Goal: Task Accomplishment & Management: Manage account settings

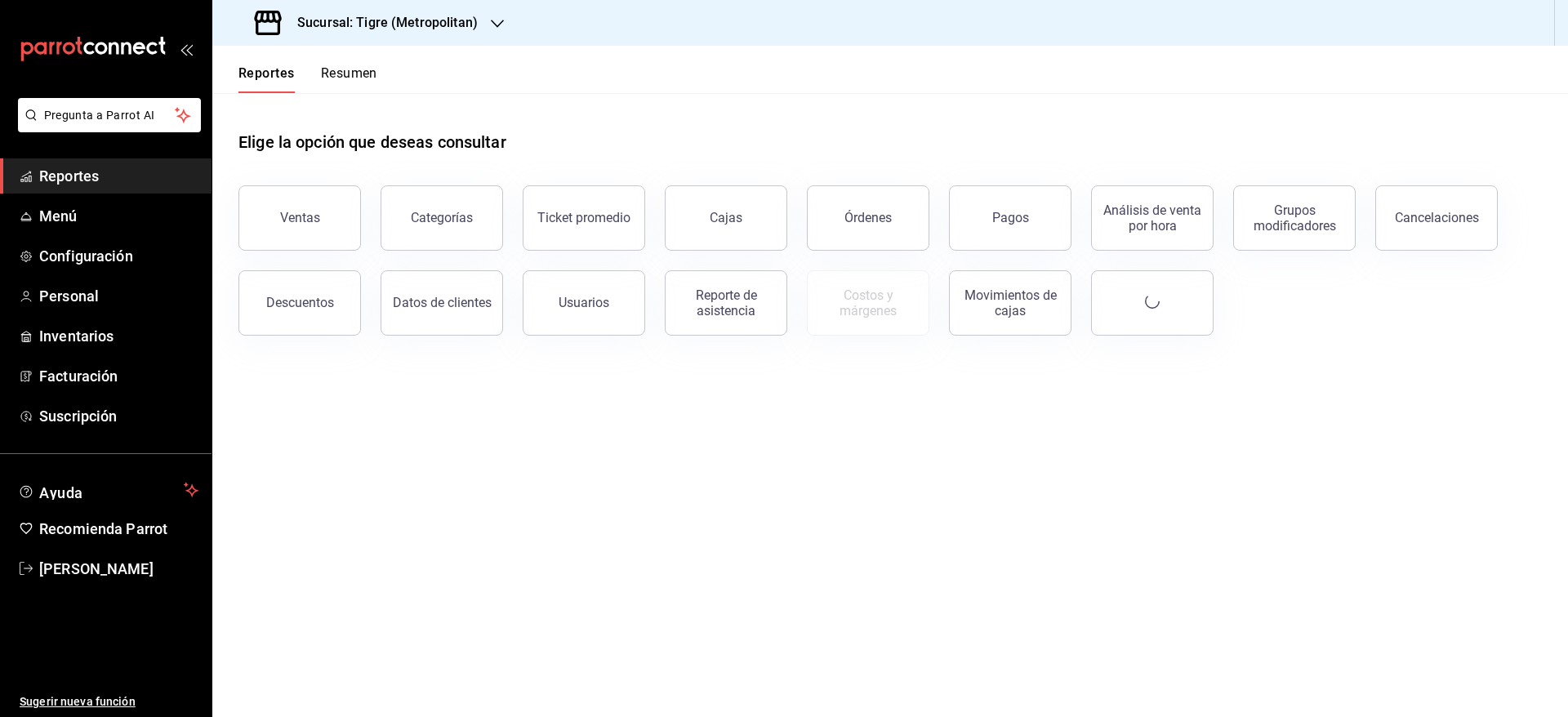
click at [482, 29] on div "Sucursal: Tigre (Metropolitan)" at bounding box center [368, 23] width 285 height 46
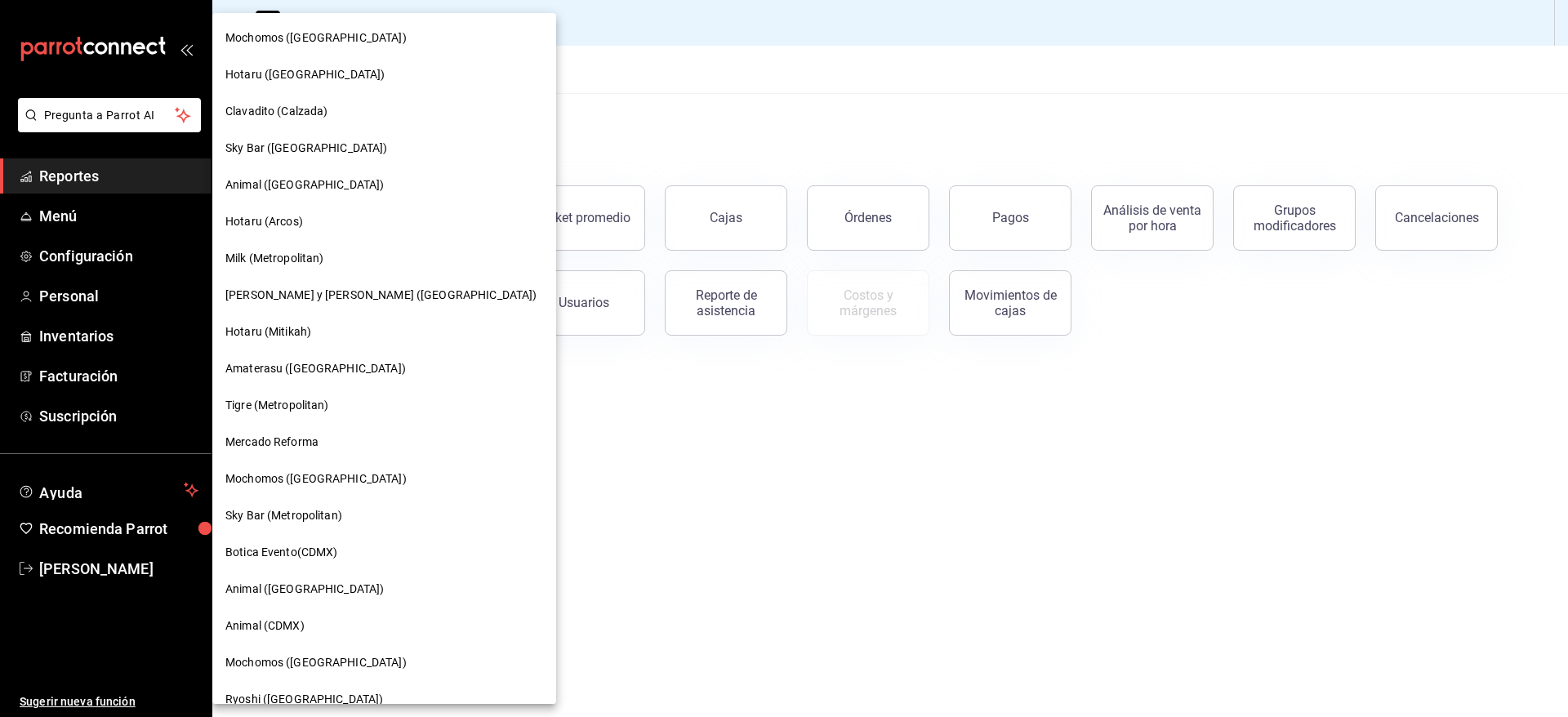
drag, startPoint x: 356, startPoint y: 530, endPoint x: 388, endPoint y: 327, distance: 205.5
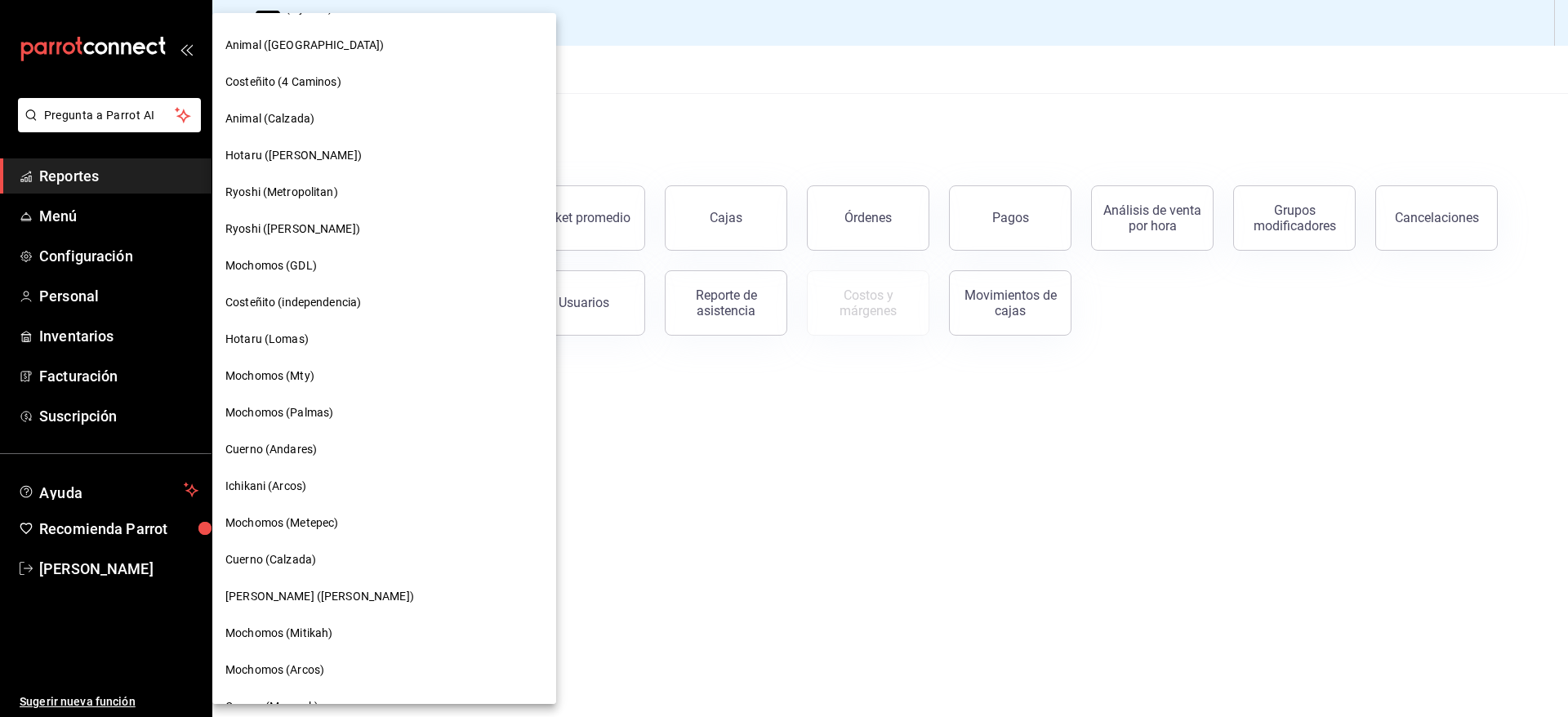
scroll to position [829, 0]
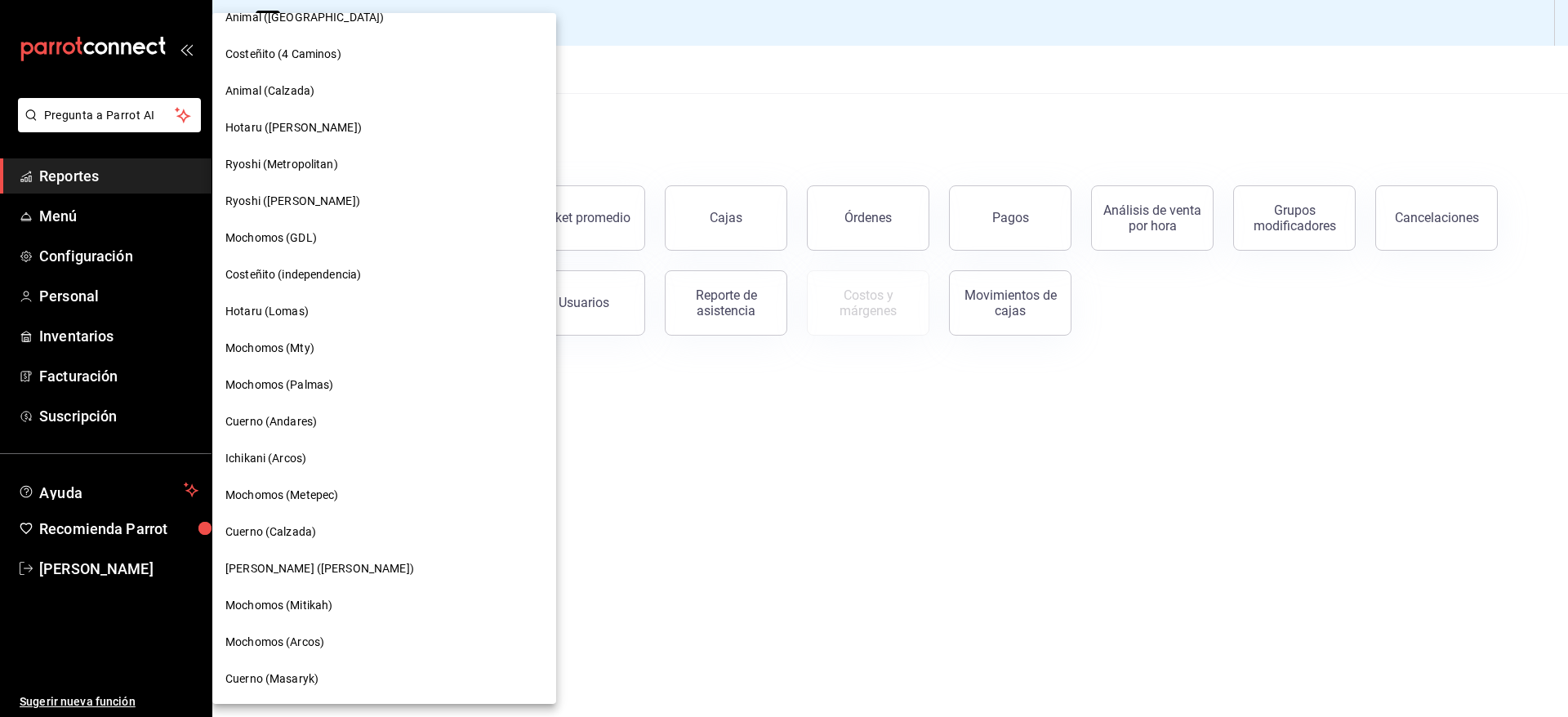
click at [297, 667] on div "Cuerno (Masaryk)" at bounding box center [384, 680] width 344 height 37
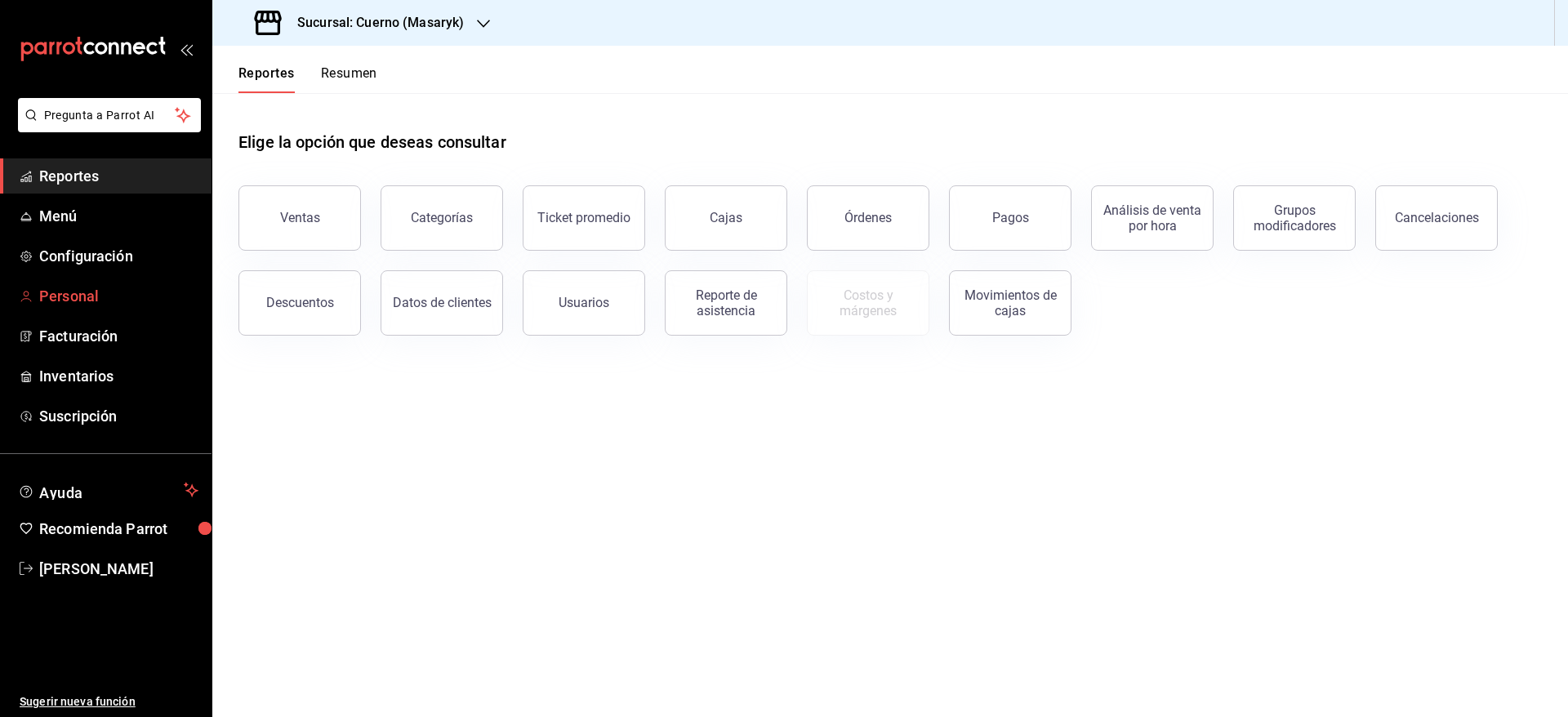
click at [53, 297] on span "Personal" at bounding box center [118, 296] width 159 height 22
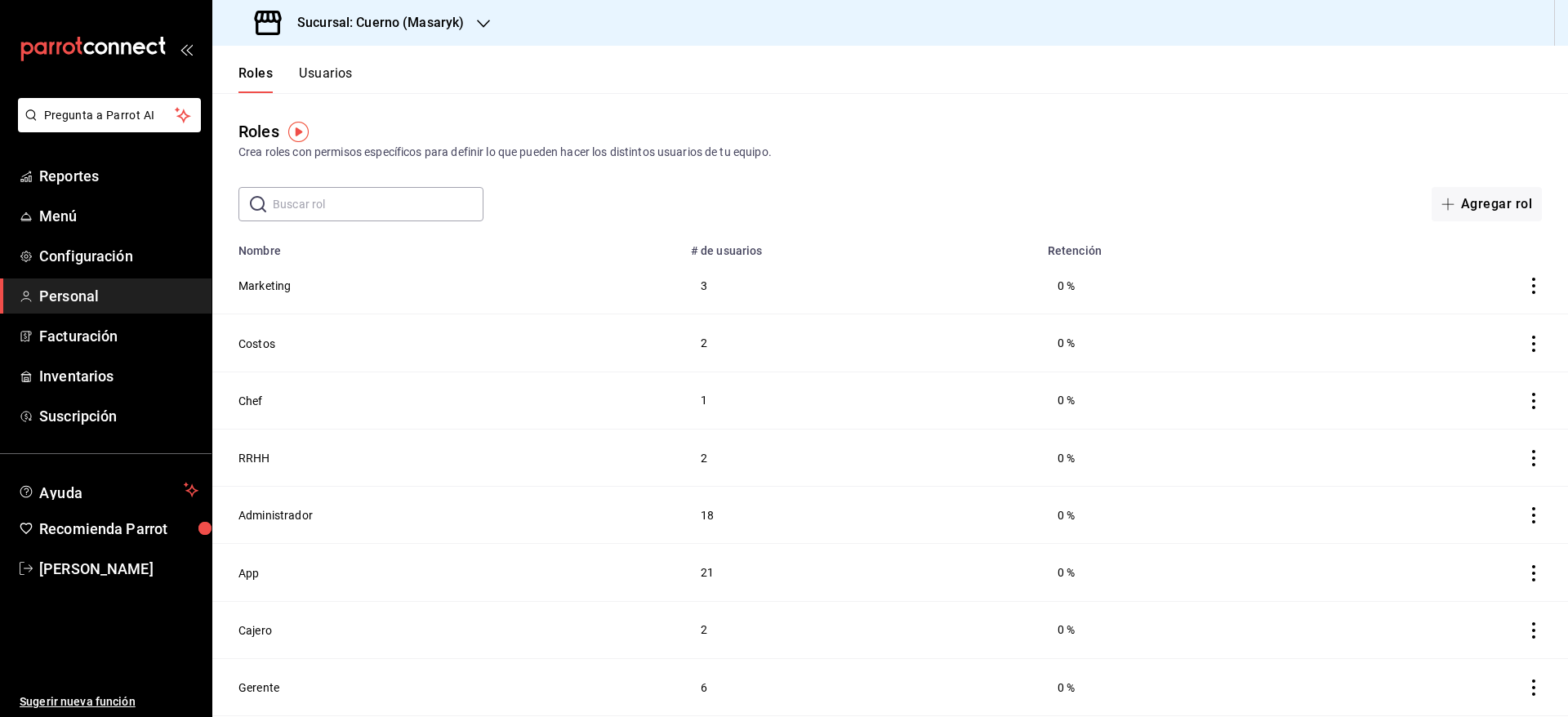
click at [329, 74] on button "Usuarios" at bounding box center [326, 79] width 54 height 28
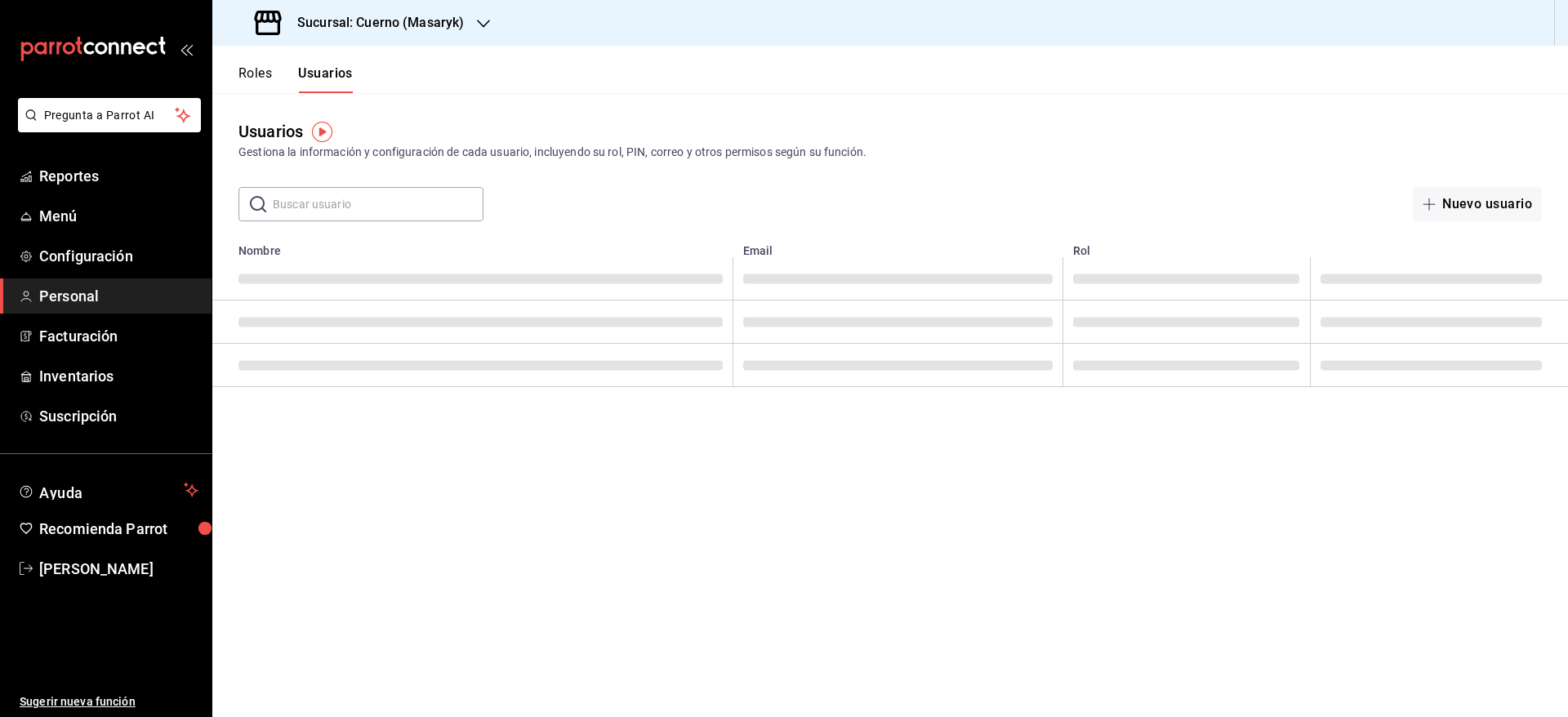
click at [396, 196] on input "text" at bounding box center [378, 204] width 210 height 33
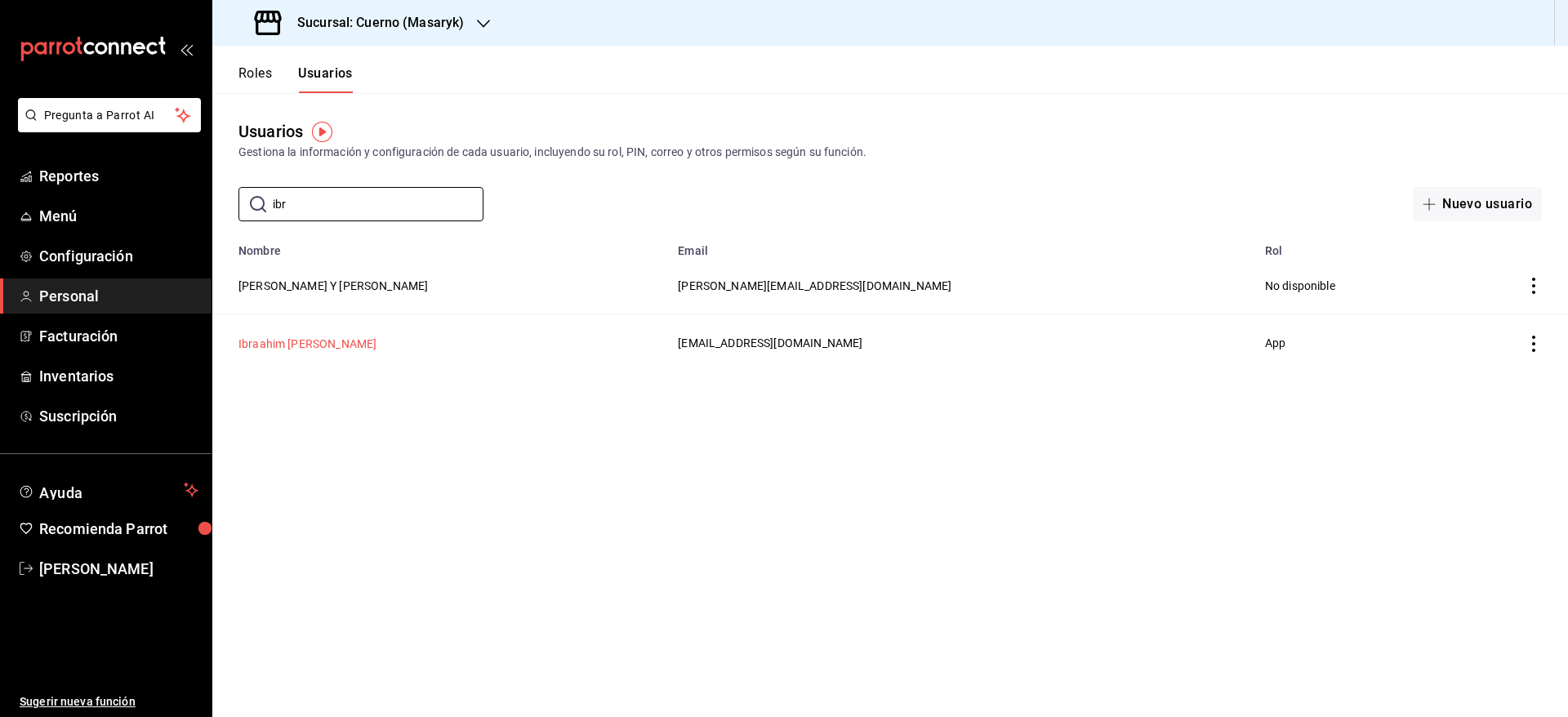
type input "ibr"
click at [285, 349] on button "Ibraahim [PERSON_NAME]" at bounding box center [307, 344] width 138 height 17
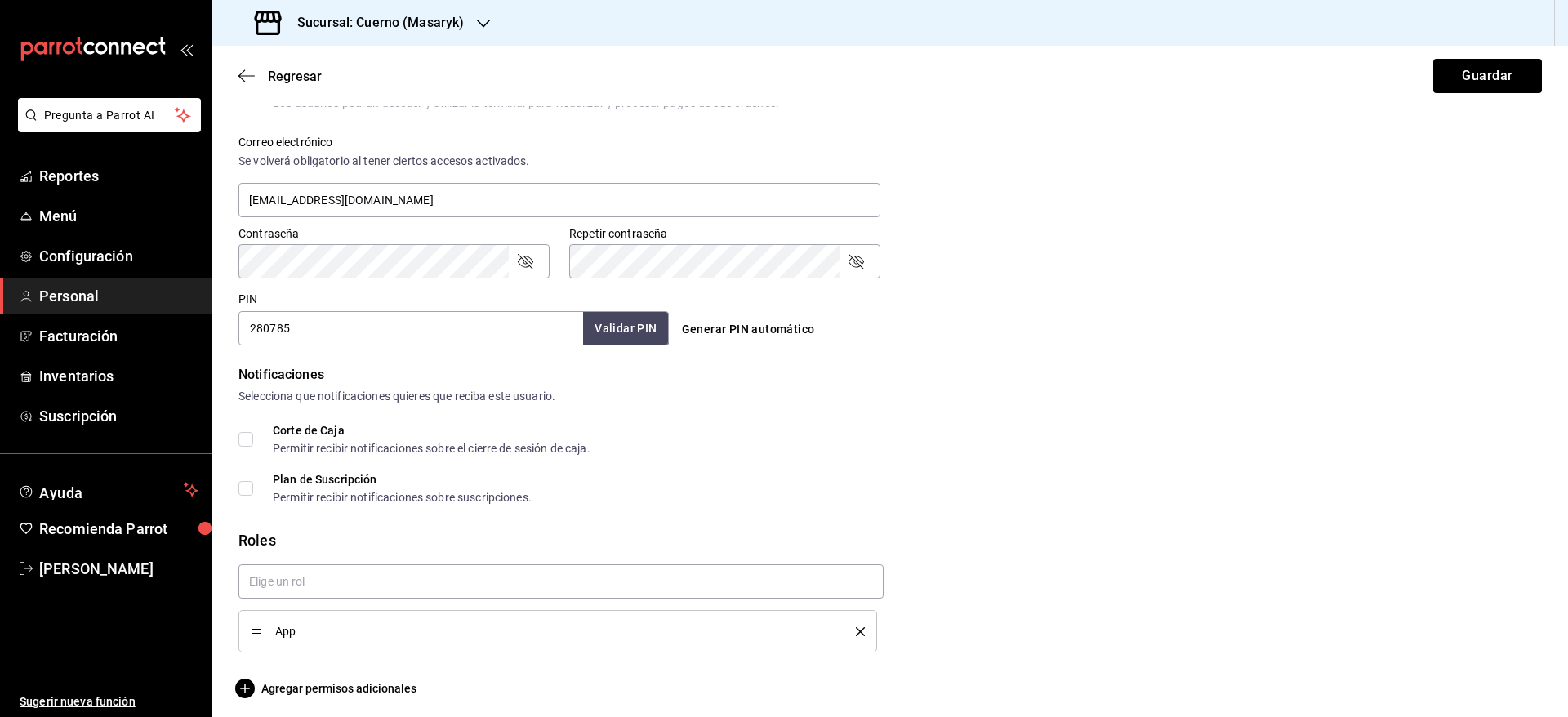
scroll to position [593, 0]
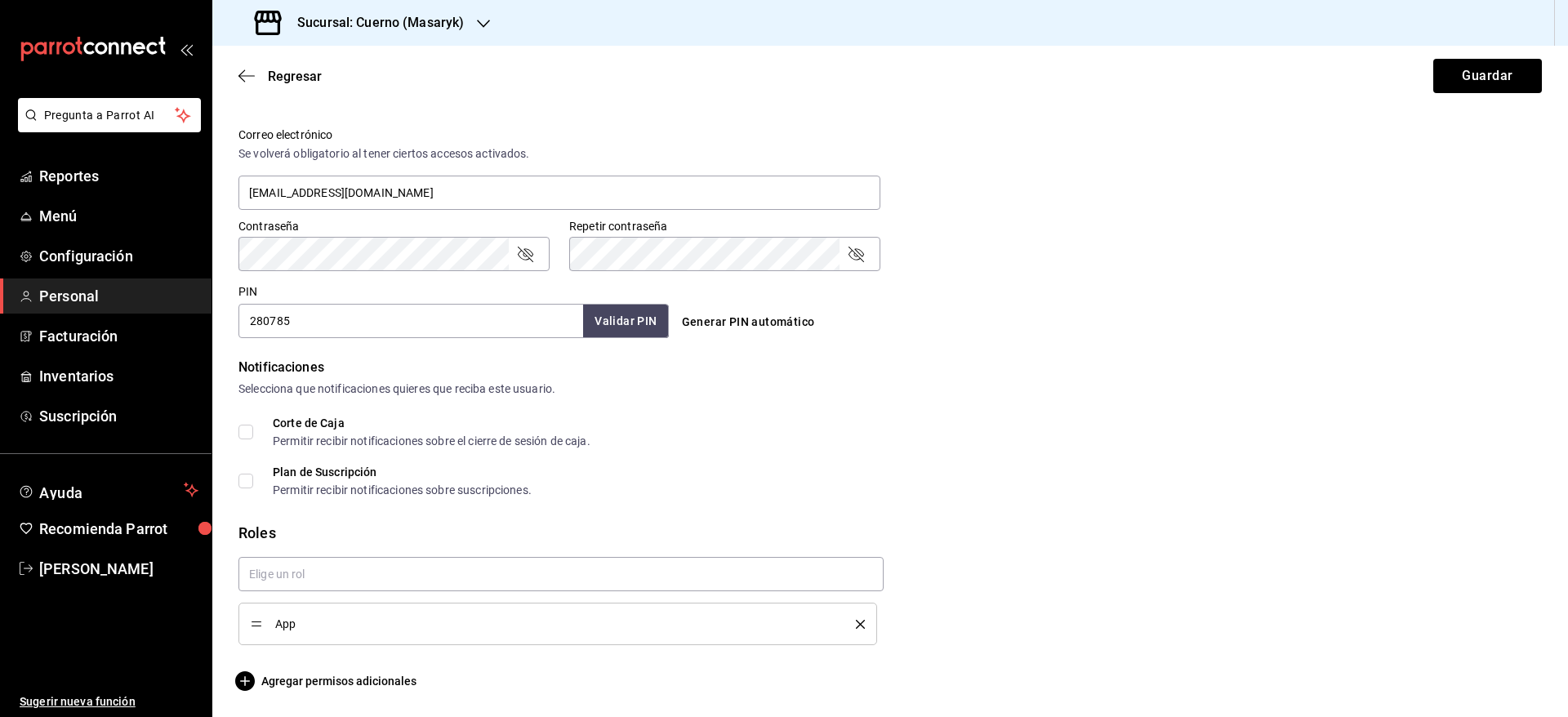
click at [856, 620] on icon "delete" at bounding box center [860, 625] width 9 height 9
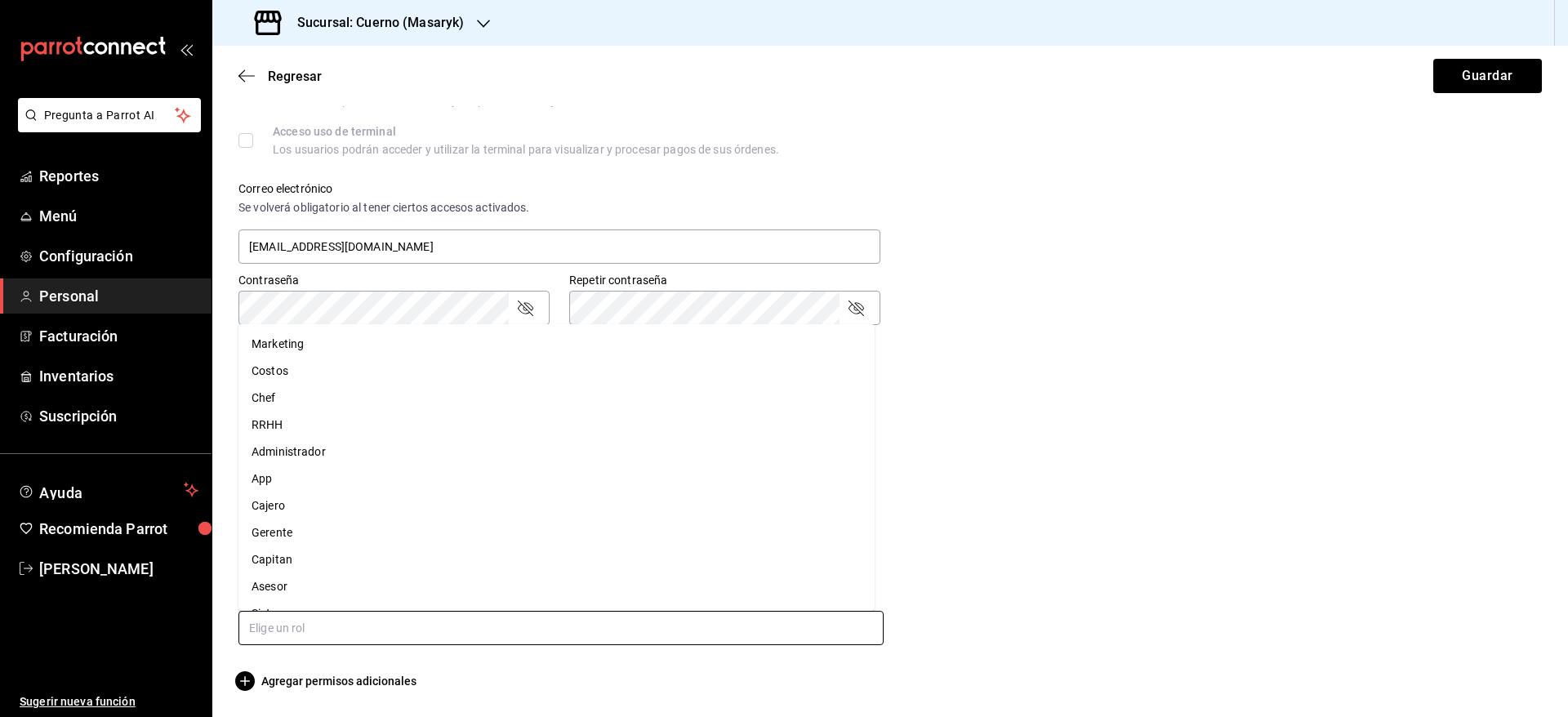
drag, startPoint x: 846, startPoint y: 620, endPoint x: 755, endPoint y: 479, distance: 167.8
click at [755, 479] on body "Pregunta a Parrot AI Reportes Menú Configuración Personal Facturación Inventari…" at bounding box center [784, 358] width 1568 height 717
click at [741, 483] on li "App" at bounding box center [556, 479] width 636 height 27
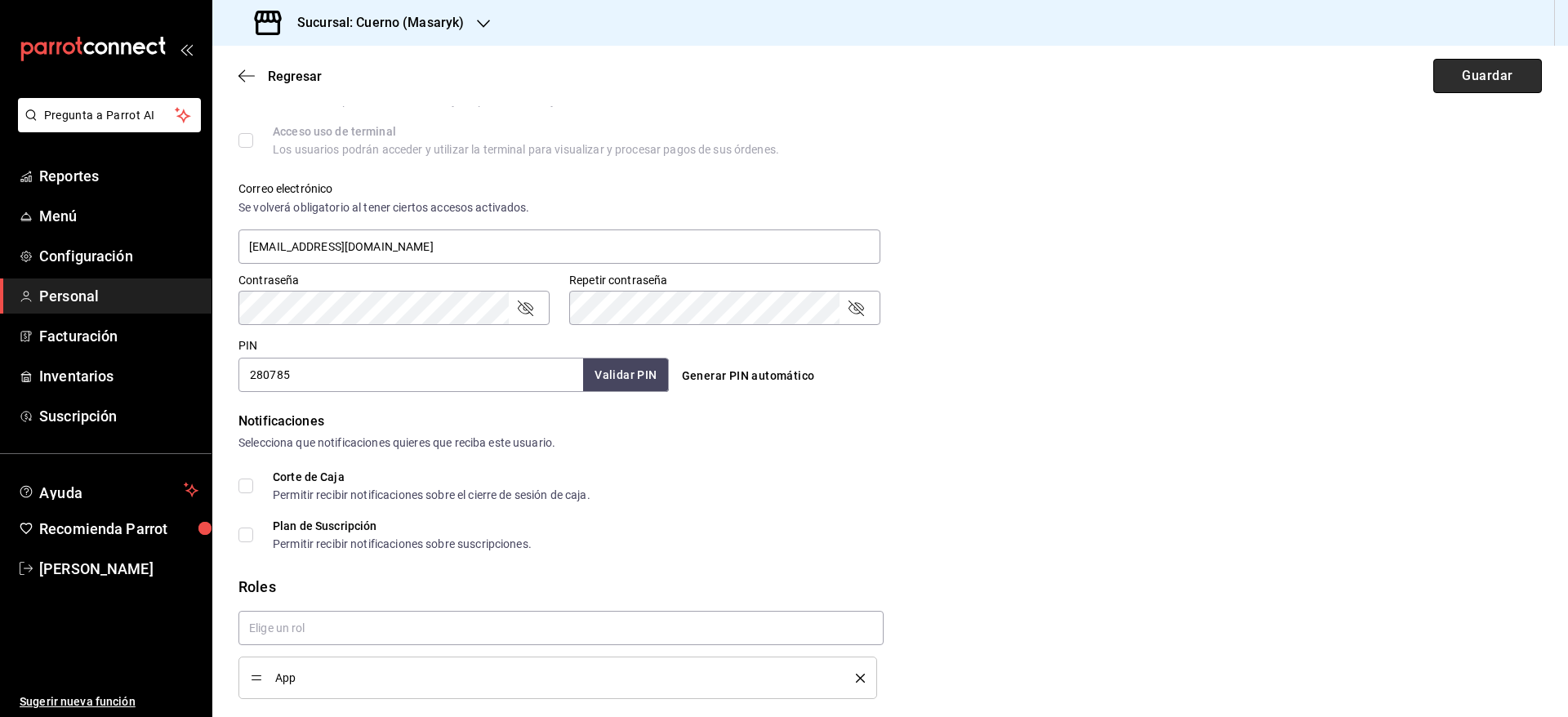
click at [1441, 78] on button "Guardar" at bounding box center [1487, 76] width 109 height 34
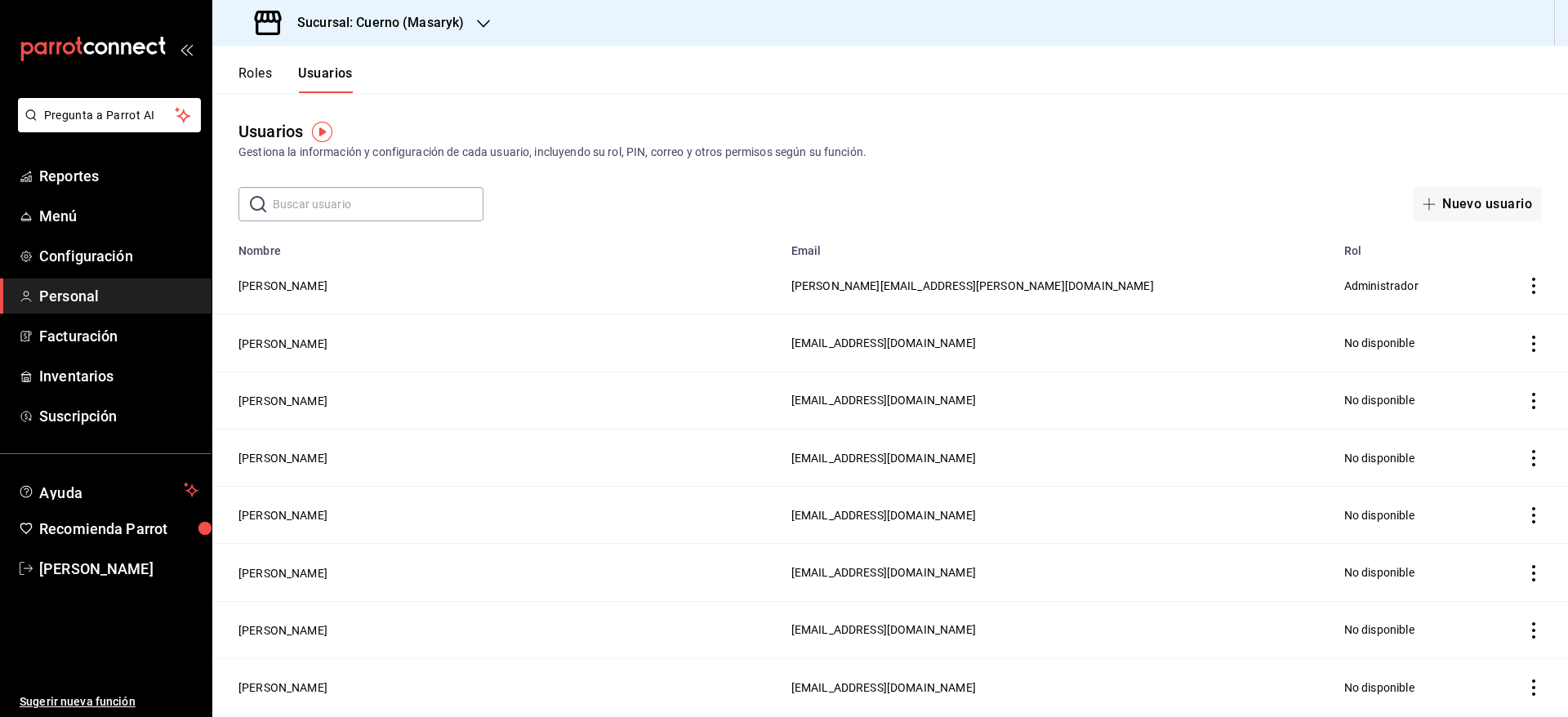
click at [475, 23] on div "Sucursal: Cuerno (Masaryk)" at bounding box center [361, 23] width 271 height 46
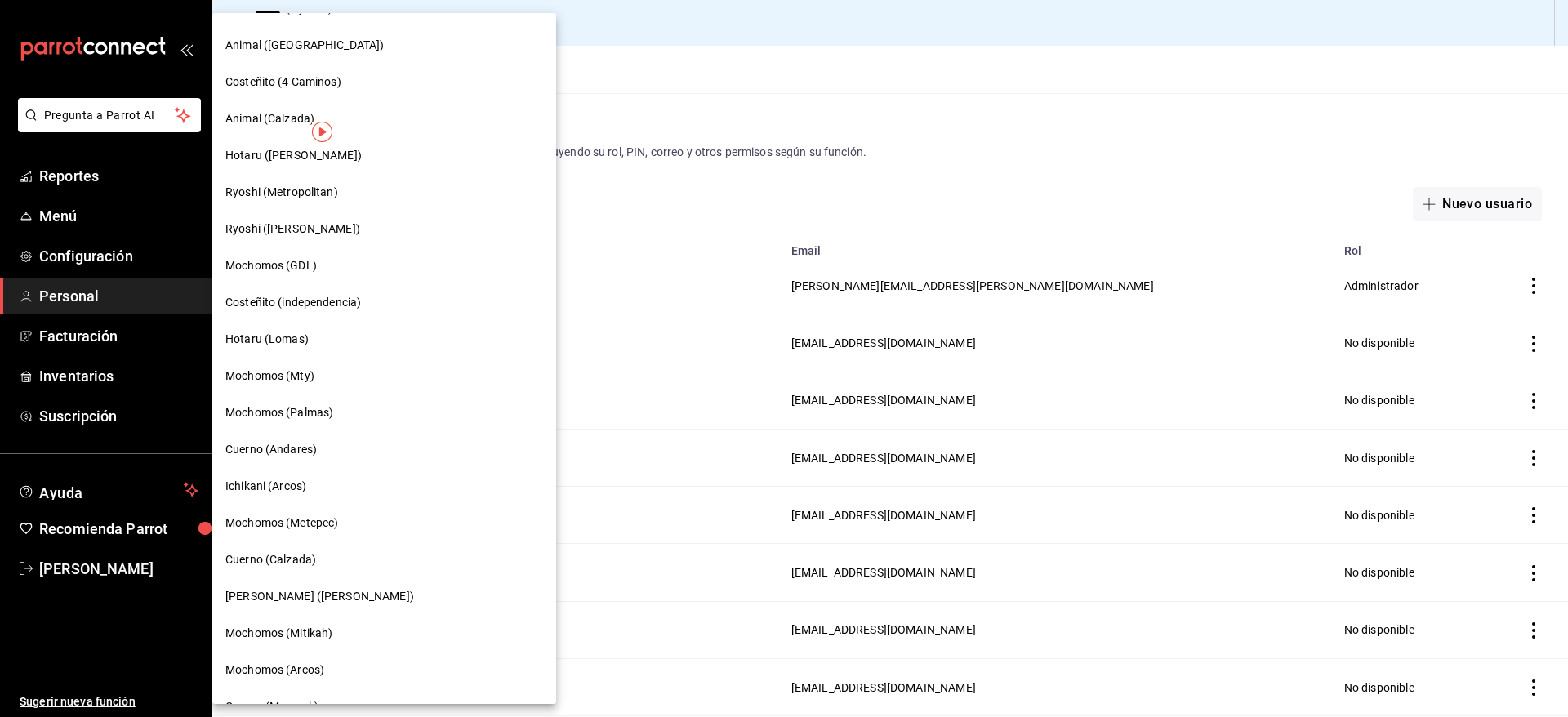
scroll to position [829, 0]
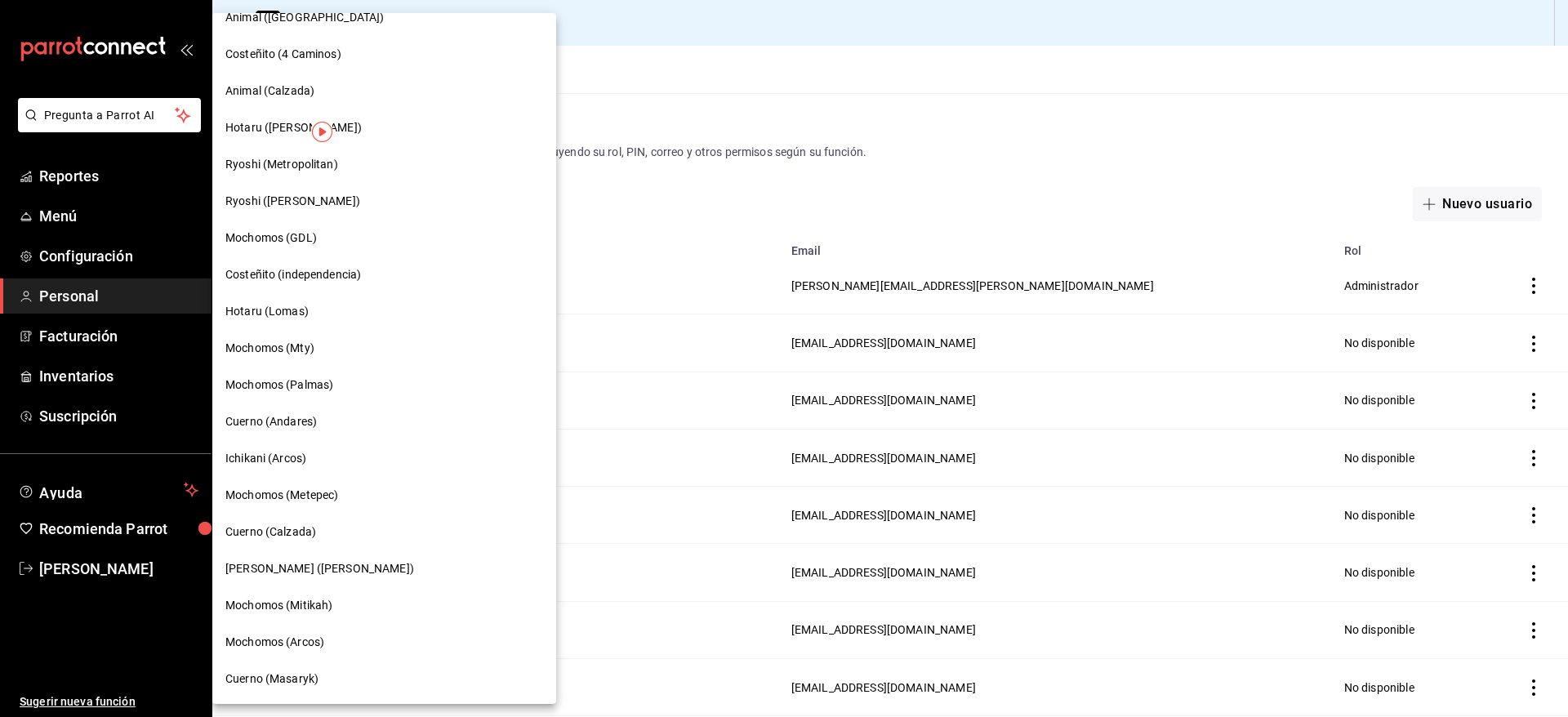
click at [335, 387] on div "Mochomos (Palmas)" at bounding box center [384, 385] width 317 height 17
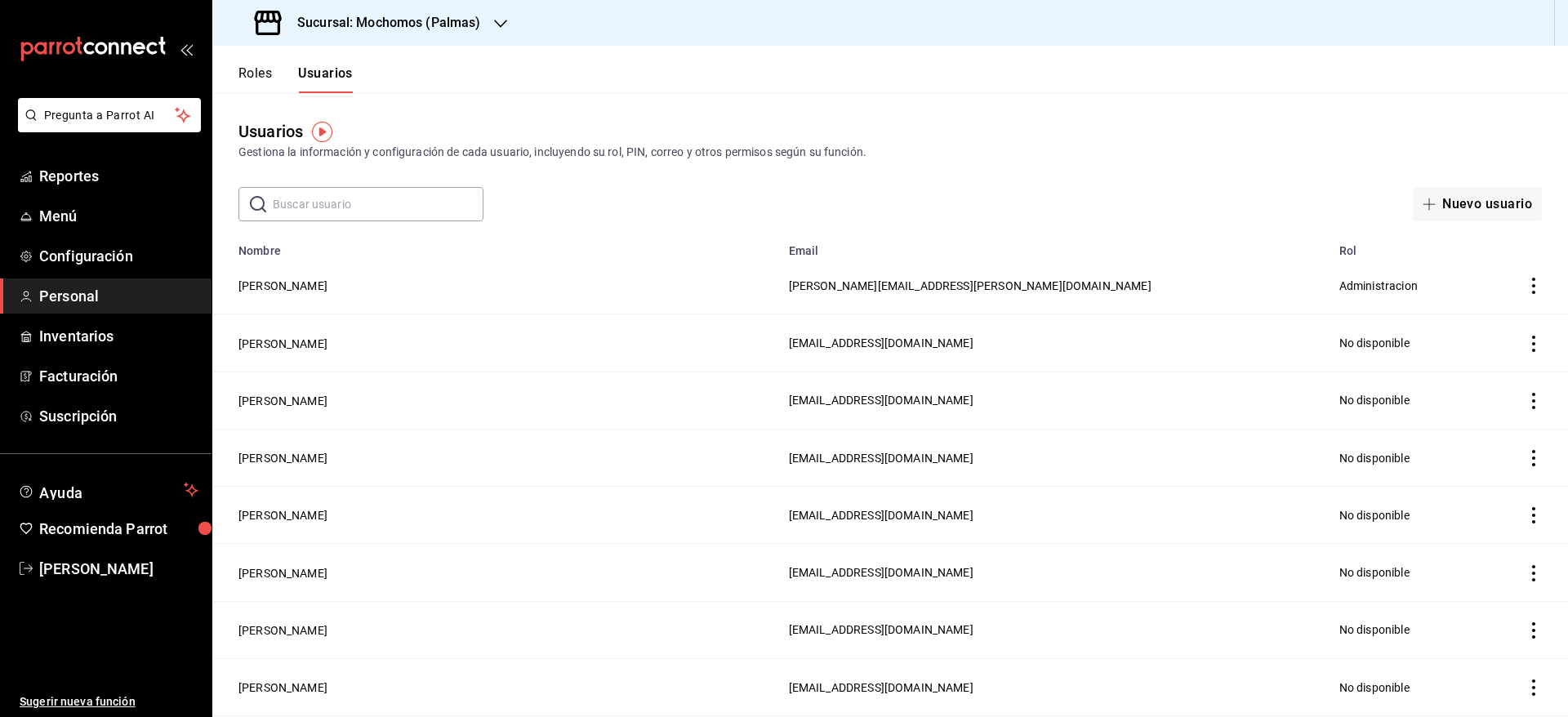
click at [353, 188] on input "text" at bounding box center [378, 204] width 210 height 33
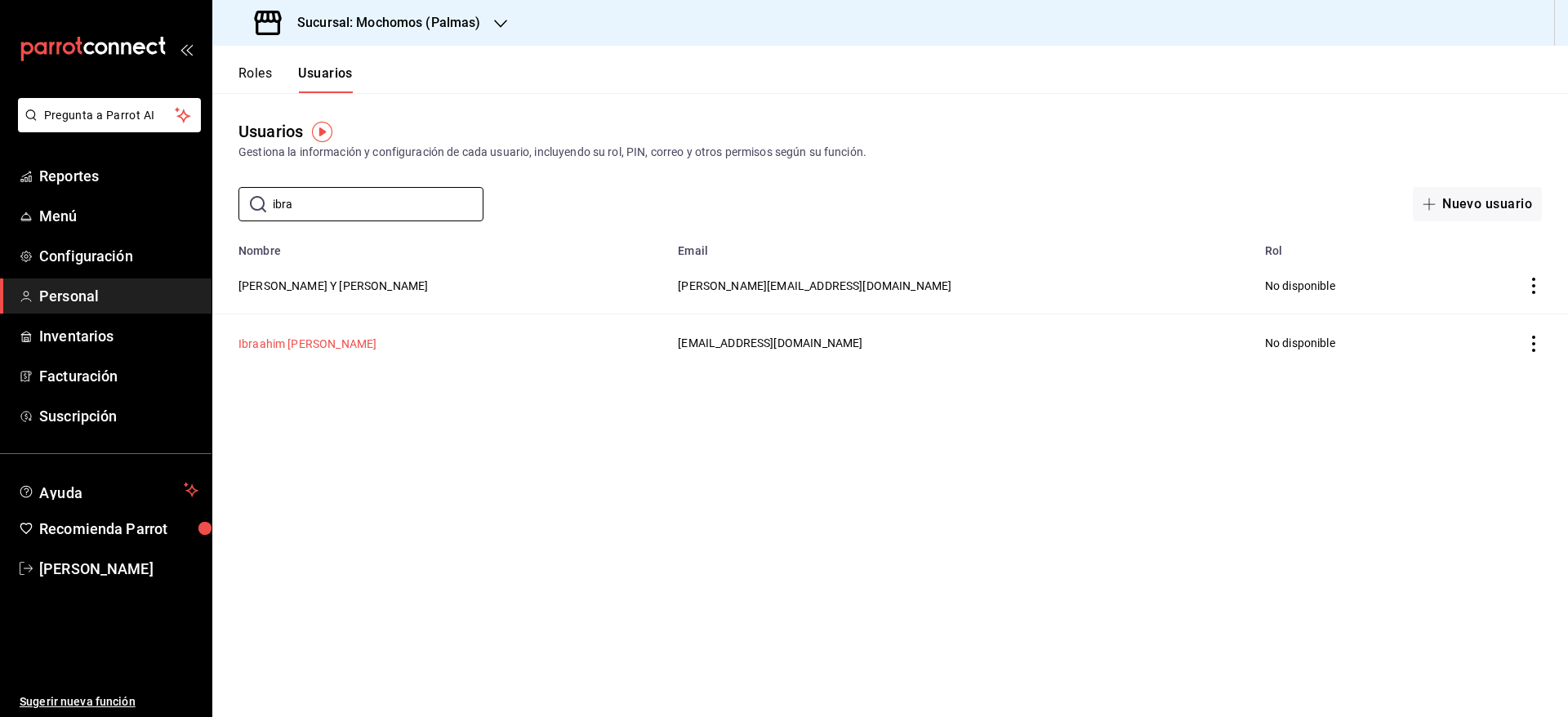
type input "ibra"
click at [297, 344] on button "Ibraahim [PERSON_NAME]" at bounding box center [307, 344] width 138 height 17
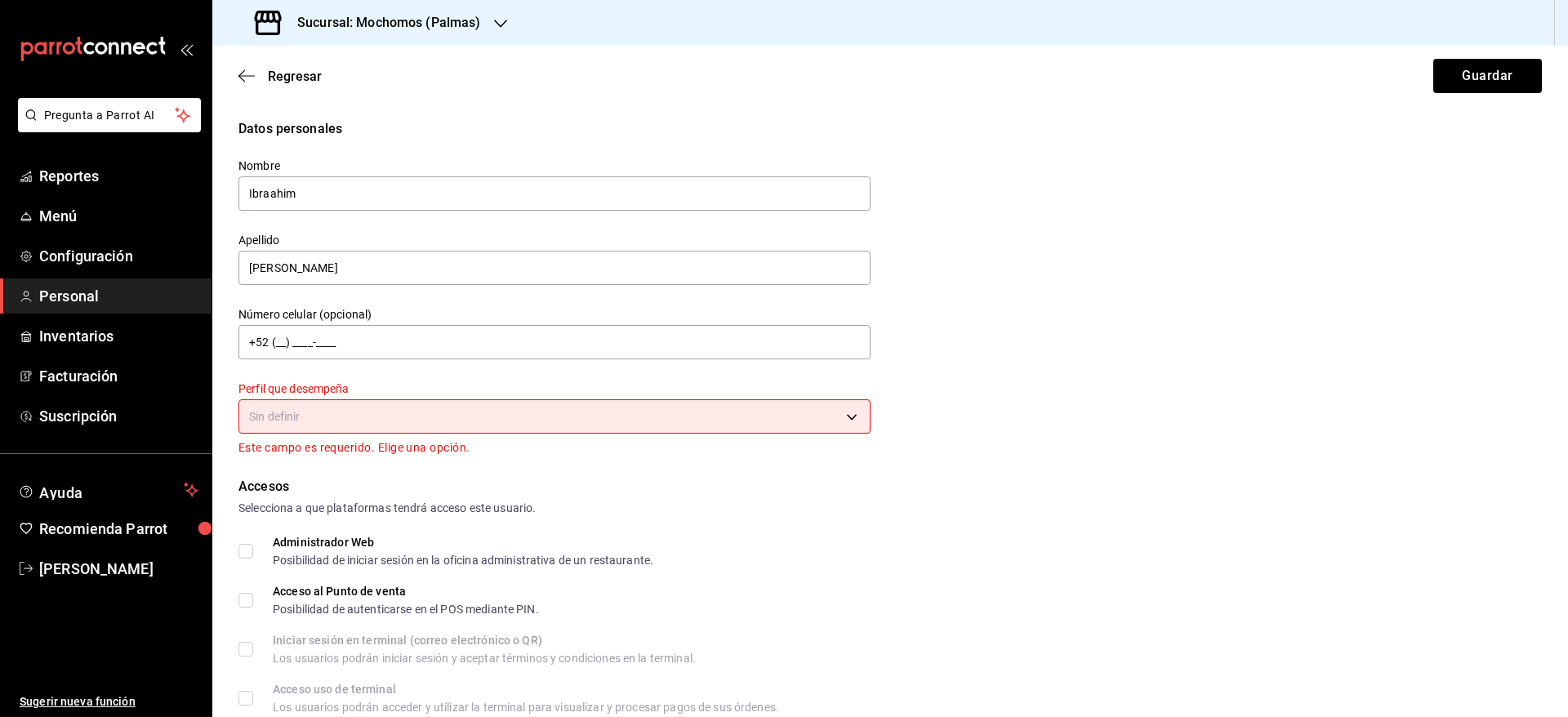
click at [585, 402] on body "Pregunta a Parrot AI Reportes Menú Configuración Personal Inventarios Facturaci…" at bounding box center [784, 358] width 1568 height 717
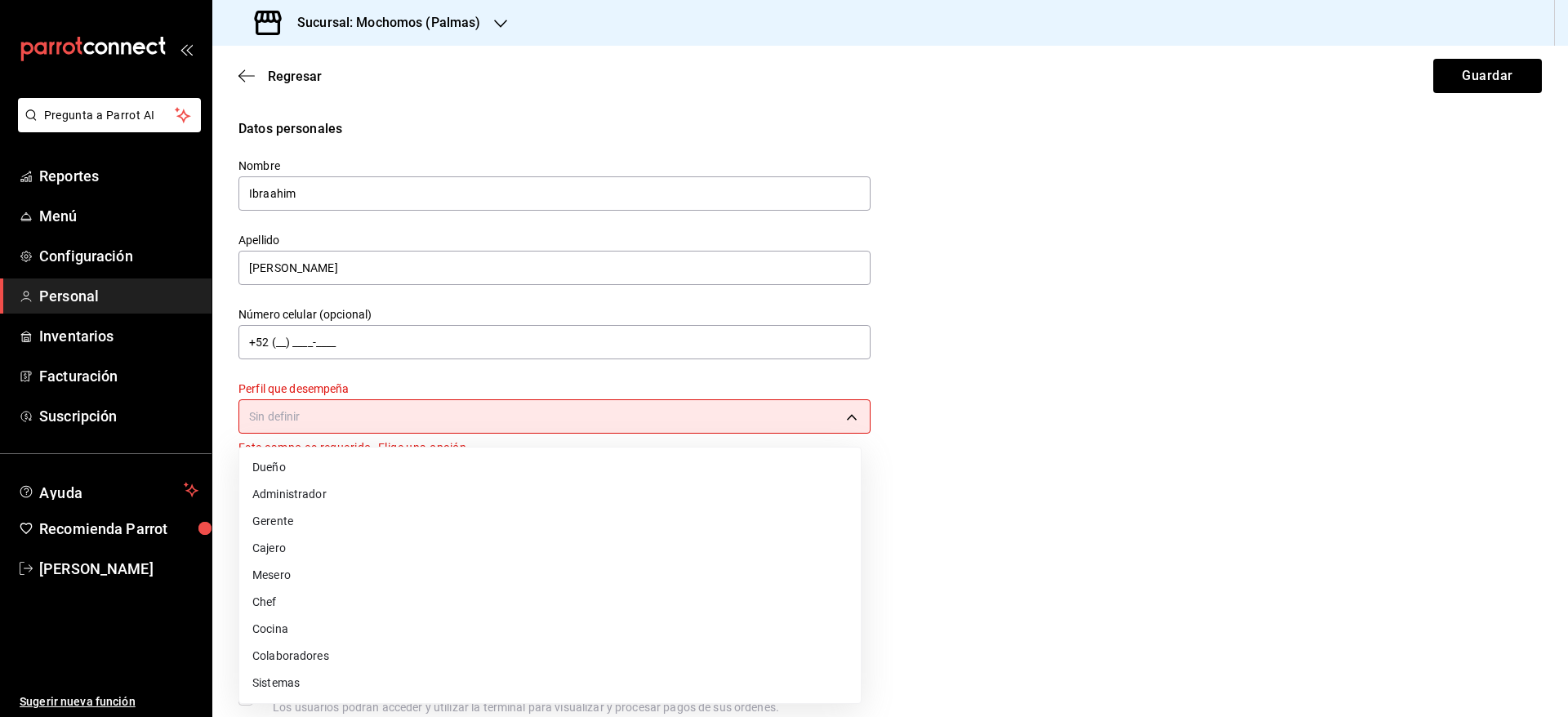
click at [463, 515] on li "Gerente" at bounding box center [550, 521] width 622 height 27
type input "MANAGER"
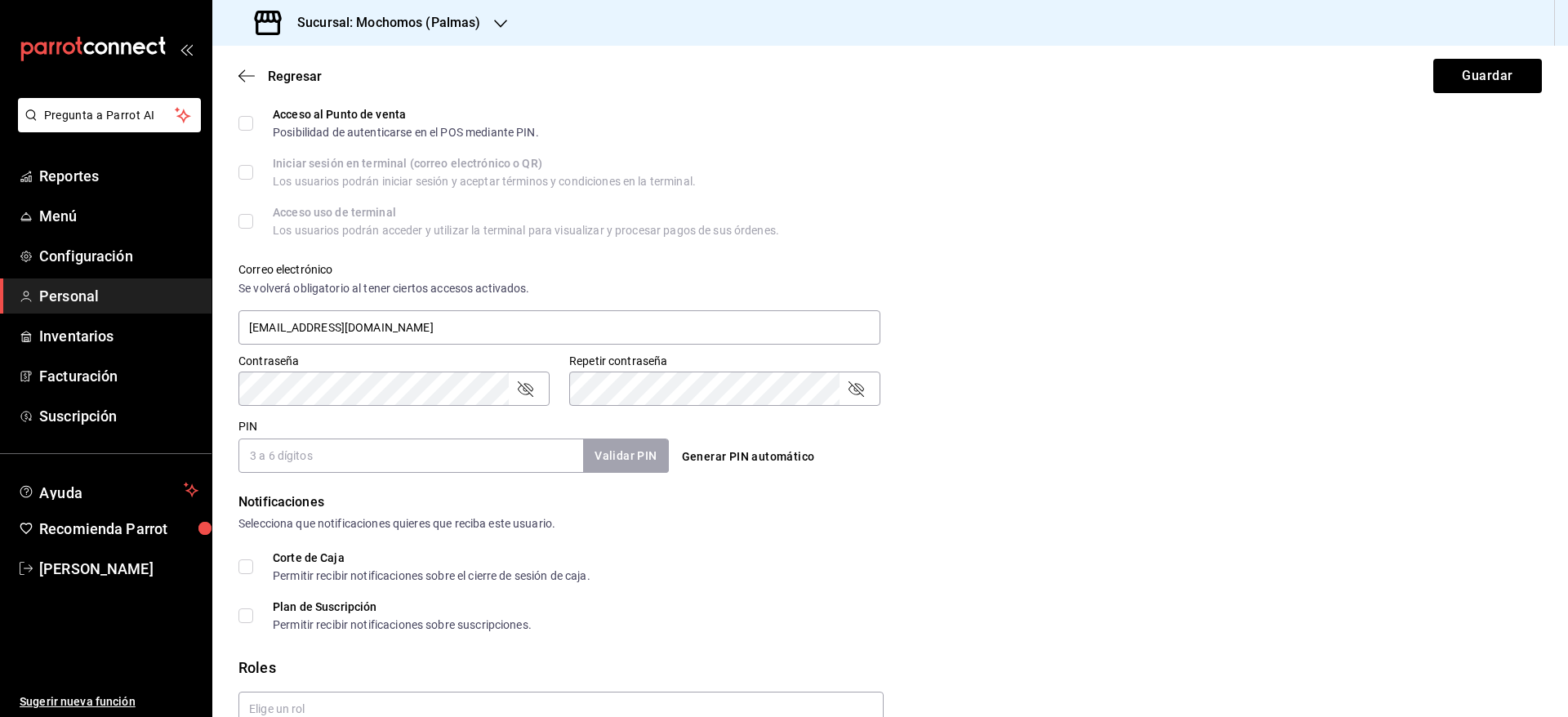
scroll to position [539, 0]
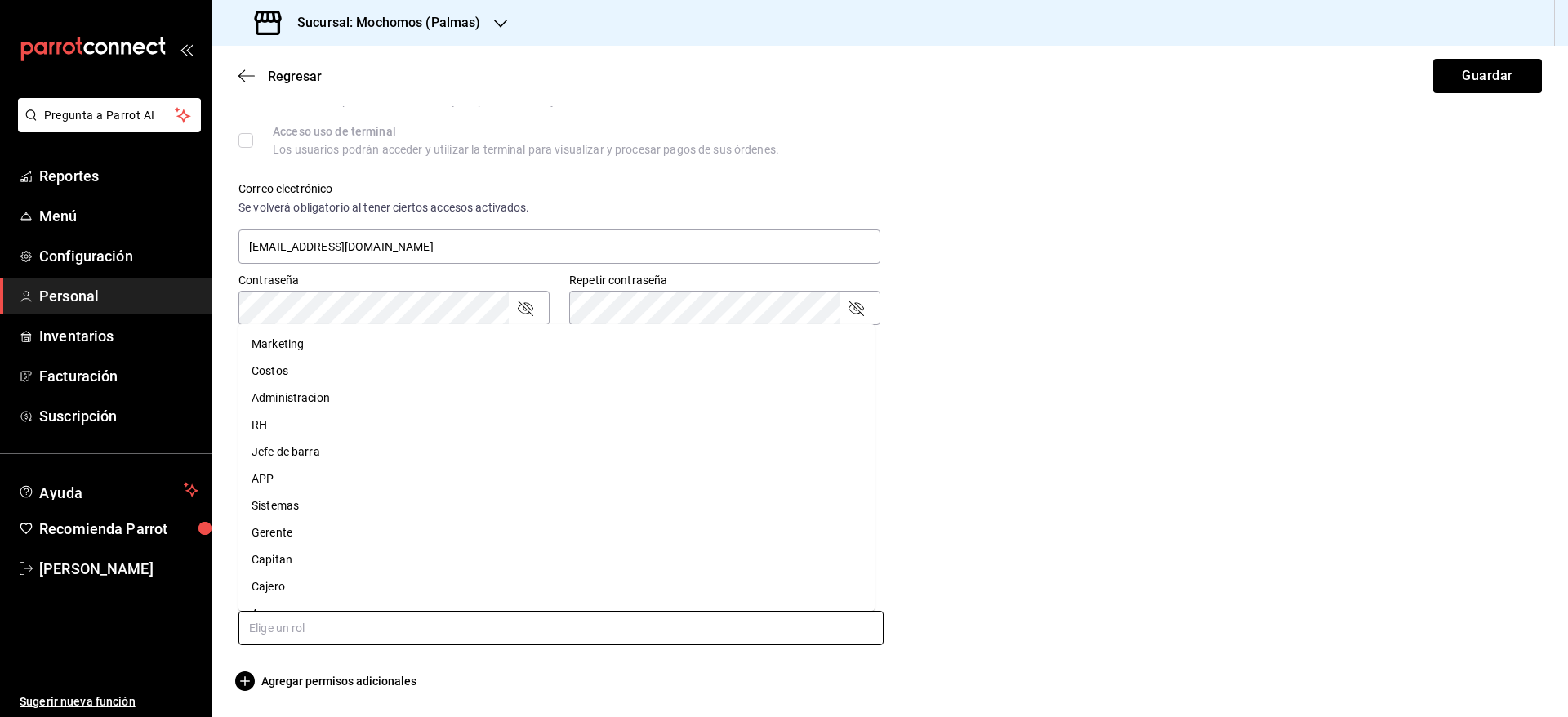
click at [631, 636] on input "text" at bounding box center [561, 627] width 645 height 34
click at [490, 552] on li "Capitan" at bounding box center [556, 560] width 636 height 27
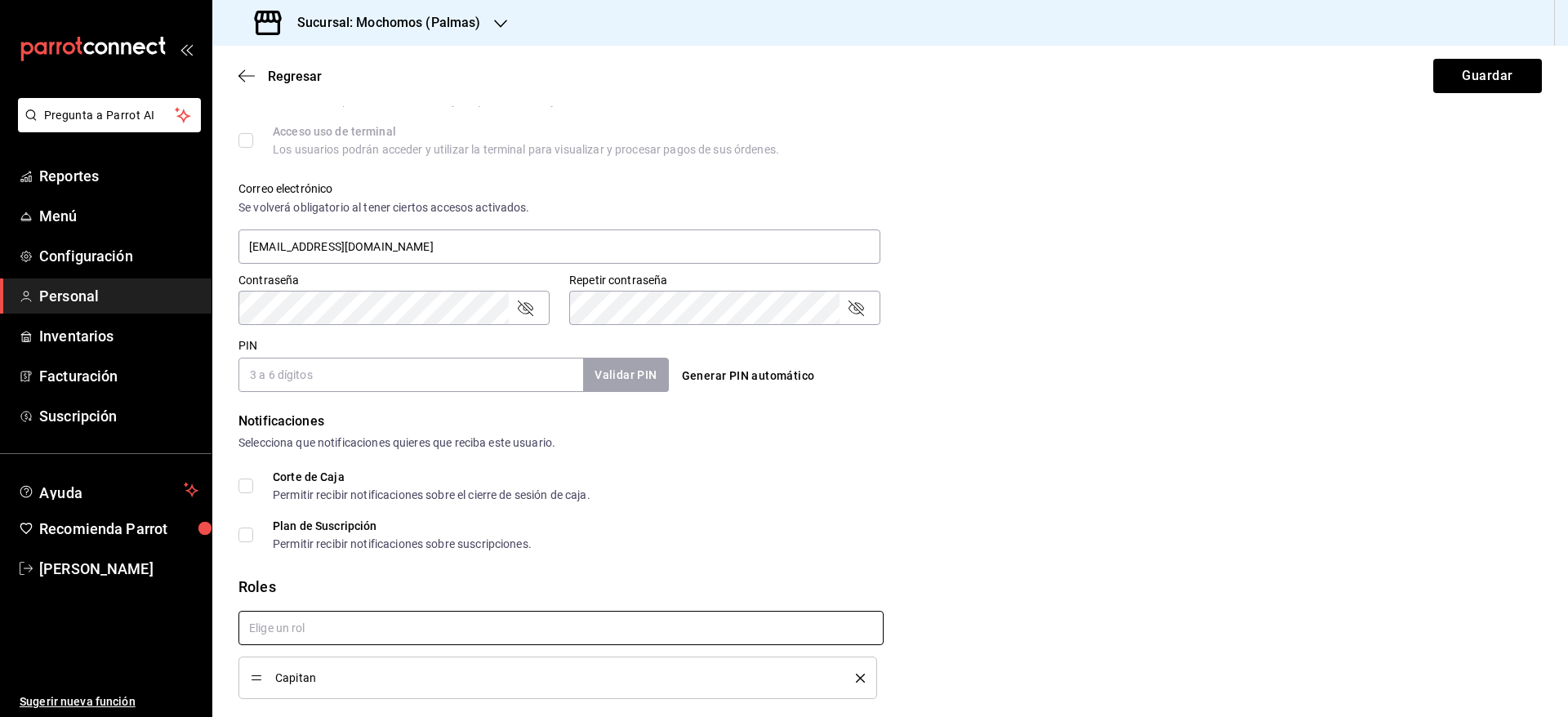
scroll to position [593, 0]
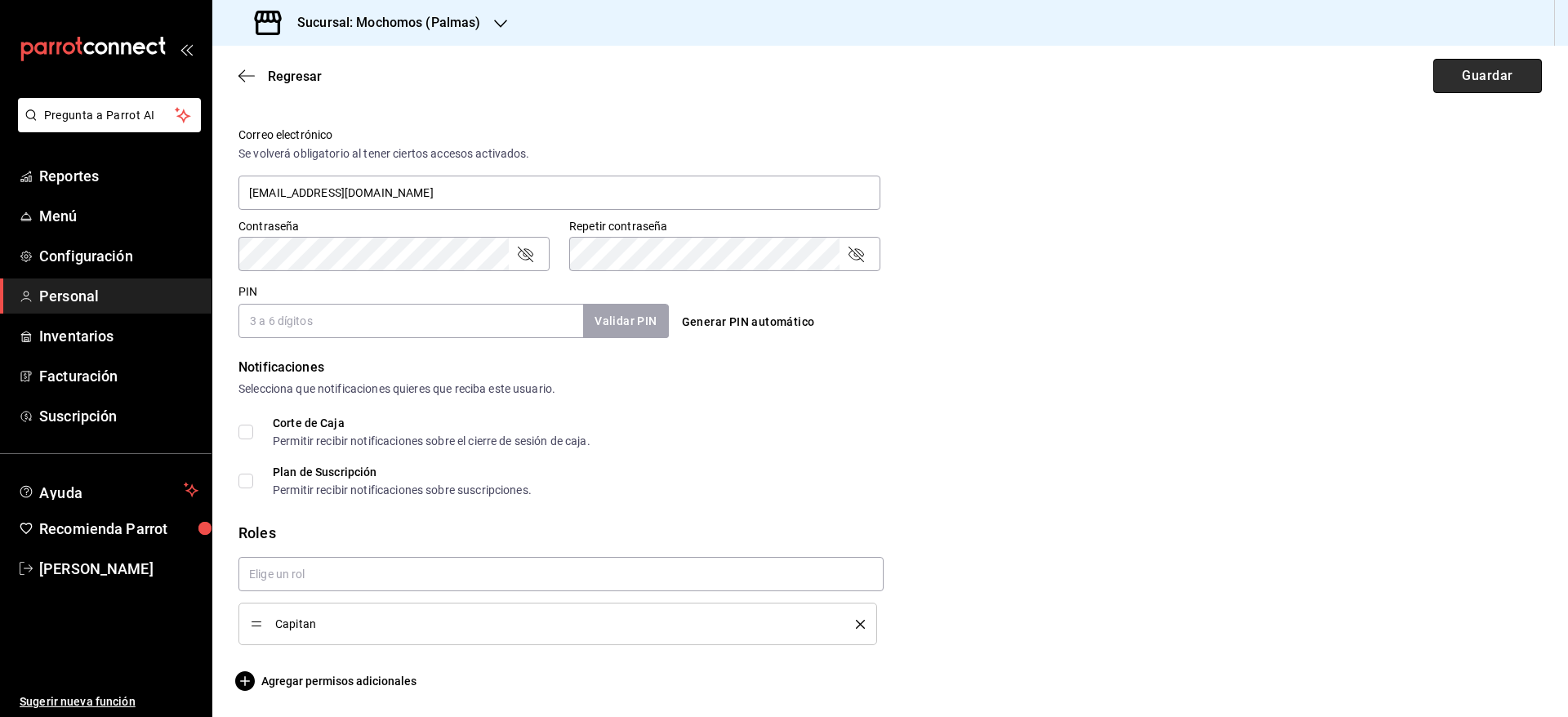
click at [1469, 68] on button "Guardar" at bounding box center [1487, 76] width 109 height 34
checkbox input "true"
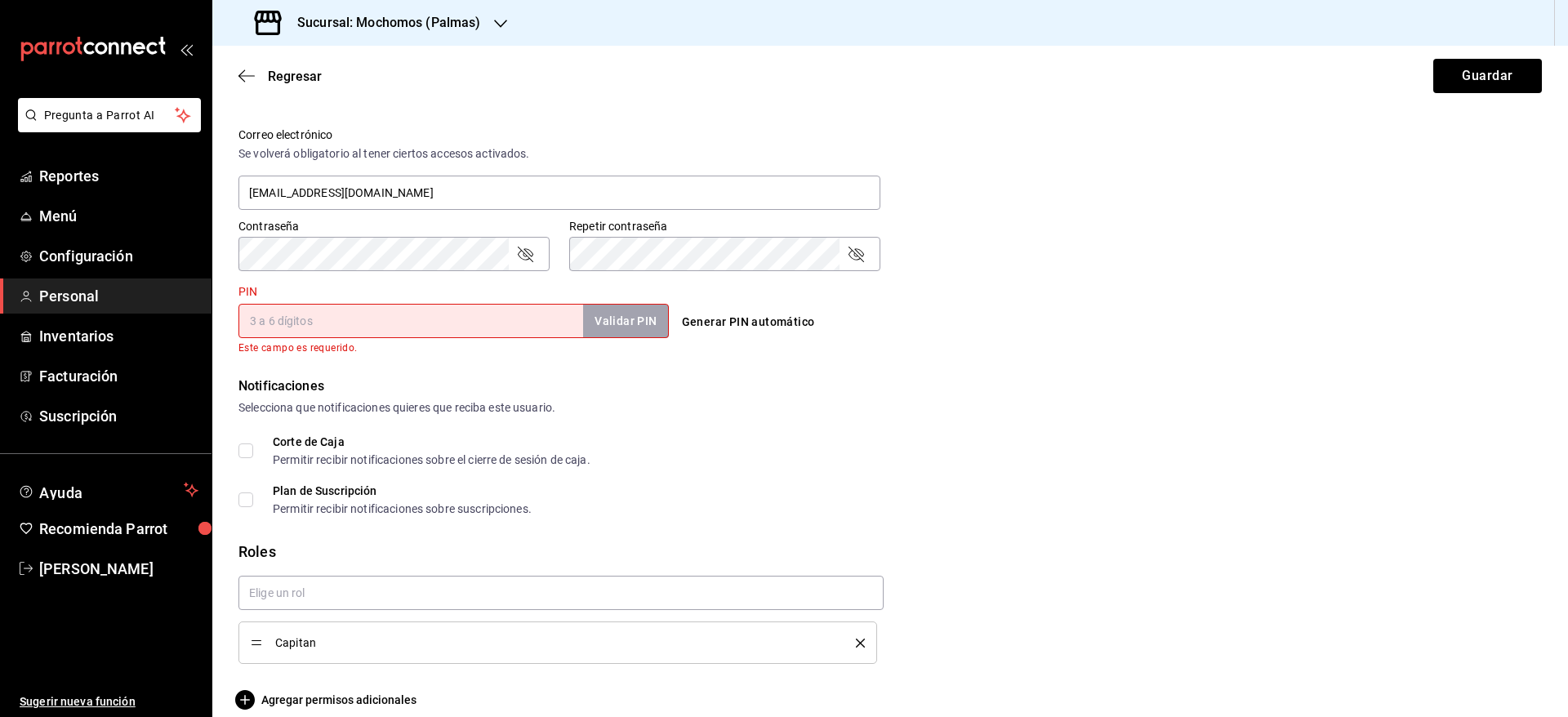
click at [703, 316] on button "Generar PIN automático" at bounding box center [749, 322] width 146 height 30
type input "2432"
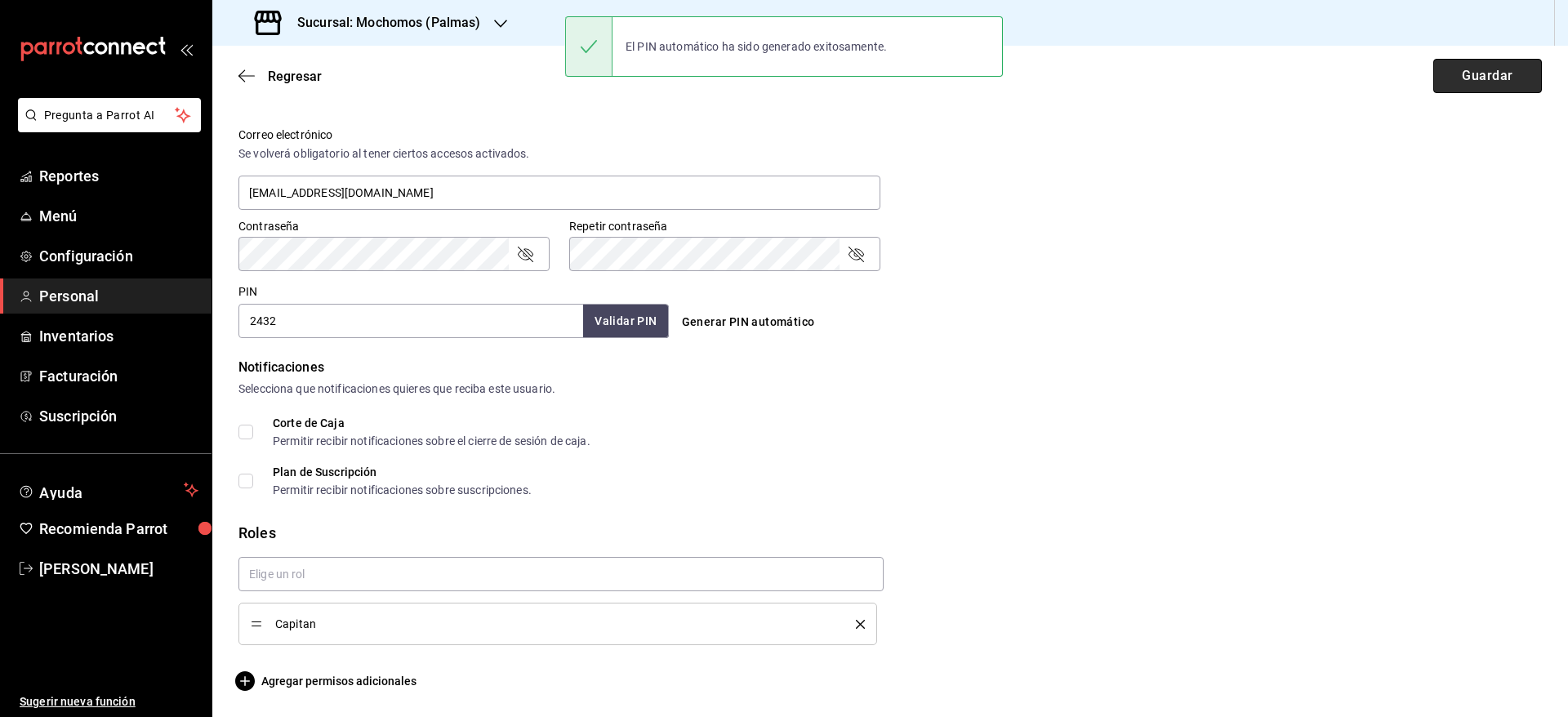
click at [1458, 77] on button "Guardar" at bounding box center [1487, 76] width 109 height 34
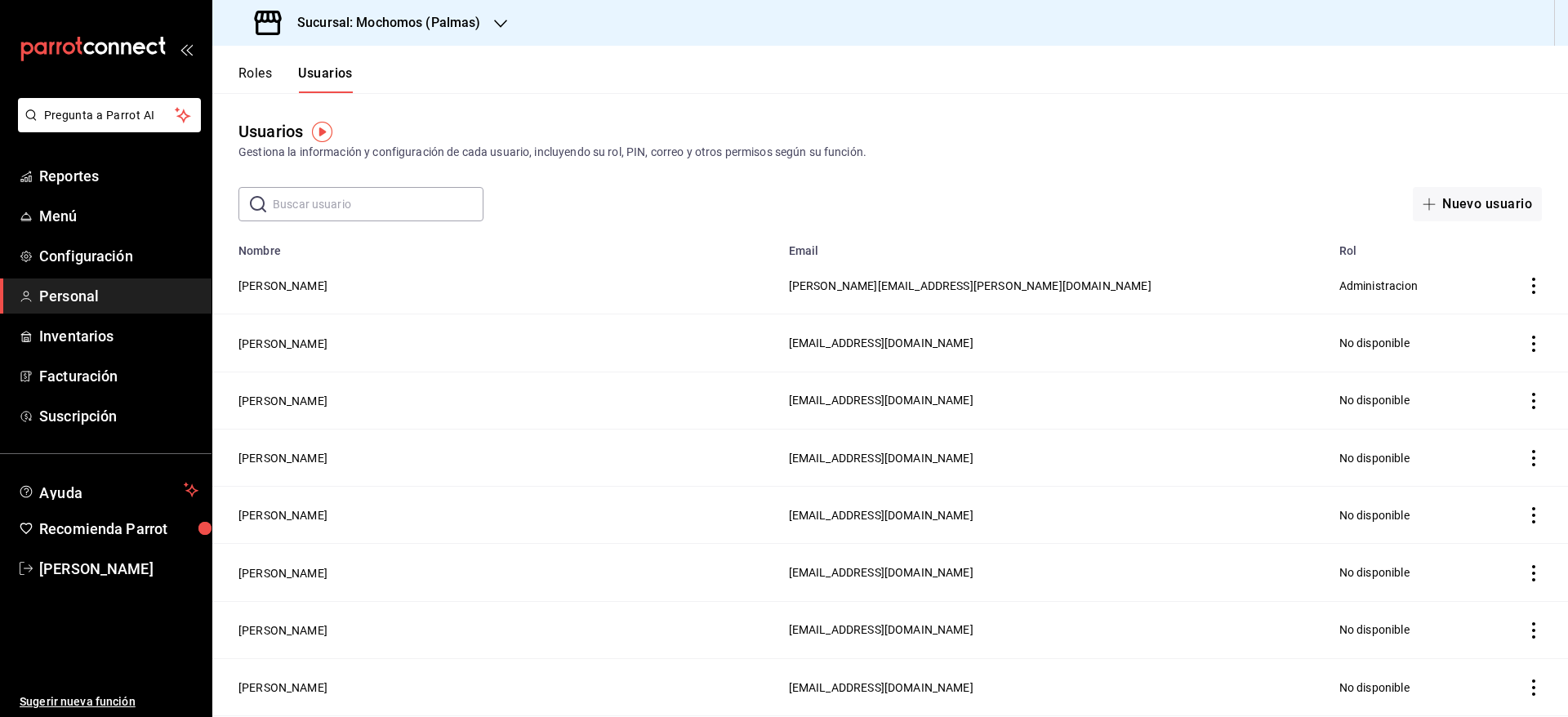
click at [434, 10] on div "Sucursal: Mochomos (Palmas)" at bounding box center [369, 23] width 288 height 46
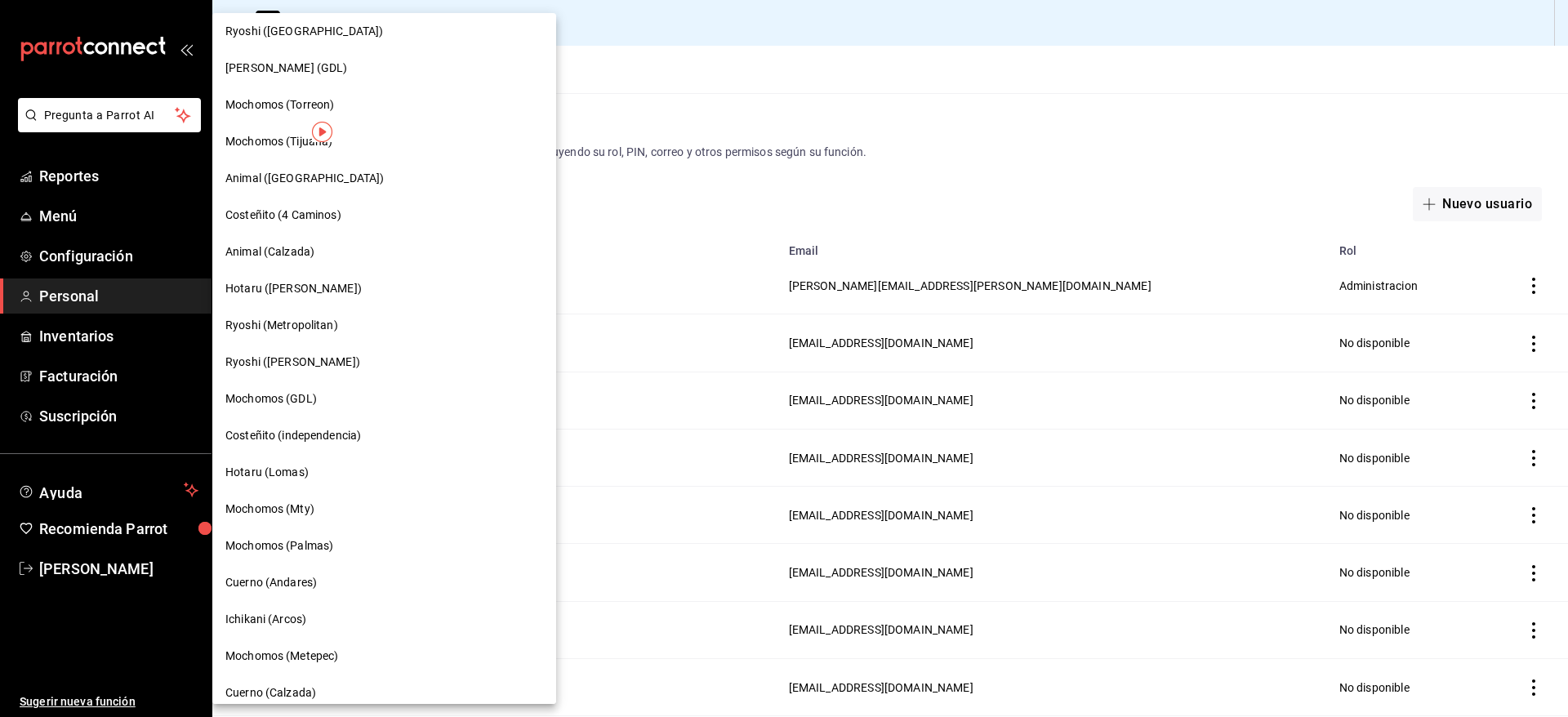
scroll to position [829, 0]
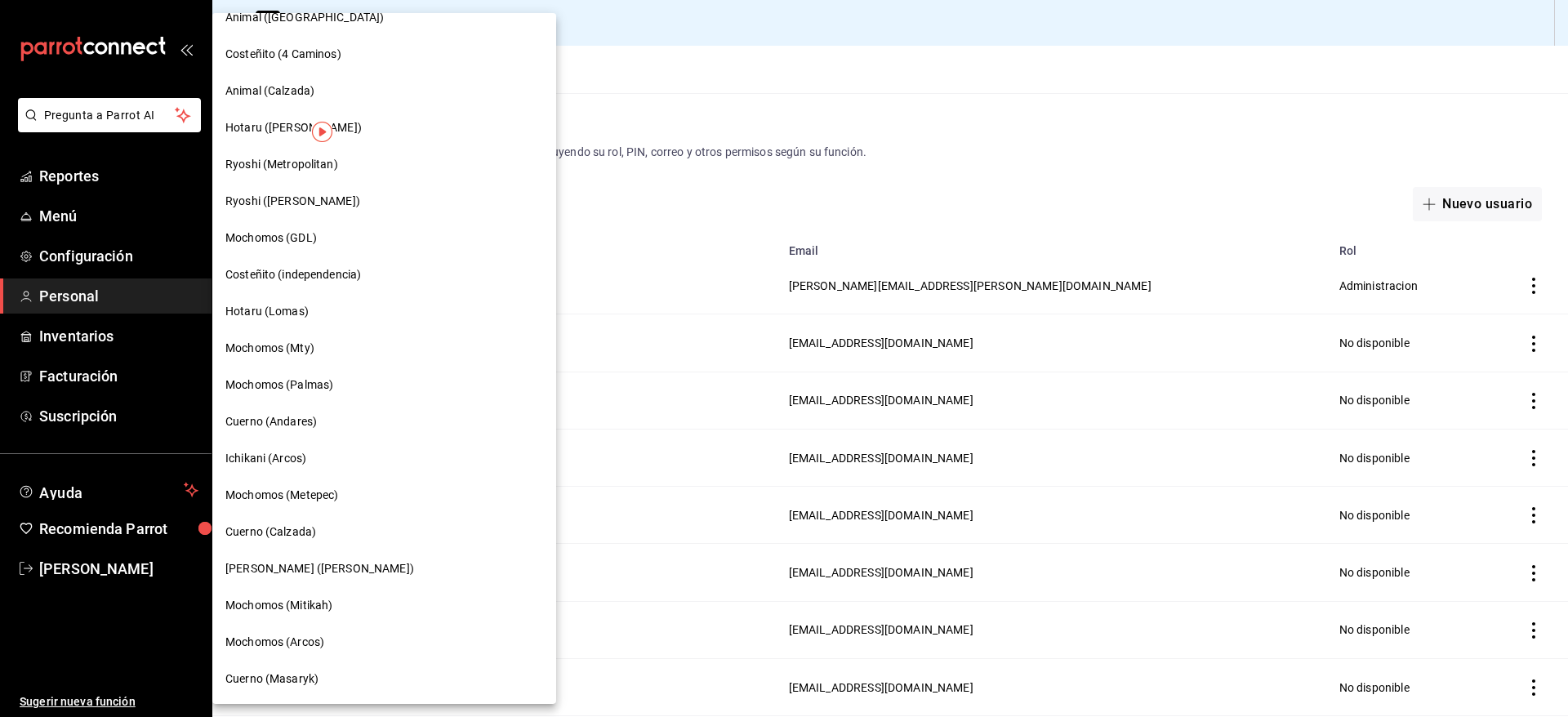
click at [270, 678] on span "Cuerno (Masaryk)" at bounding box center [271, 680] width 93 height 17
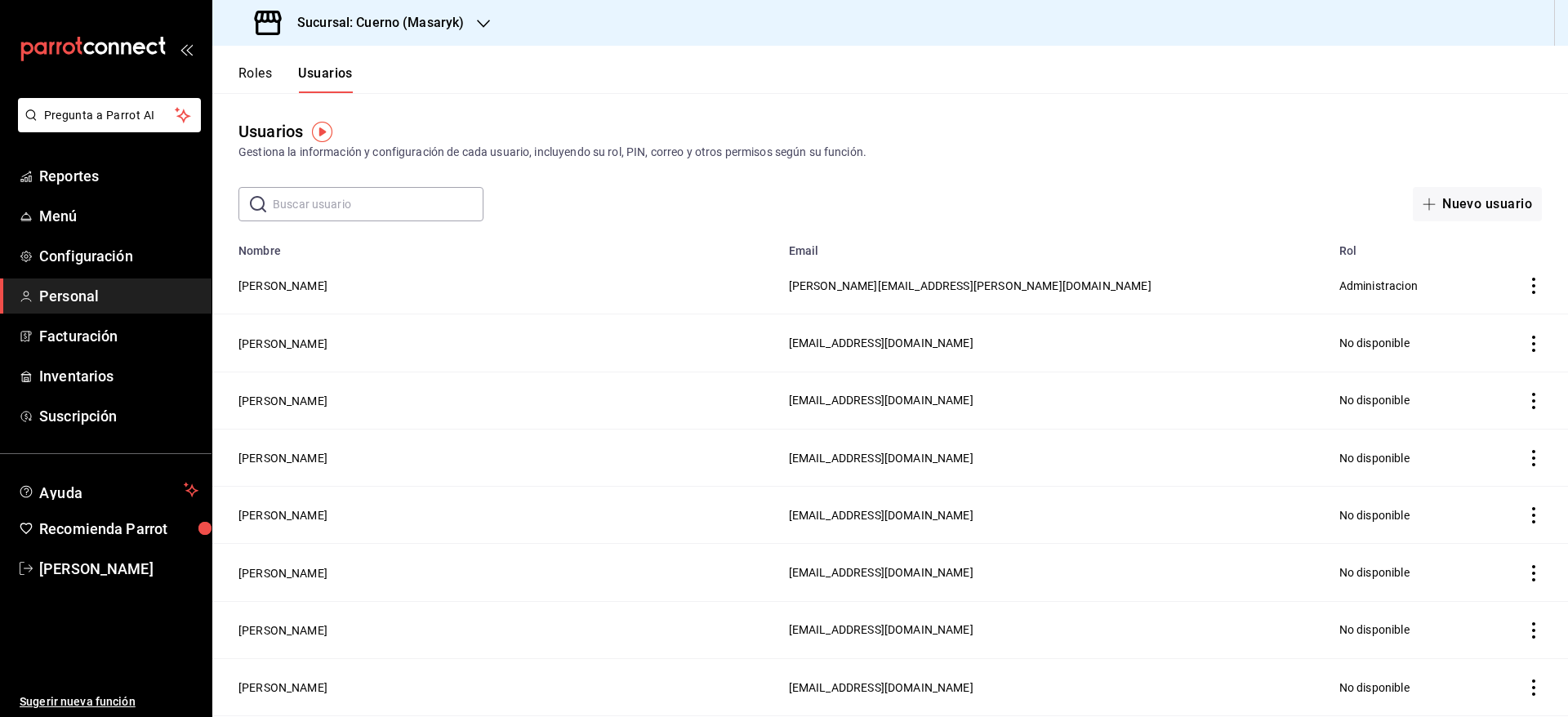
click at [347, 198] on input "text" at bounding box center [378, 204] width 210 height 33
type input "ibra"
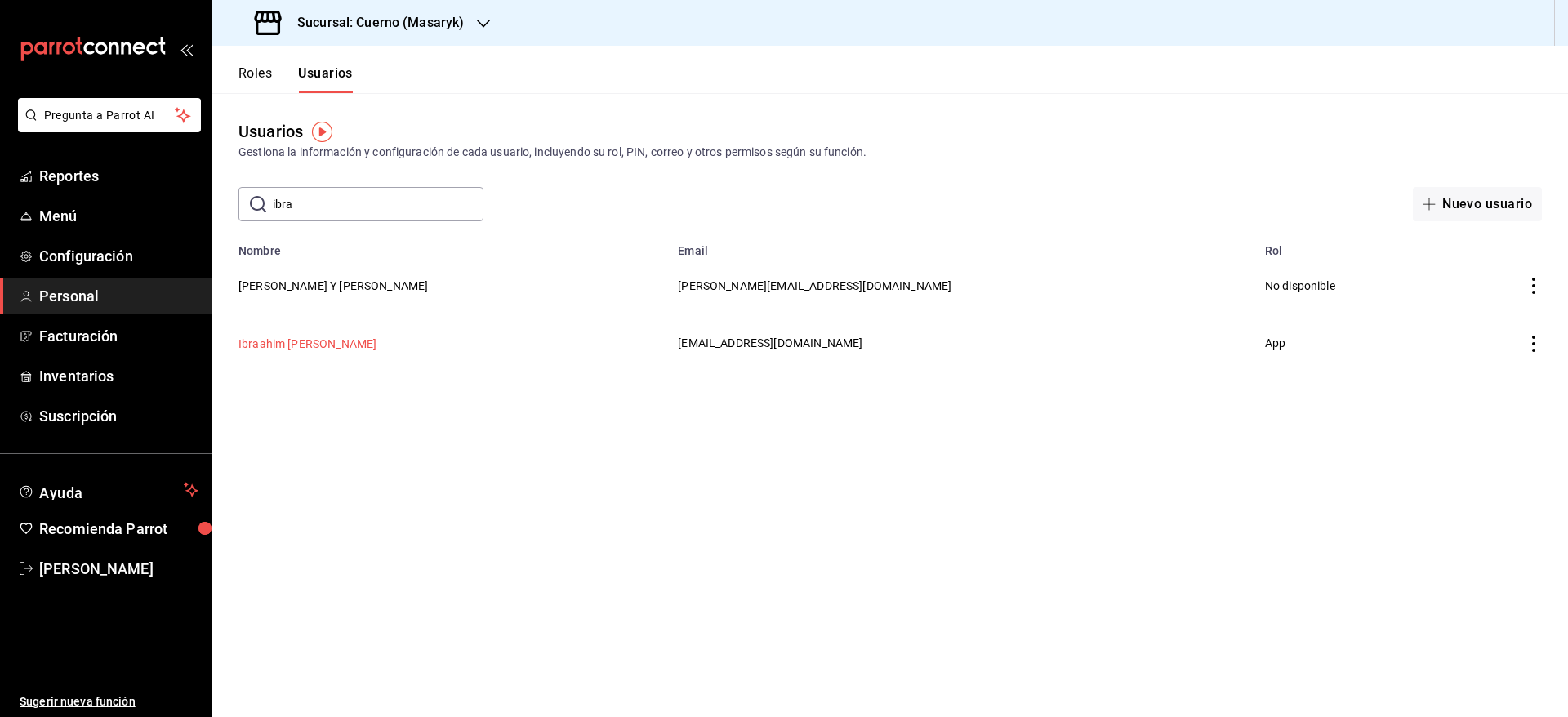
click at [302, 345] on button "Ibraahim [PERSON_NAME]" at bounding box center [307, 344] width 138 height 17
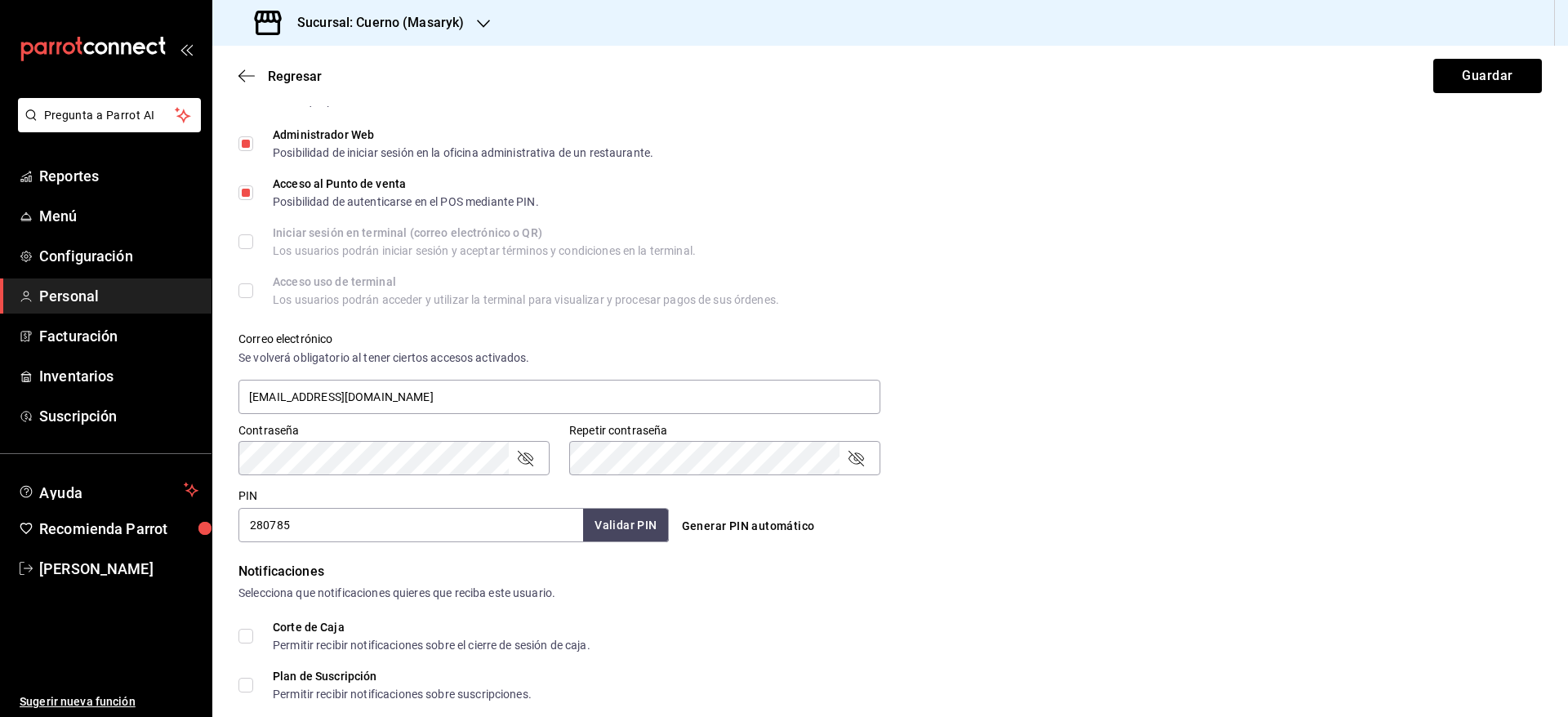
scroll to position [593, 0]
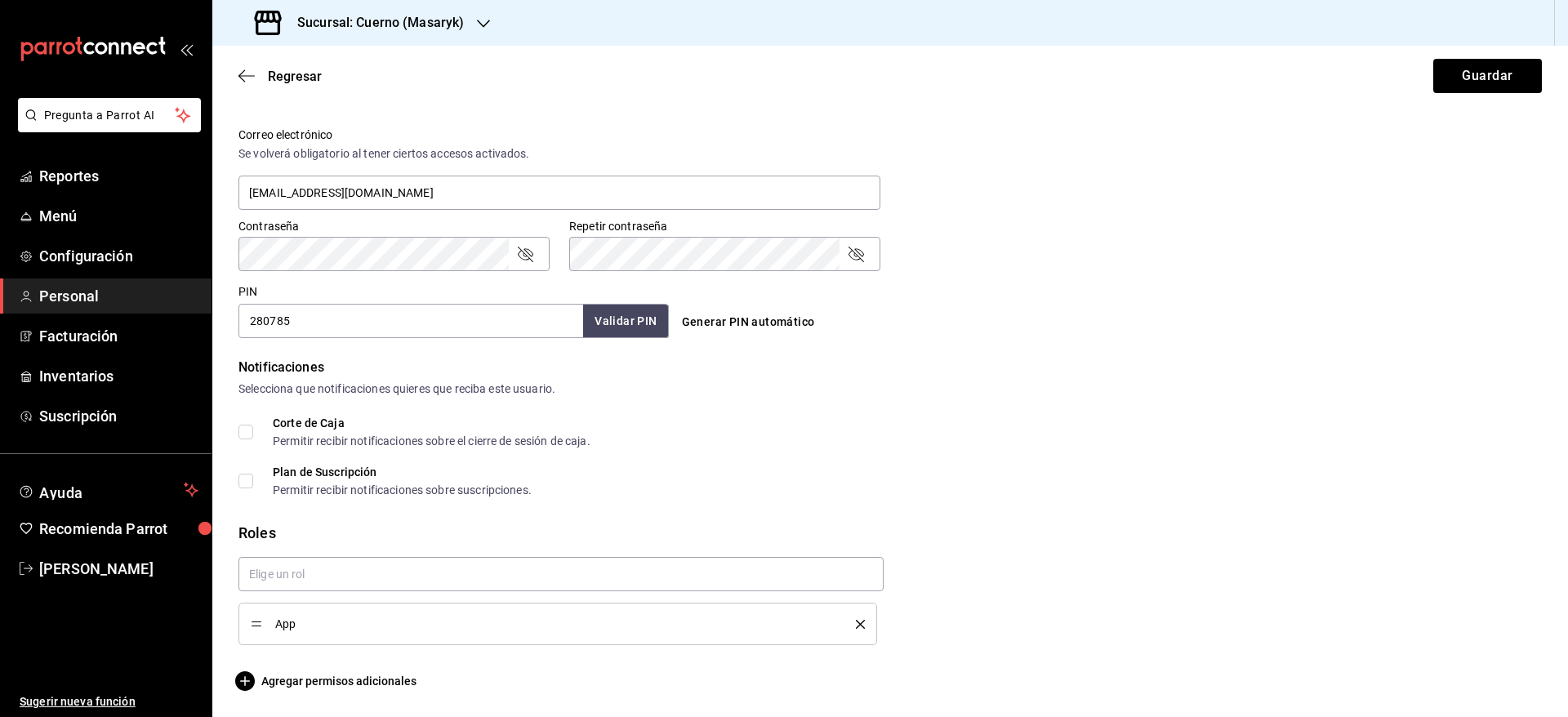
click at [856, 621] on icon "delete" at bounding box center [860, 625] width 9 height 9
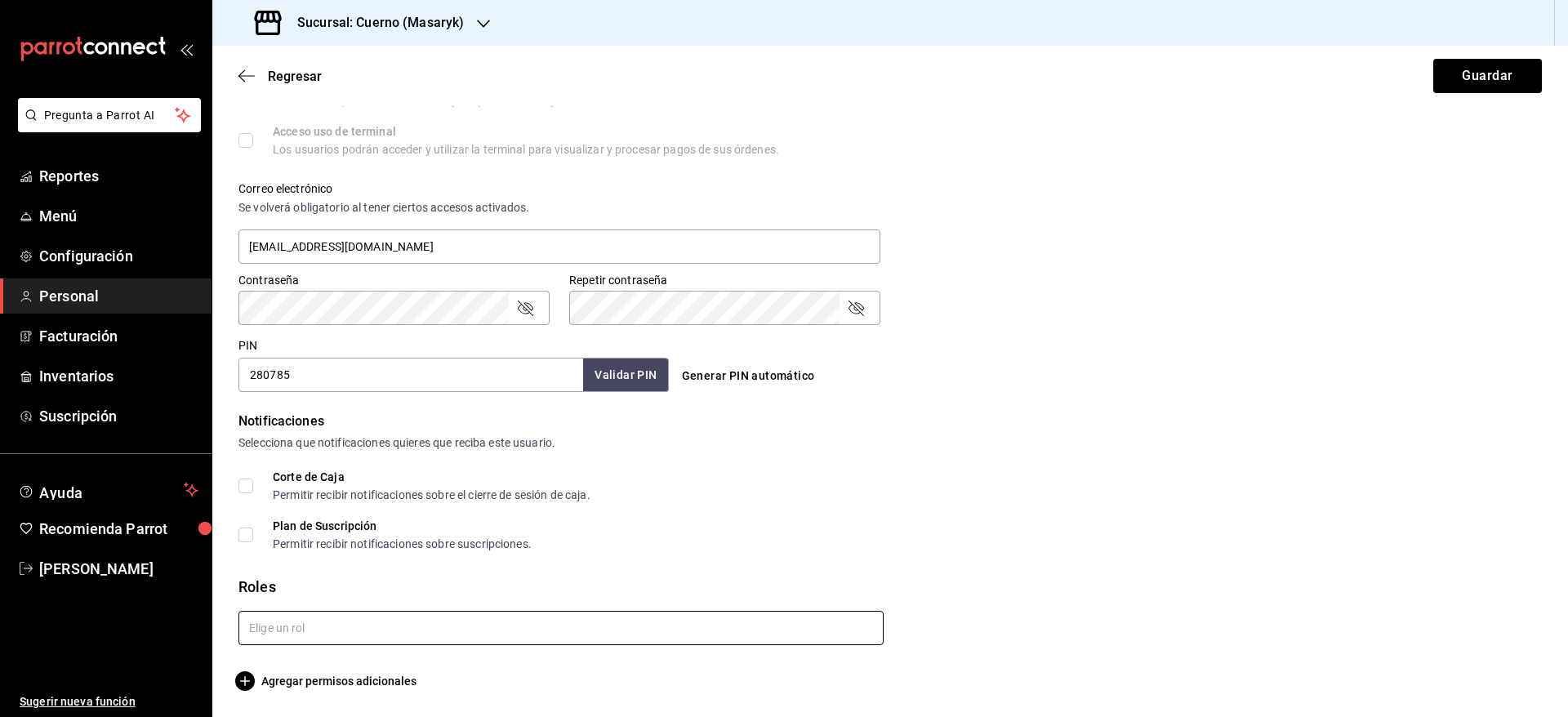
click at [604, 613] on input "text" at bounding box center [561, 627] width 645 height 34
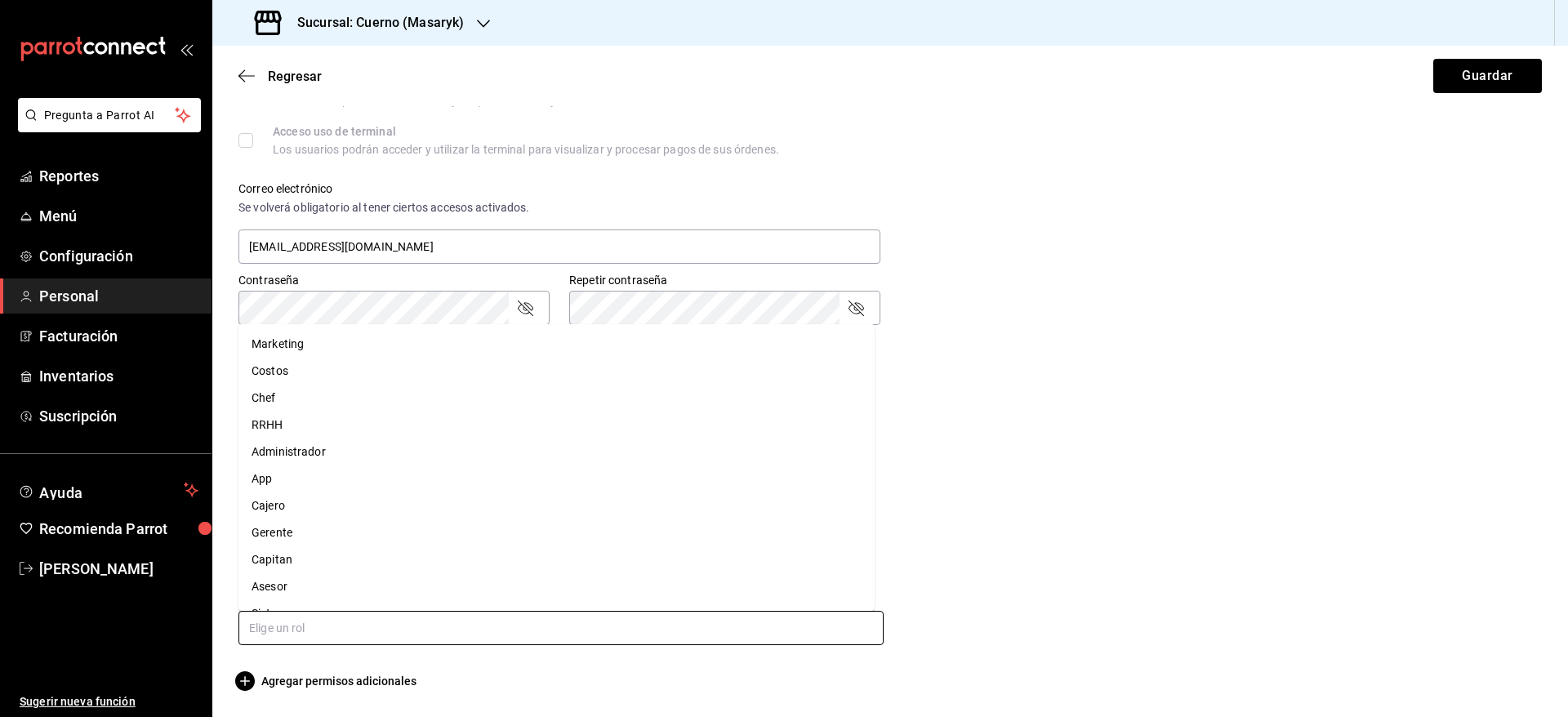
click at [403, 547] on li "Capitan" at bounding box center [556, 560] width 636 height 27
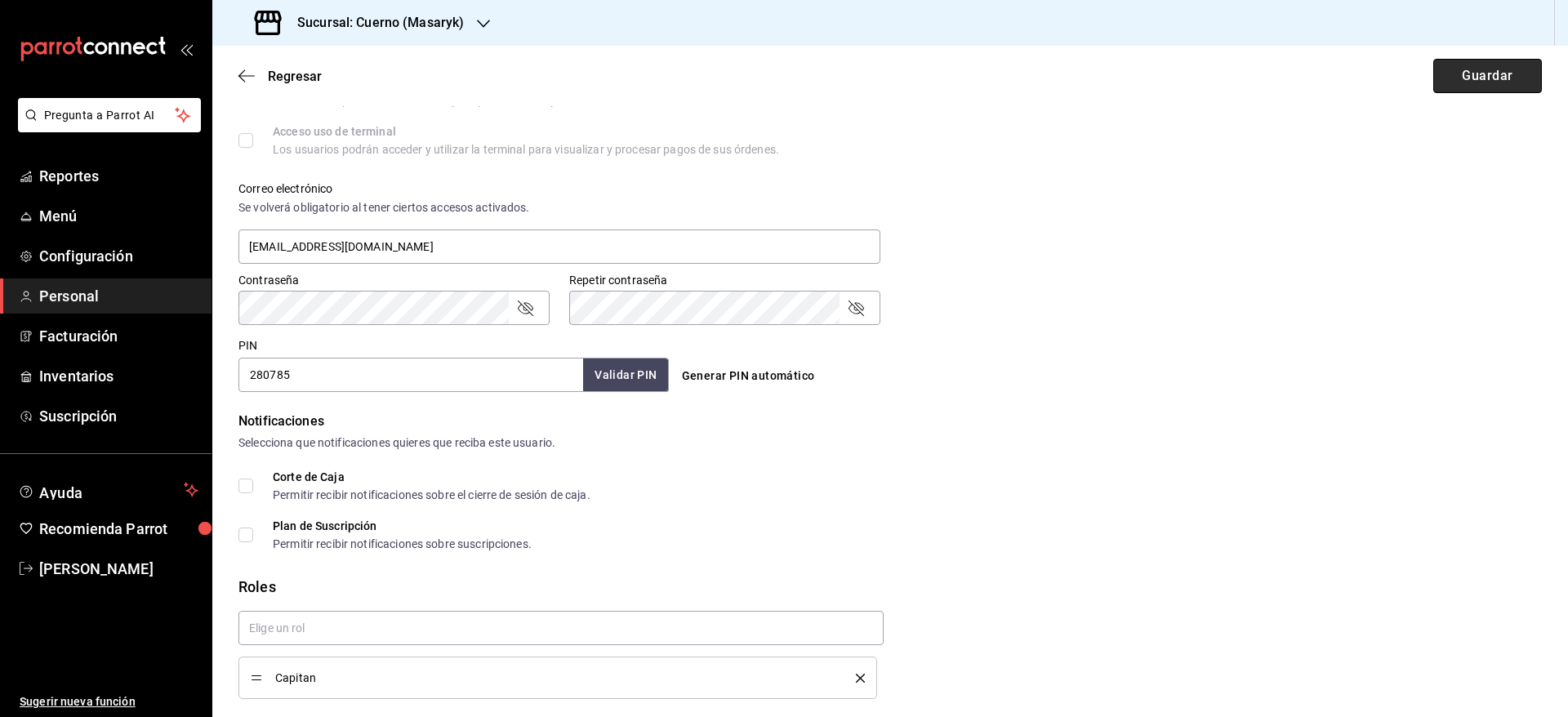
click at [1475, 74] on button "Guardar" at bounding box center [1487, 76] width 109 height 34
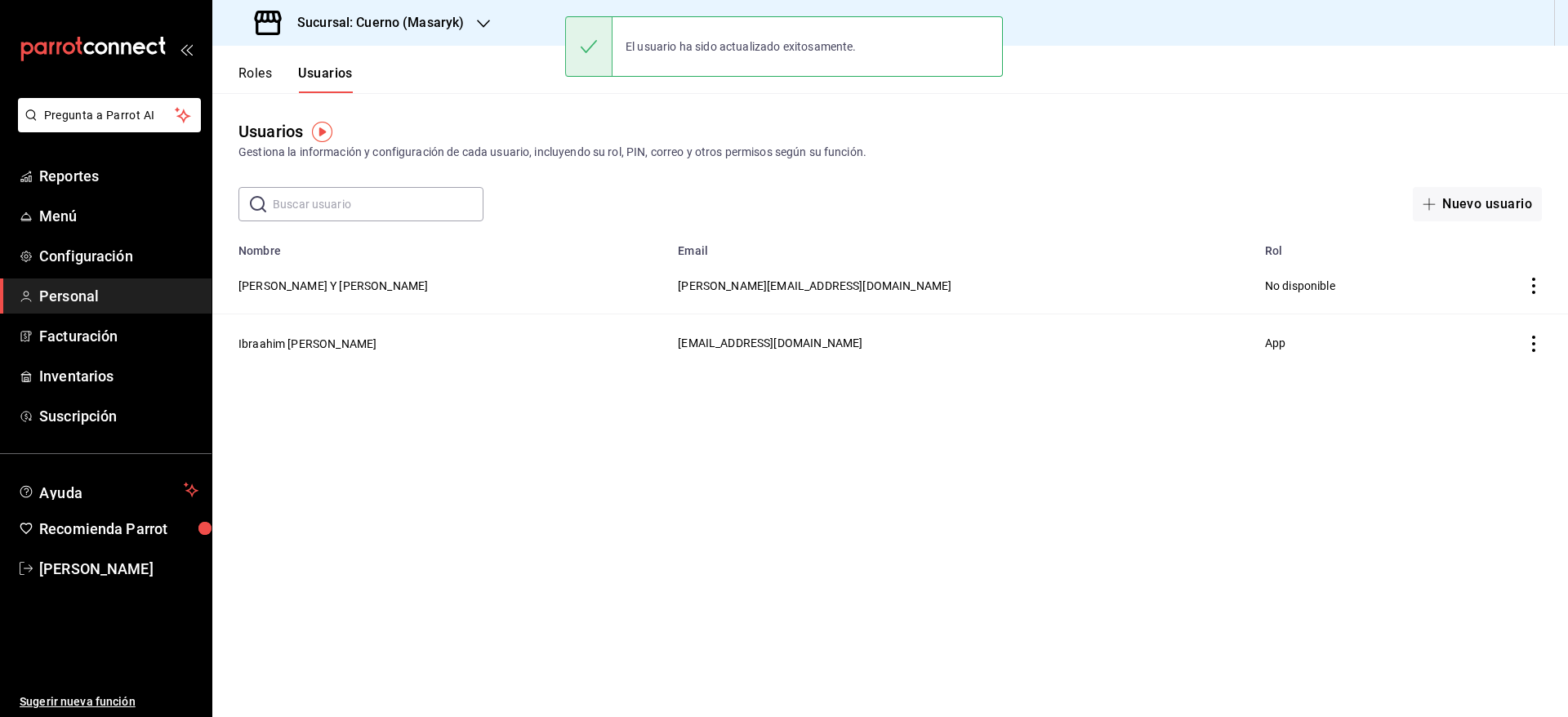
click at [424, 11] on div "Sucursal: Cuerno (Masaryk)" at bounding box center [361, 23] width 271 height 46
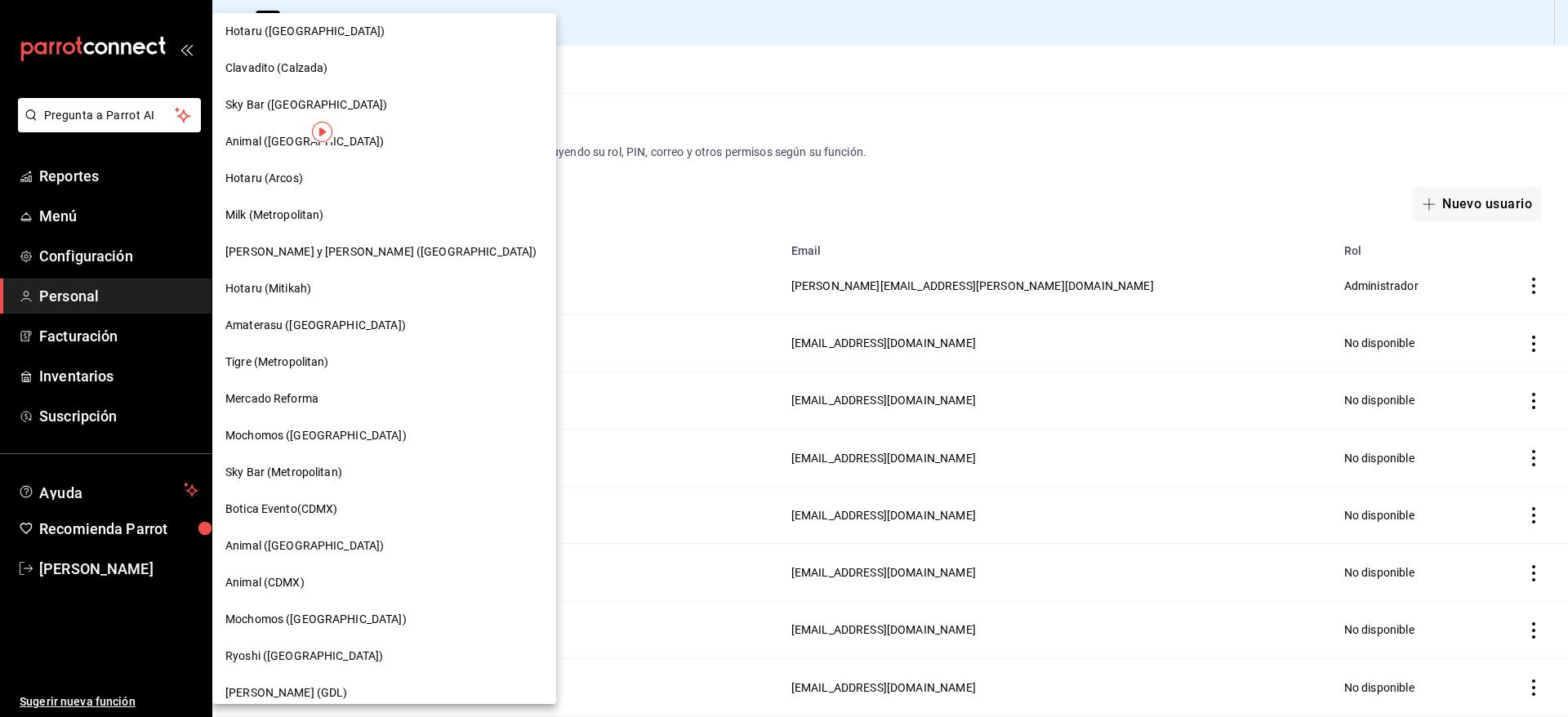
scroll to position [46, 0]
click at [266, 578] on span "Animal (CDMX)" at bounding box center [264, 580] width 79 height 17
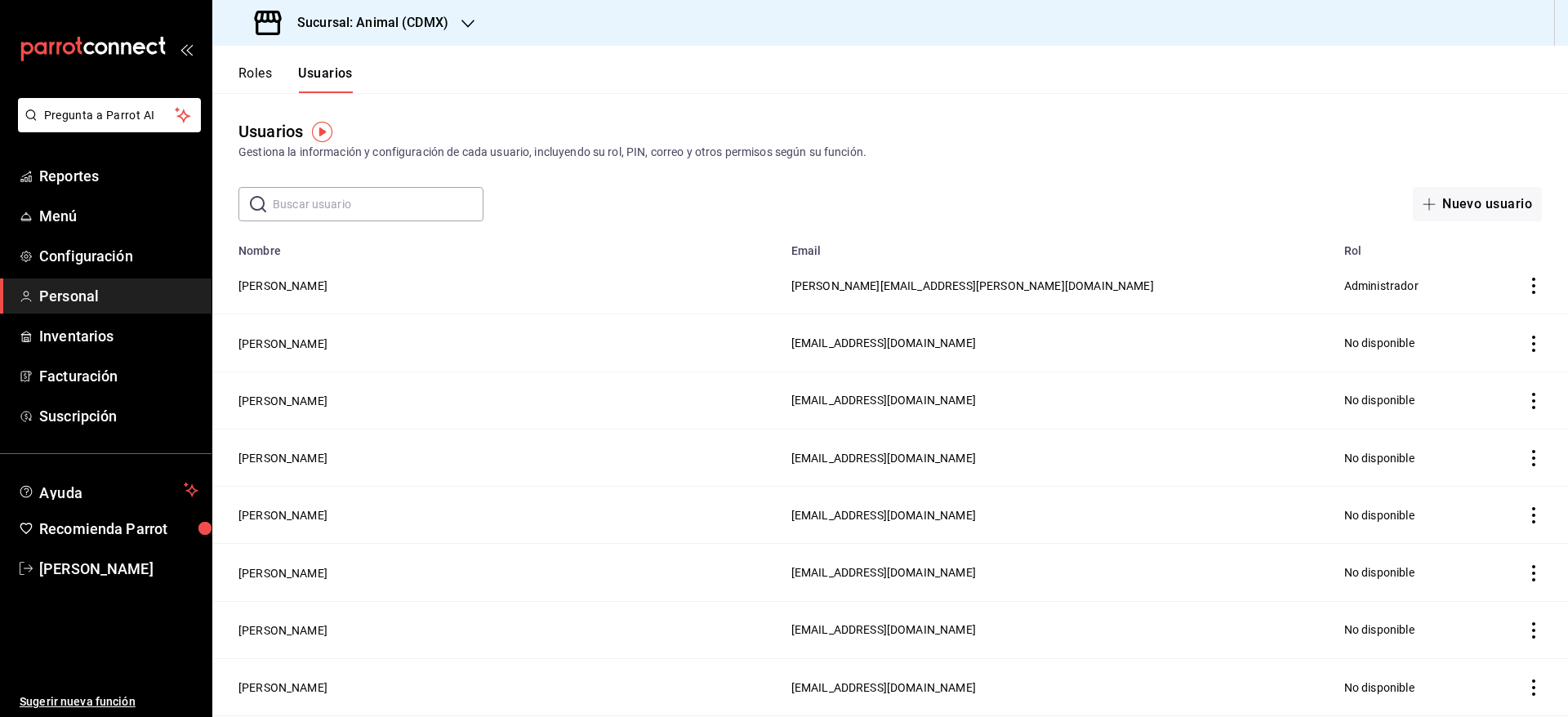
click at [364, 201] on input "text" at bounding box center [378, 204] width 210 height 33
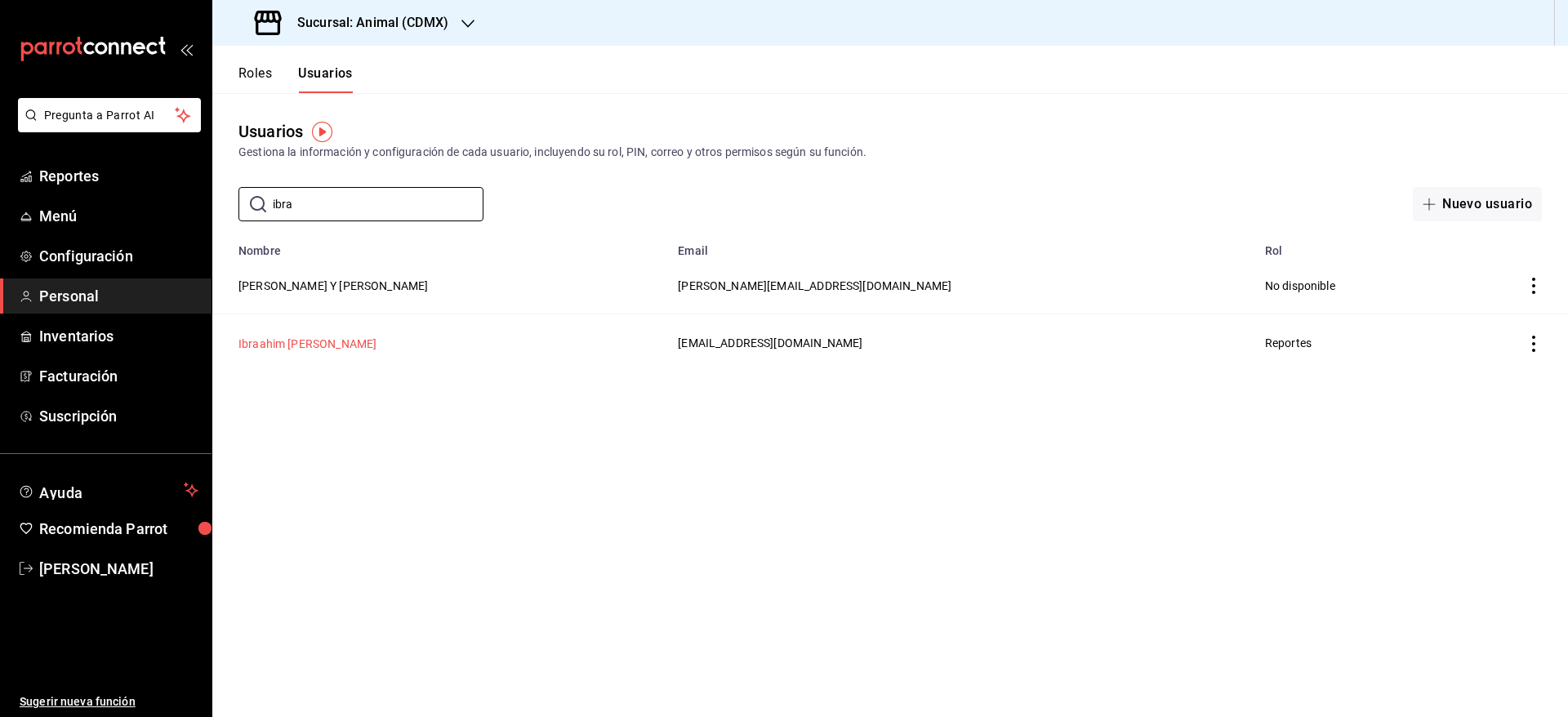
type input "ibra"
click at [290, 339] on button "Ibraahim [PERSON_NAME]" at bounding box center [307, 344] width 138 height 17
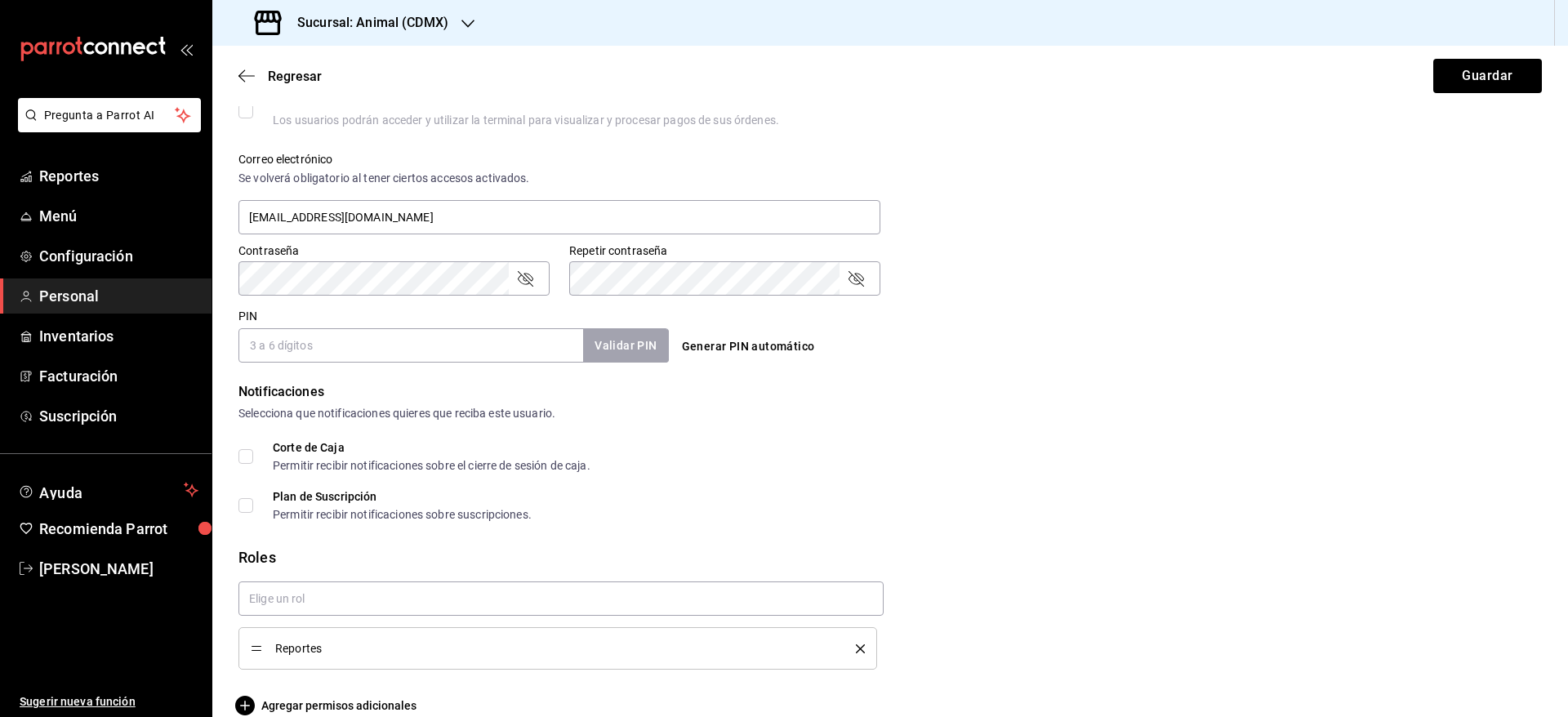
scroll to position [593, 0]
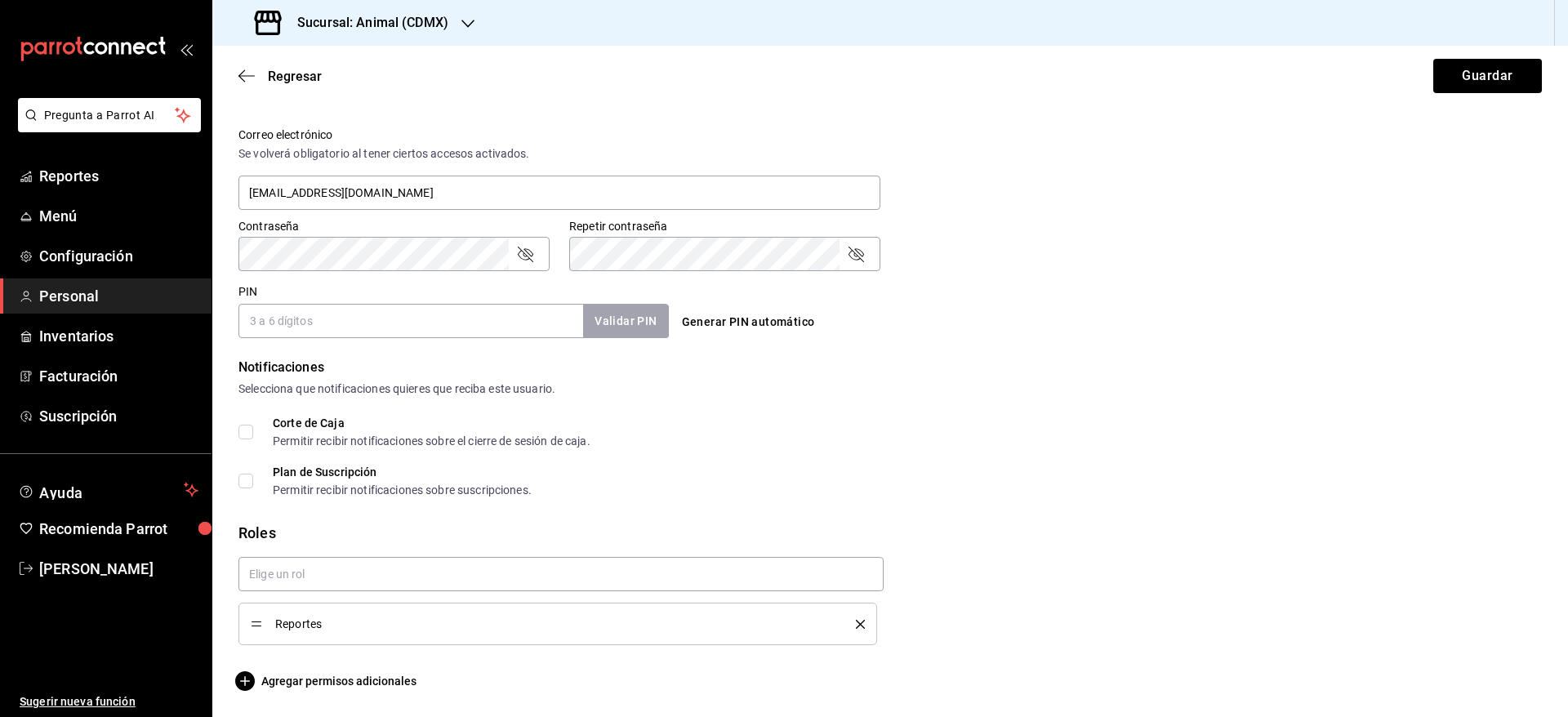
click at [856, 625] on icon "delete" at bounding box center [860, 625] width 9 height 9
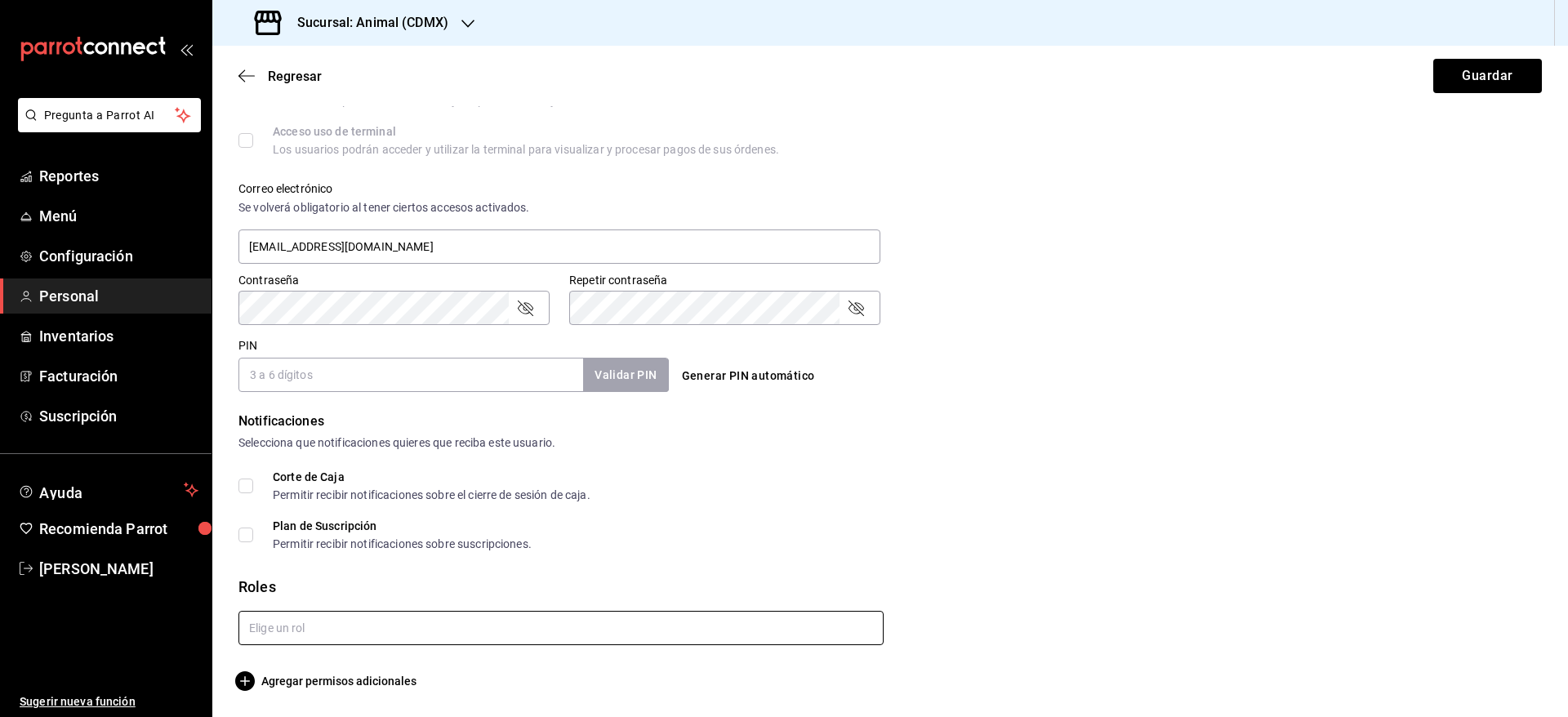
click at [717, 632] on input "text" at bounding box center [561, 627] width 645 height 34
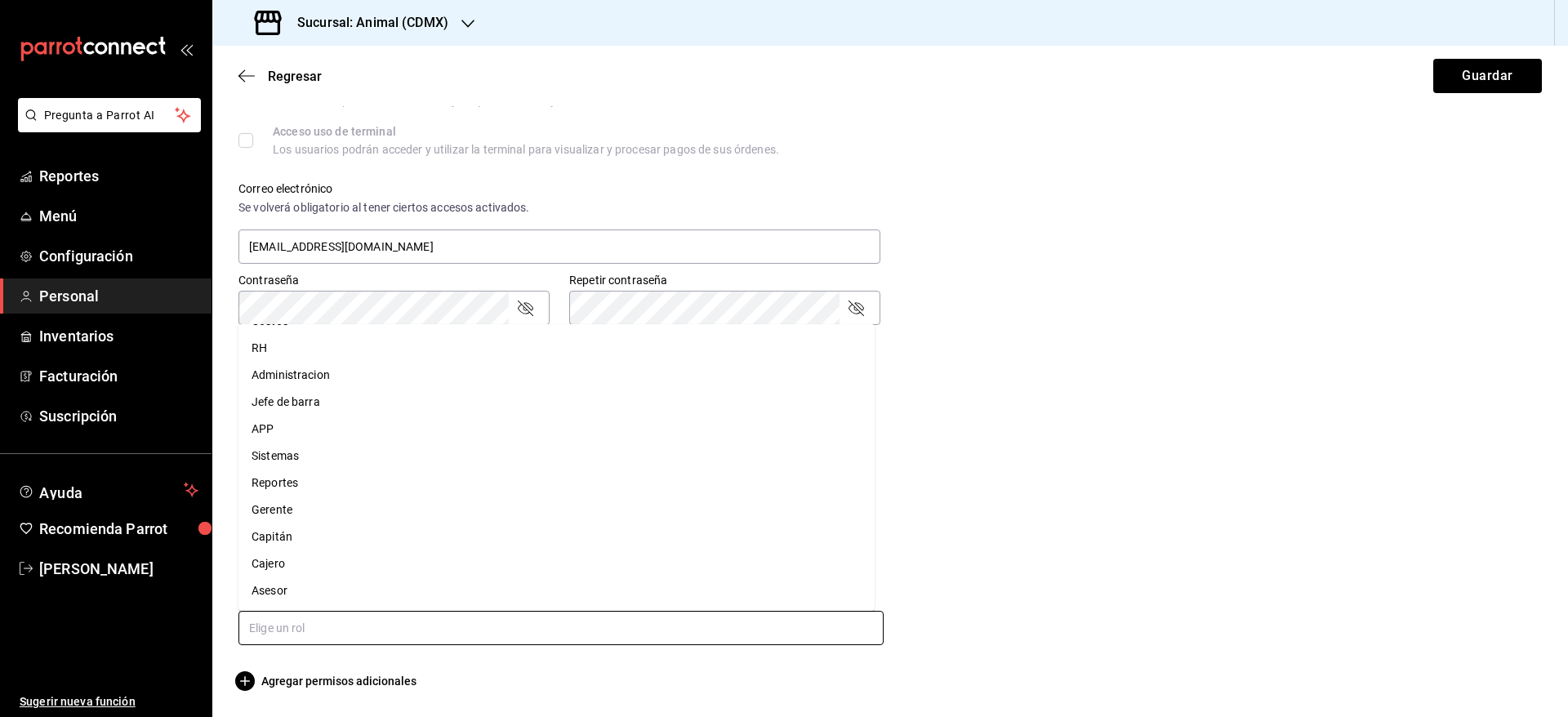
scroll to position [47, 0]
click at [375, 539] on li "Capitán" at bounding box center [556, 539] width 636 height 27
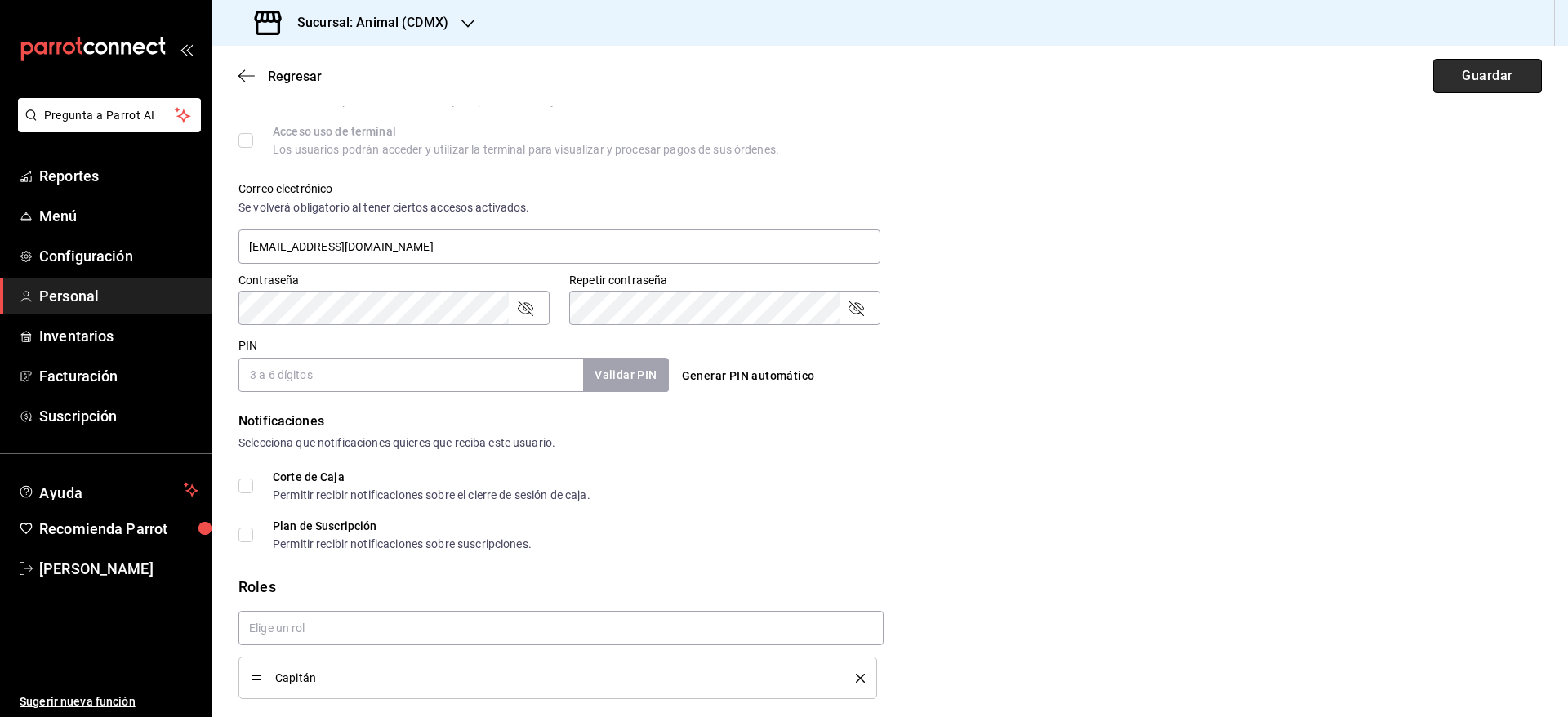
click at [1433, 81] on button "Guardar" at bounding box center [1487, 76] width 109 height 34
checkbox input "true"
click at [766, 371] on button "Generar PIN automático" at bounding box center [749, 376] width 146 height 30
type input "0377"
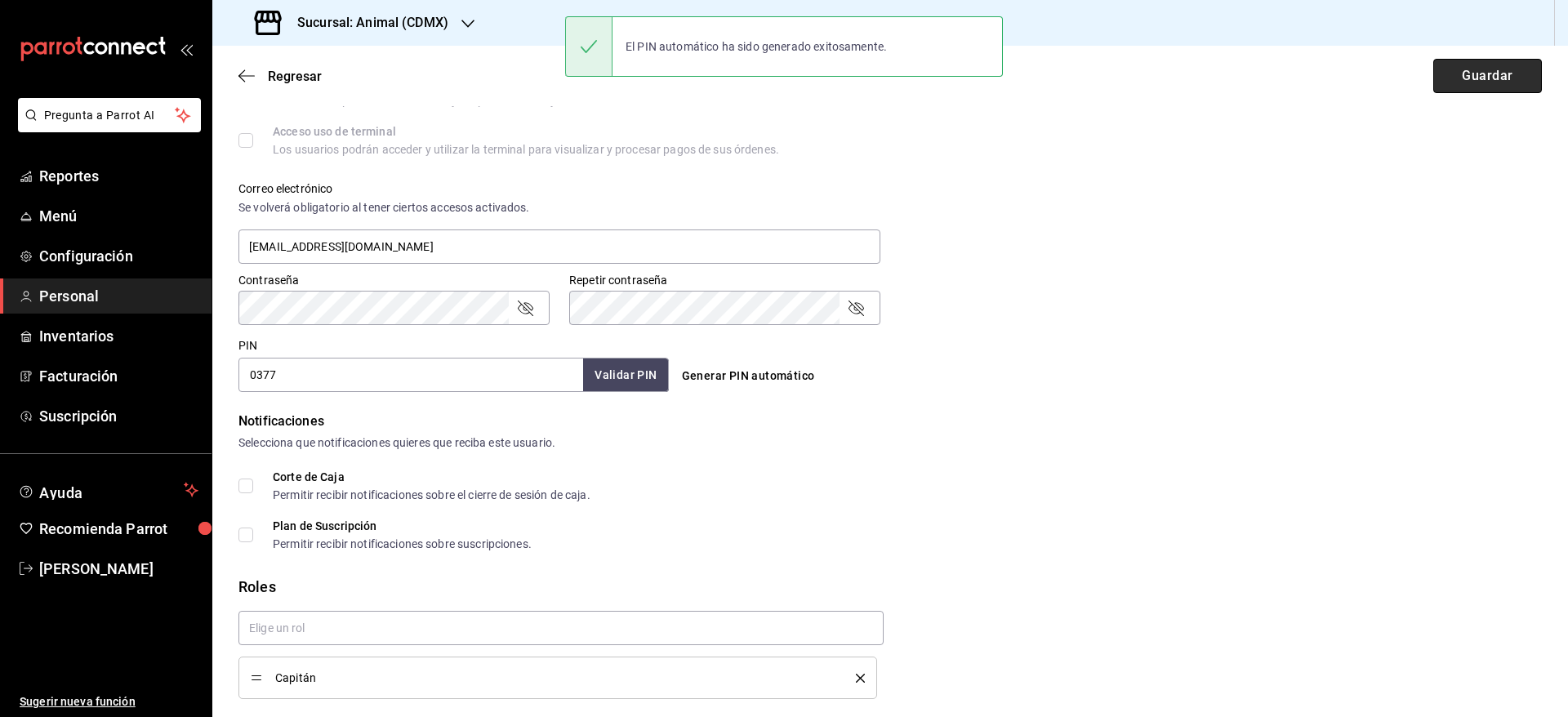
click at [1497, 89] on button "Guardar" at bounding box center [1487, 76] width 109 height 34
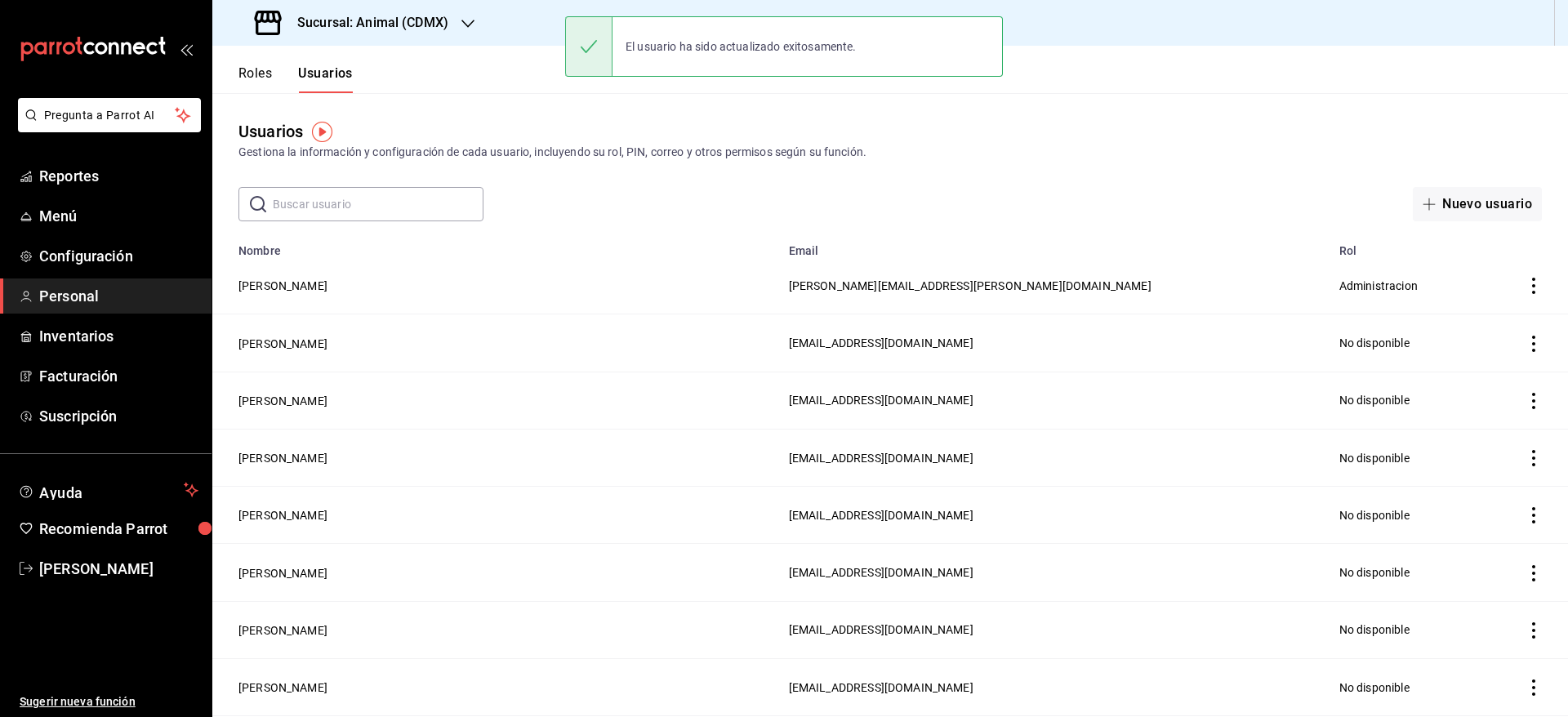
click at [449, 38] on div "Sucursal: Animal (CDMX)" at bounding box center [353, 23] width 256 height 46
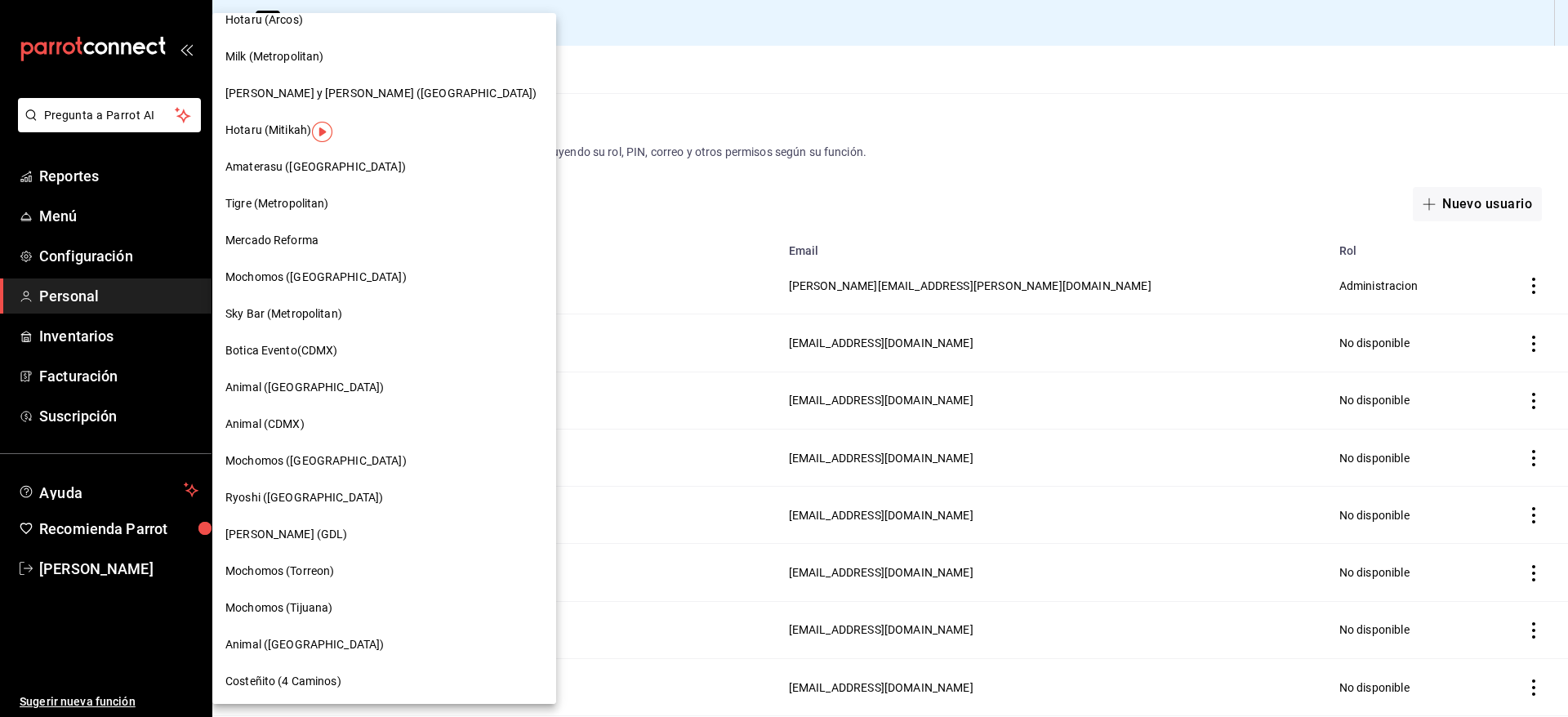
scroll to position [196, 0]
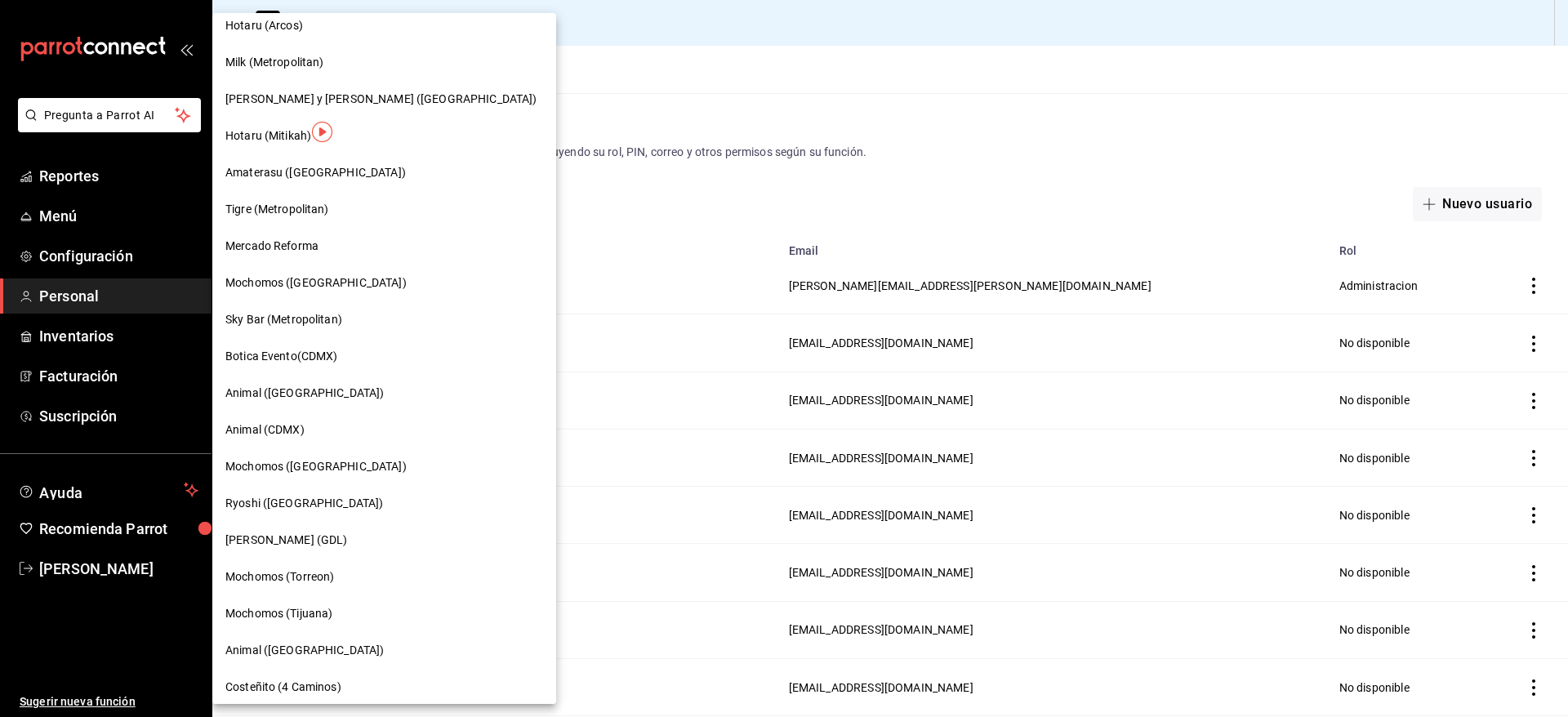
click at [297, 397] on span "Animal ([GEOGRAPHIC_DATA])" at bounding box center [304, 393] width 158 height 17
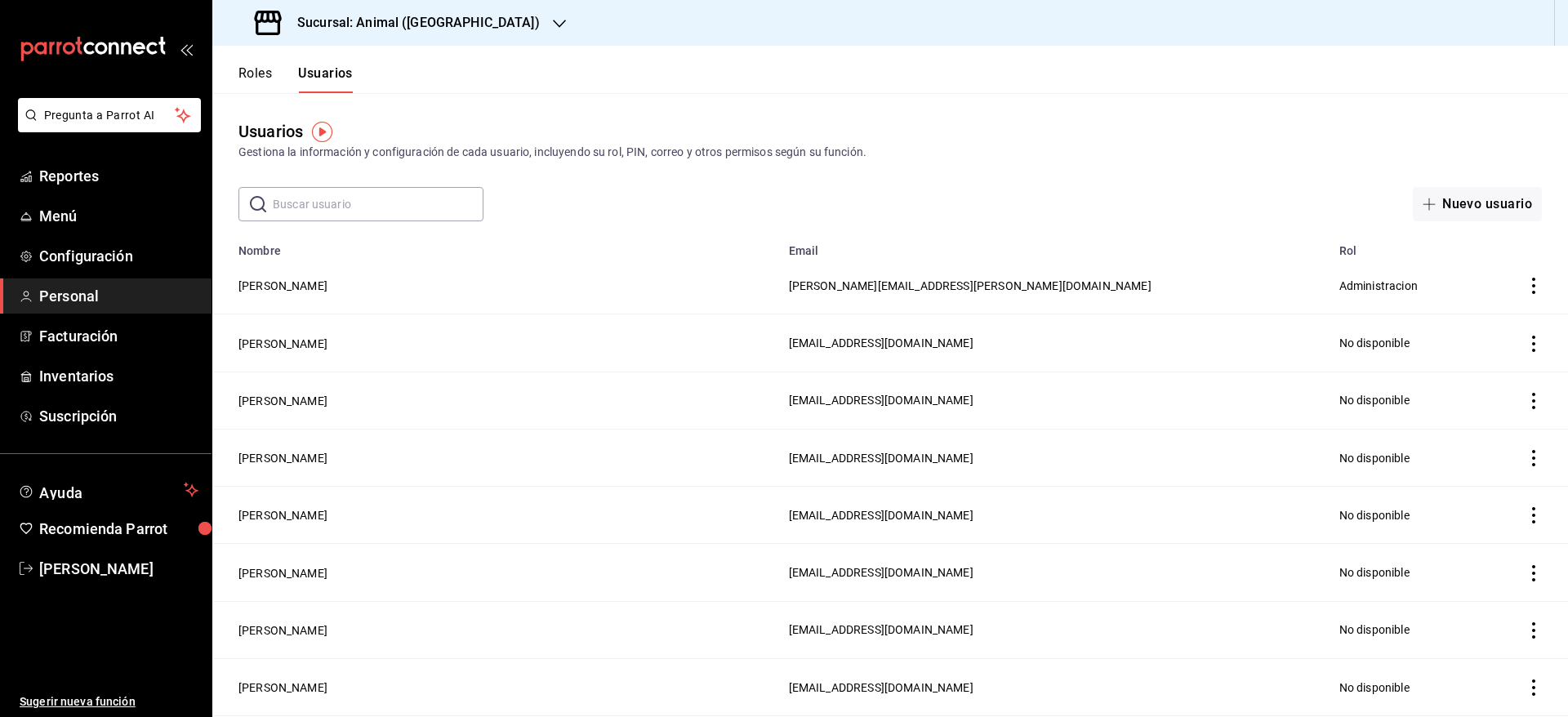
click at [351, 212] on input "text" at bounding box center [378, 204] width 210 height 33
type input "ibra"
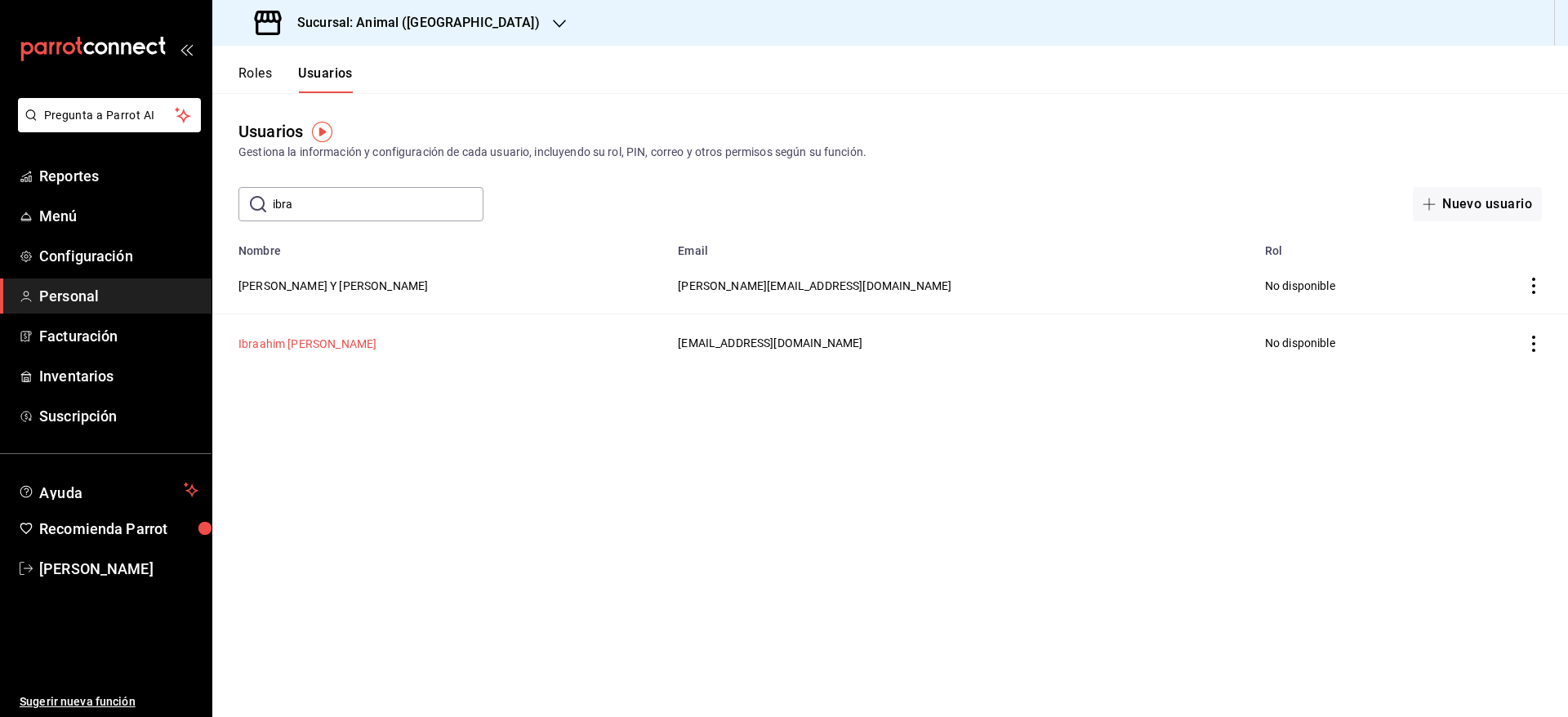
click at [278, 345] on button "Ibraahim [PERSON_NAME]" at bounding box center [307, 344] width 138 height 17
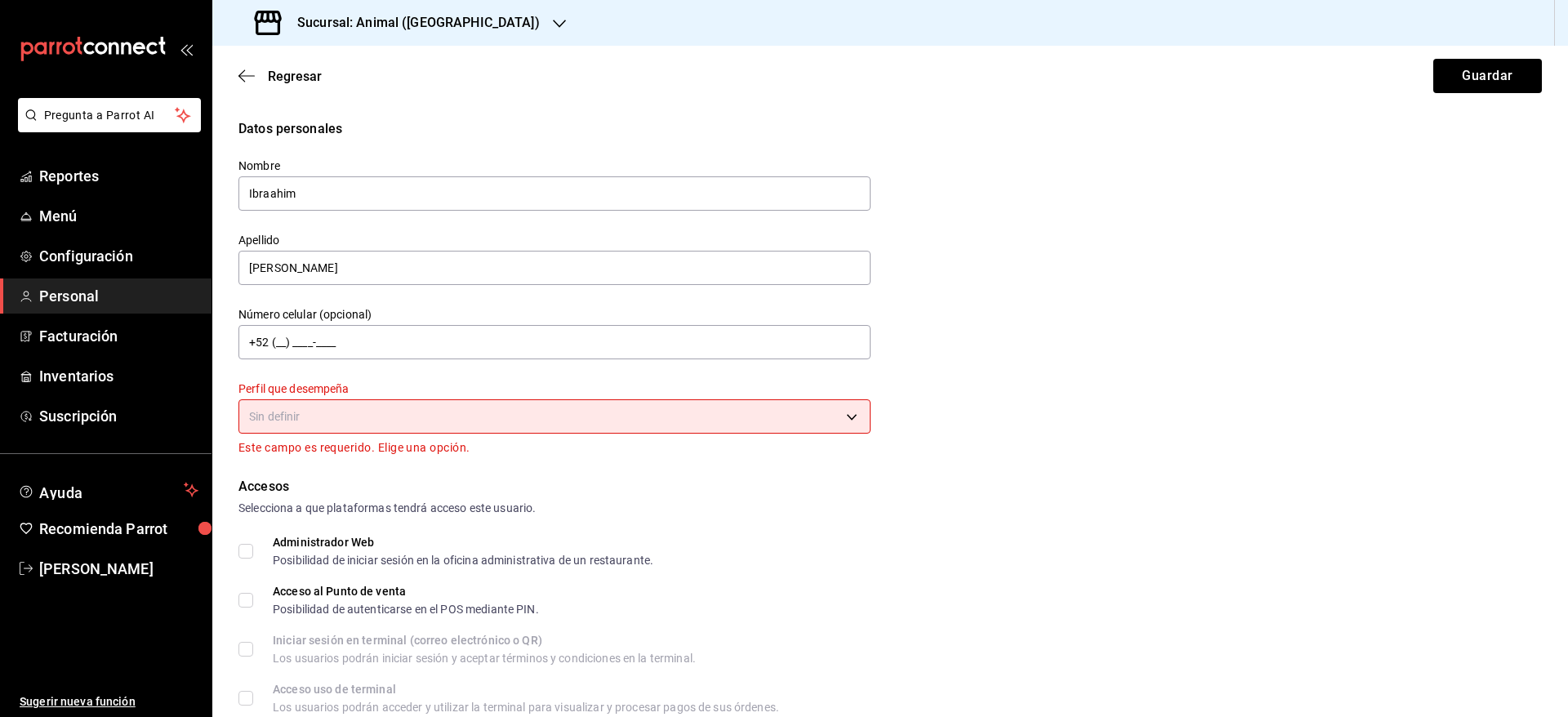
click at [468, 405] on body "Pregunta a Parrot AI Reportes Menú Configuración Personal Facturación Inventari…" at bounding box center [784, 358] width 1568 height 717
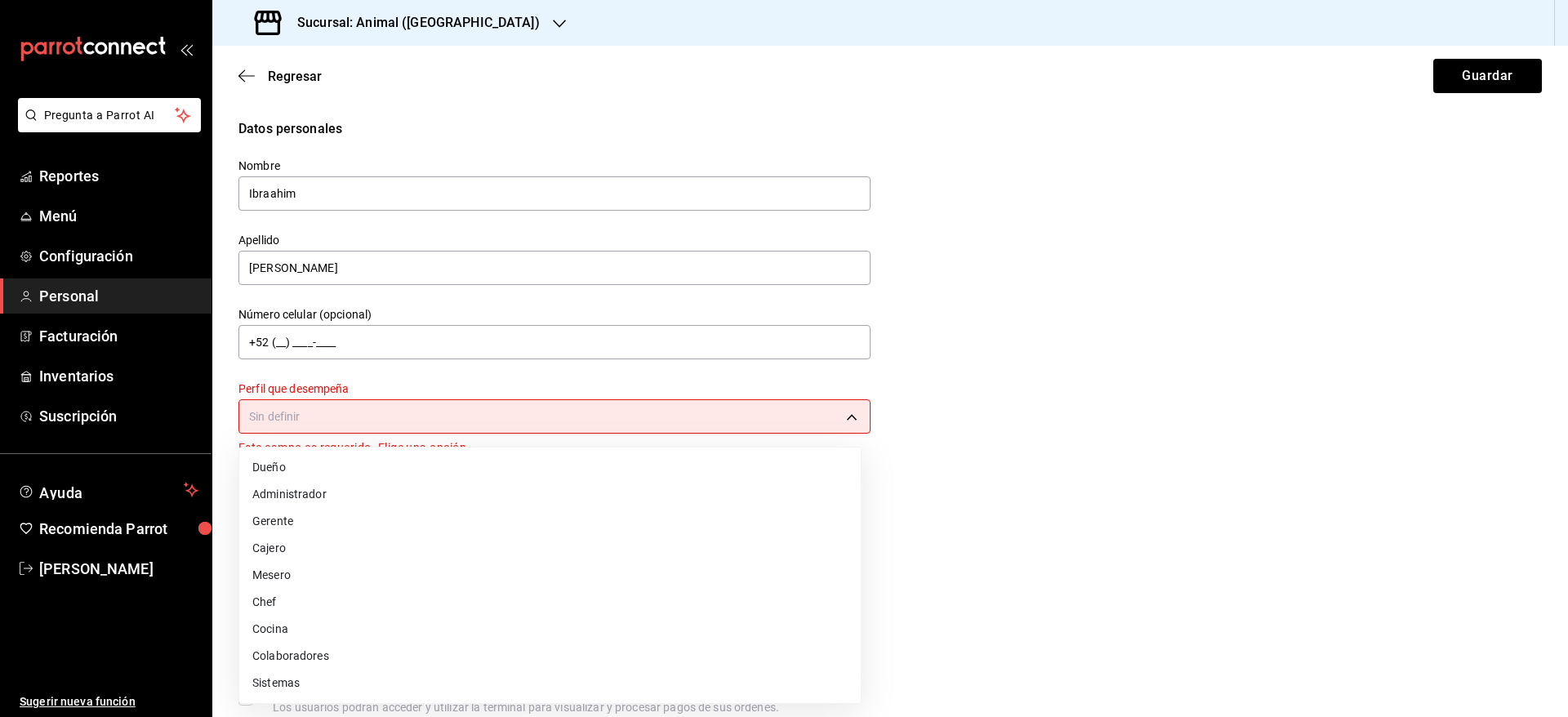
click at [411, 647] on li "Colaboradores" at bounding box center [550, 656] width 622 height 27
type input "STAFF"
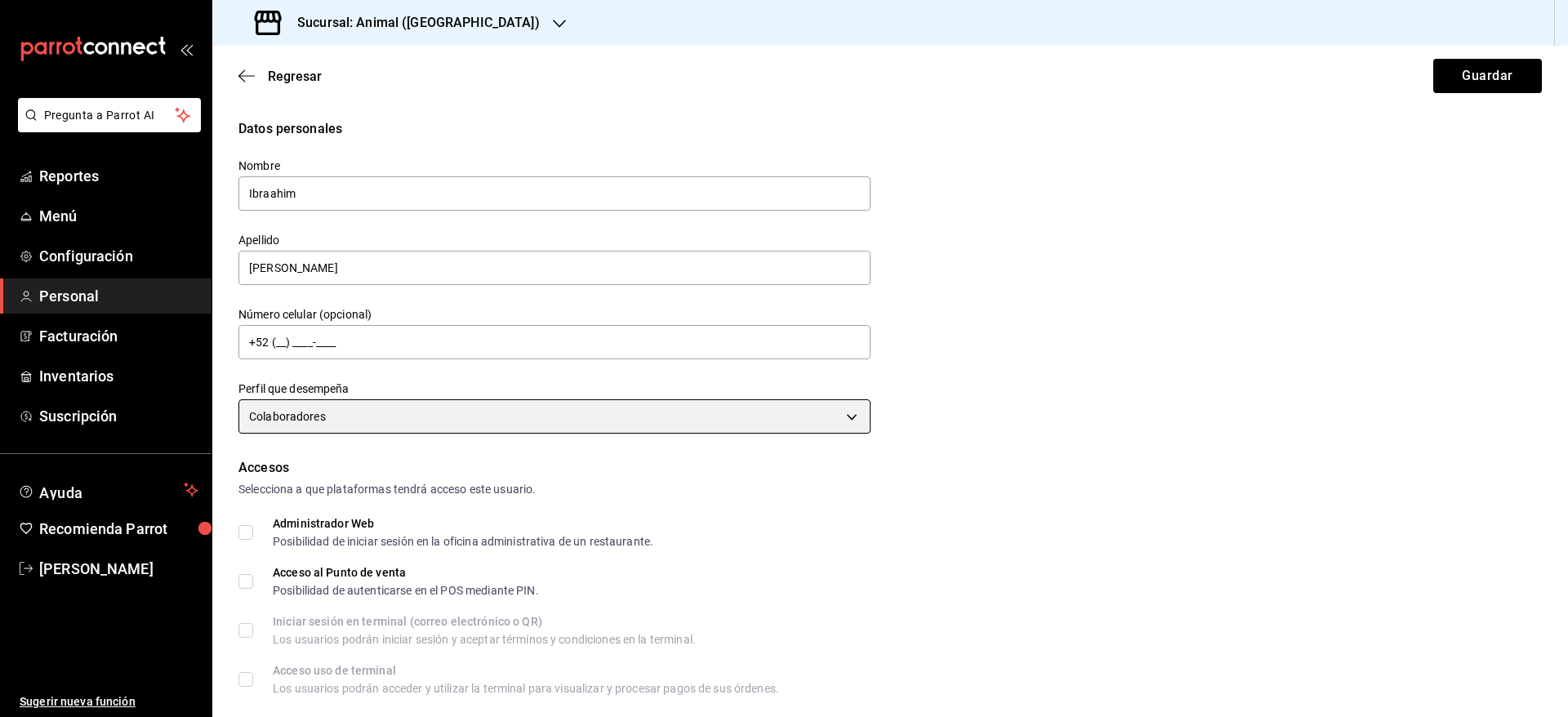
scroll to position [539, 0]
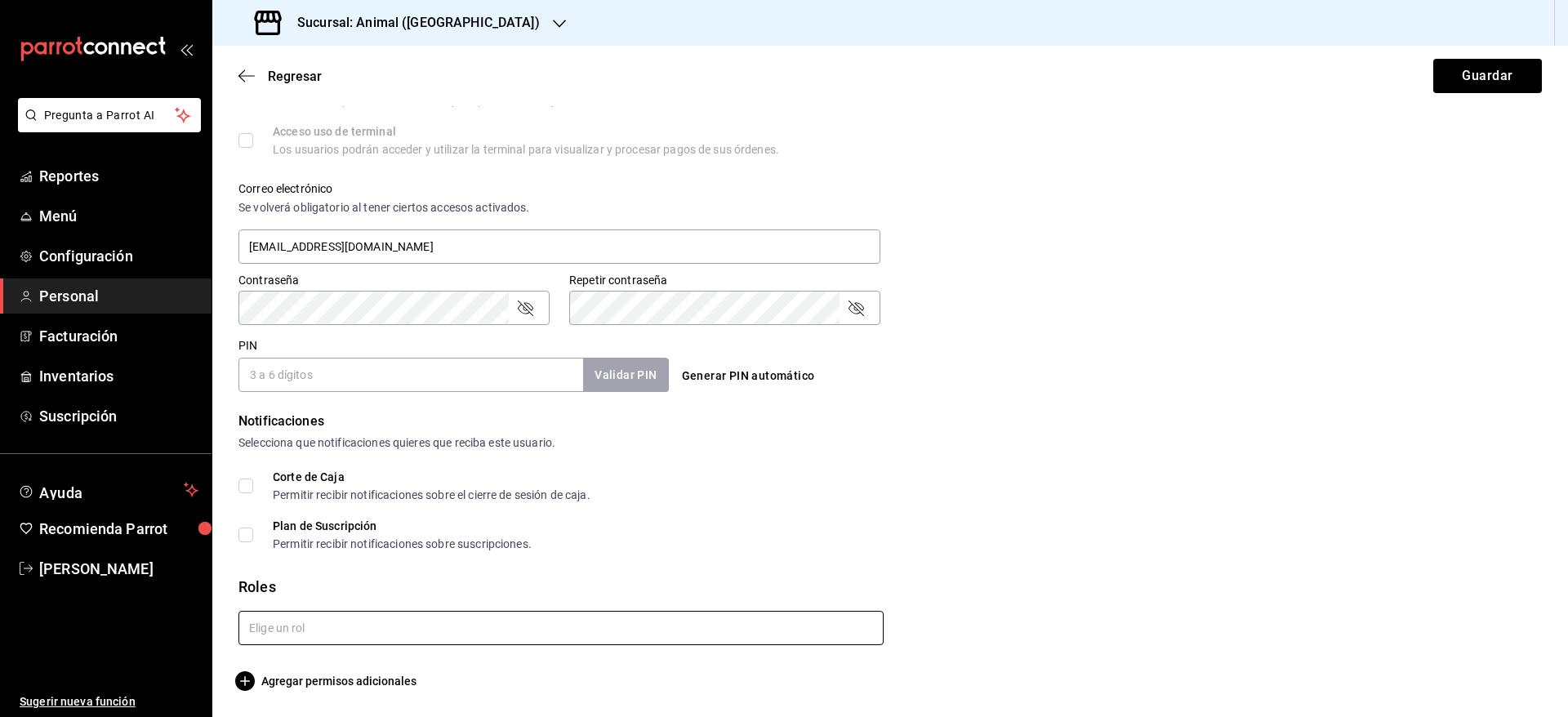
click at [544, 634] on input "text" at bounding box center [561, 627] width 645 height 34
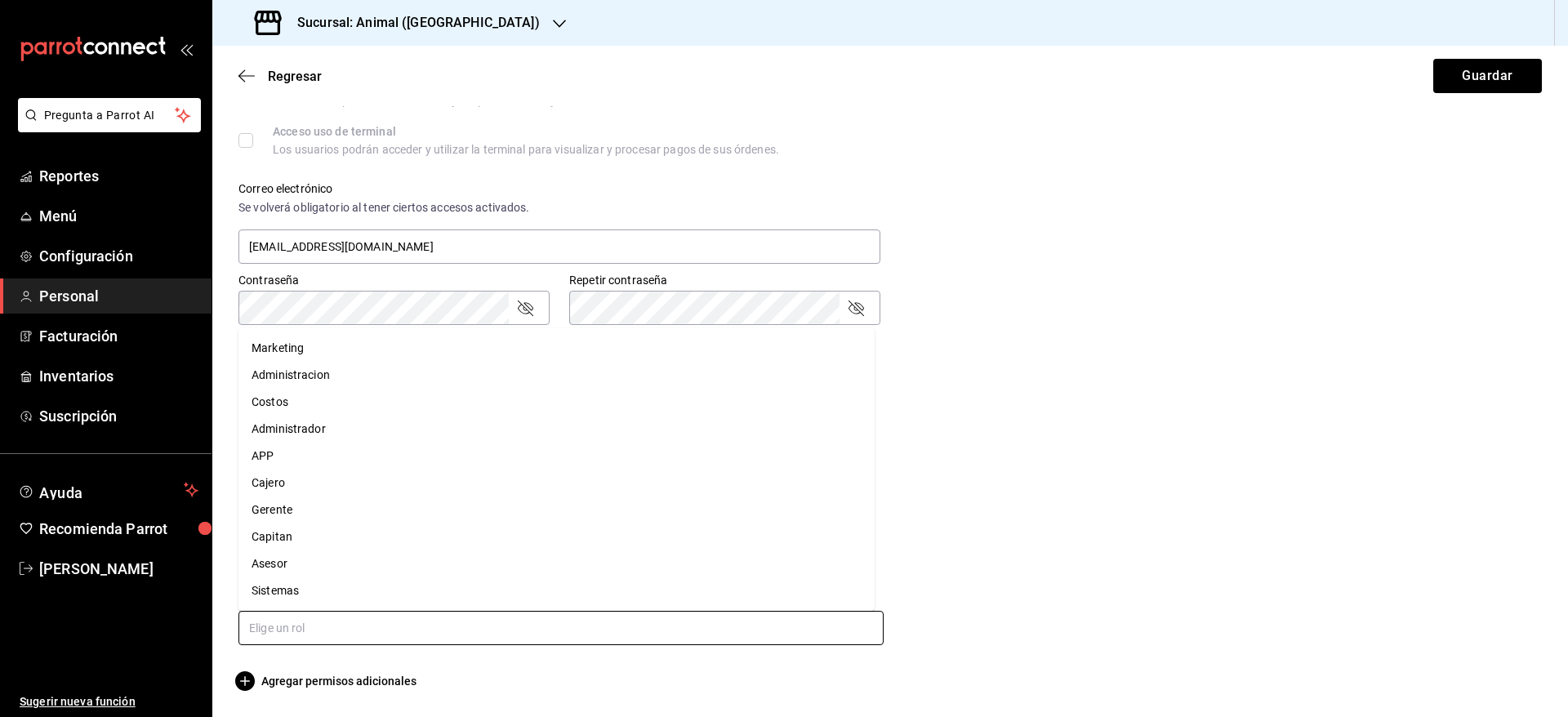
click at [341, 539] on li "Capitan" at bounding box center [556, 537] width 636 height 27
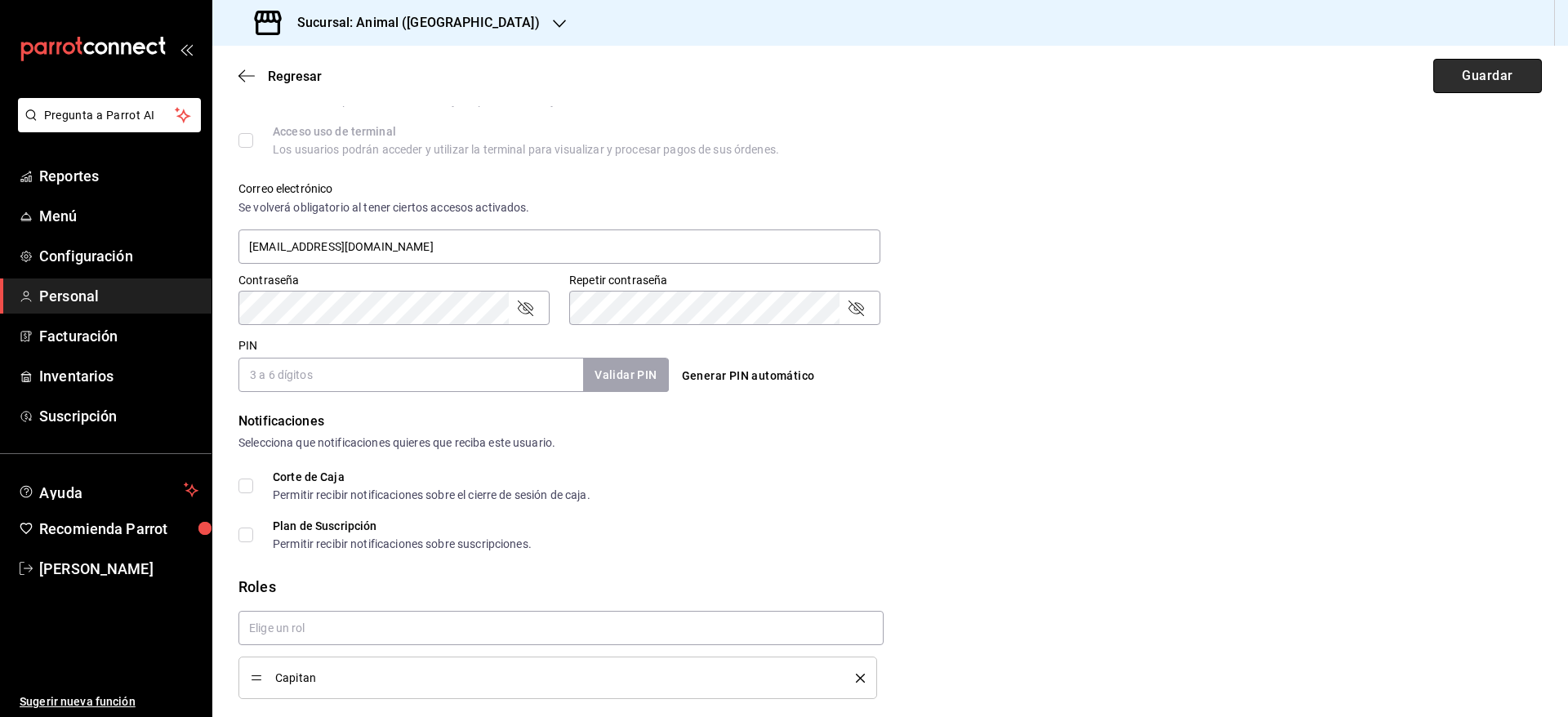
click at [1450, 74] on button "Guardar" at bounding box center [1487, 76] width 109 height 34
checkbox input "true"
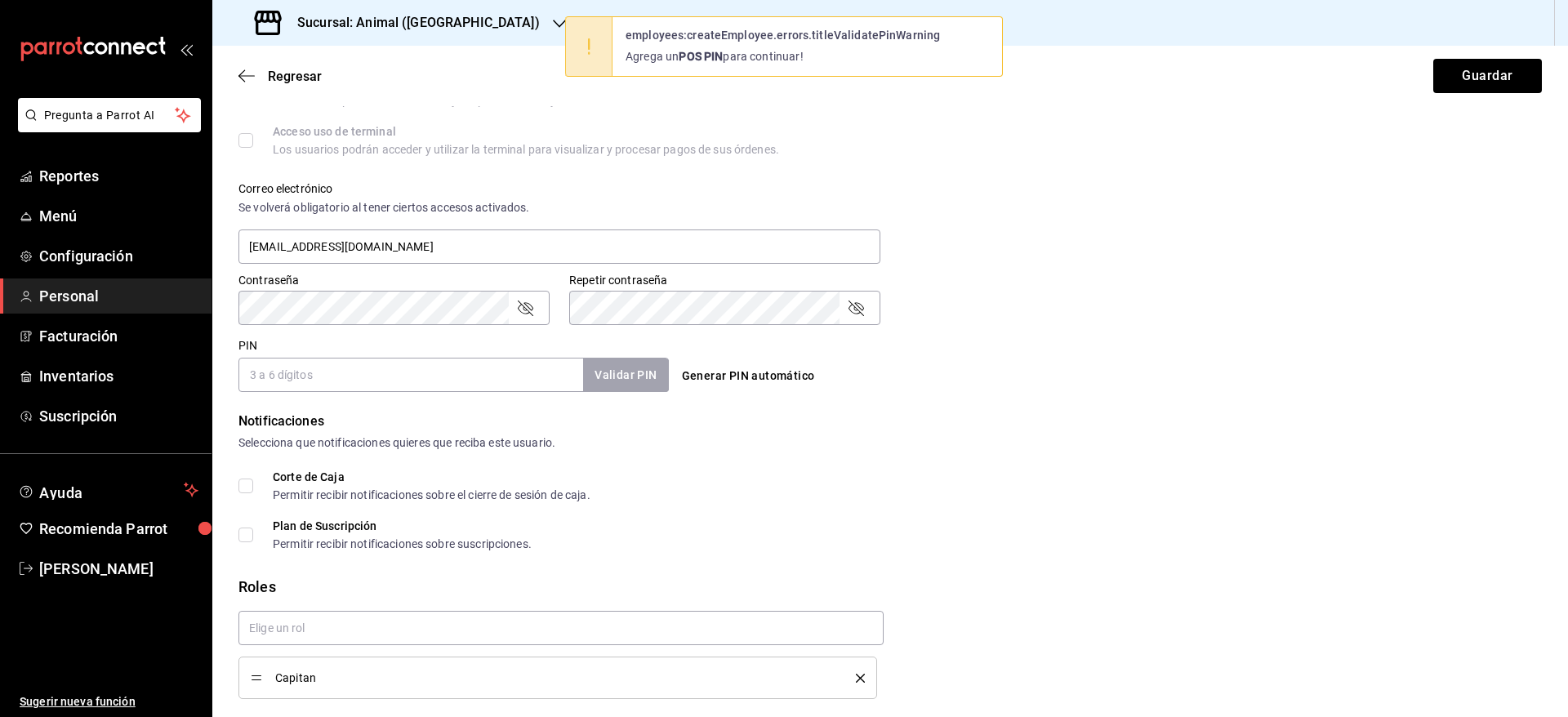
click at [717, 373] on button "Generar PIN automático" at bounding box center [749, 376] width 146 height 30
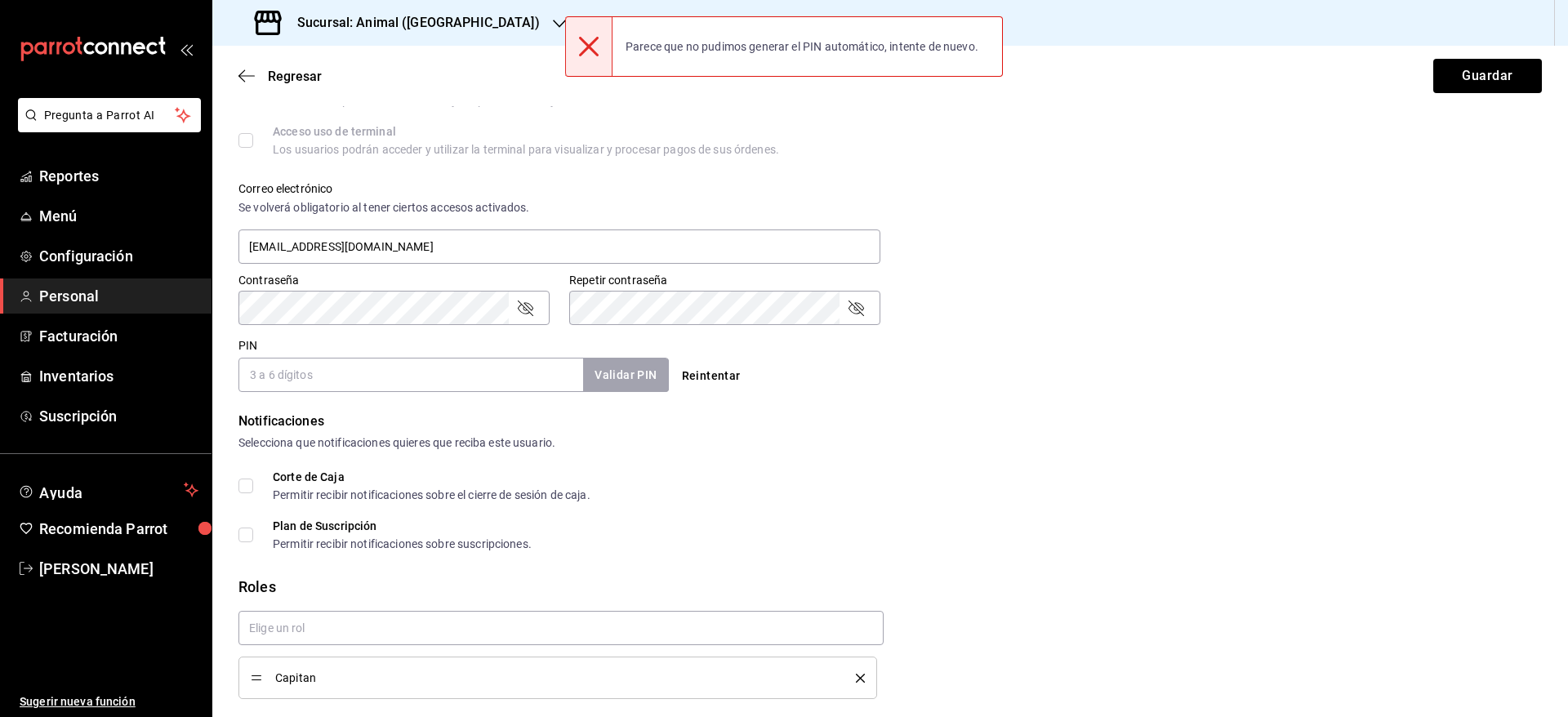
click at [489, 358] on input "PIN" at bounding box center [410, 374] width 344 height 34
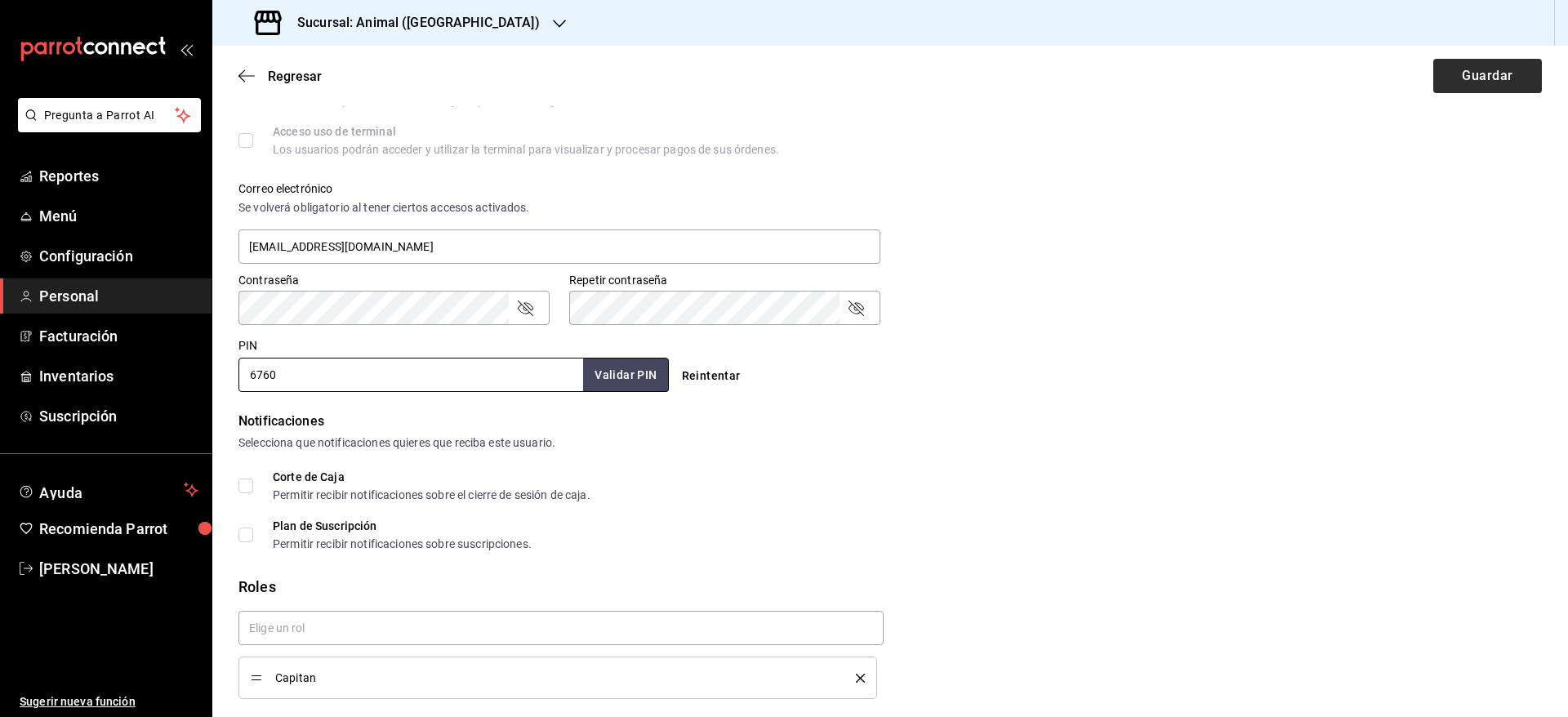
type input "6760"
click at [1478, 92] on button "Guardar" at bounding box center [1487, 76] width 109 height 34
click at [1478, 92] on div "Regresar Guardar" at bounding box center [890, 76] width 1356 height 60
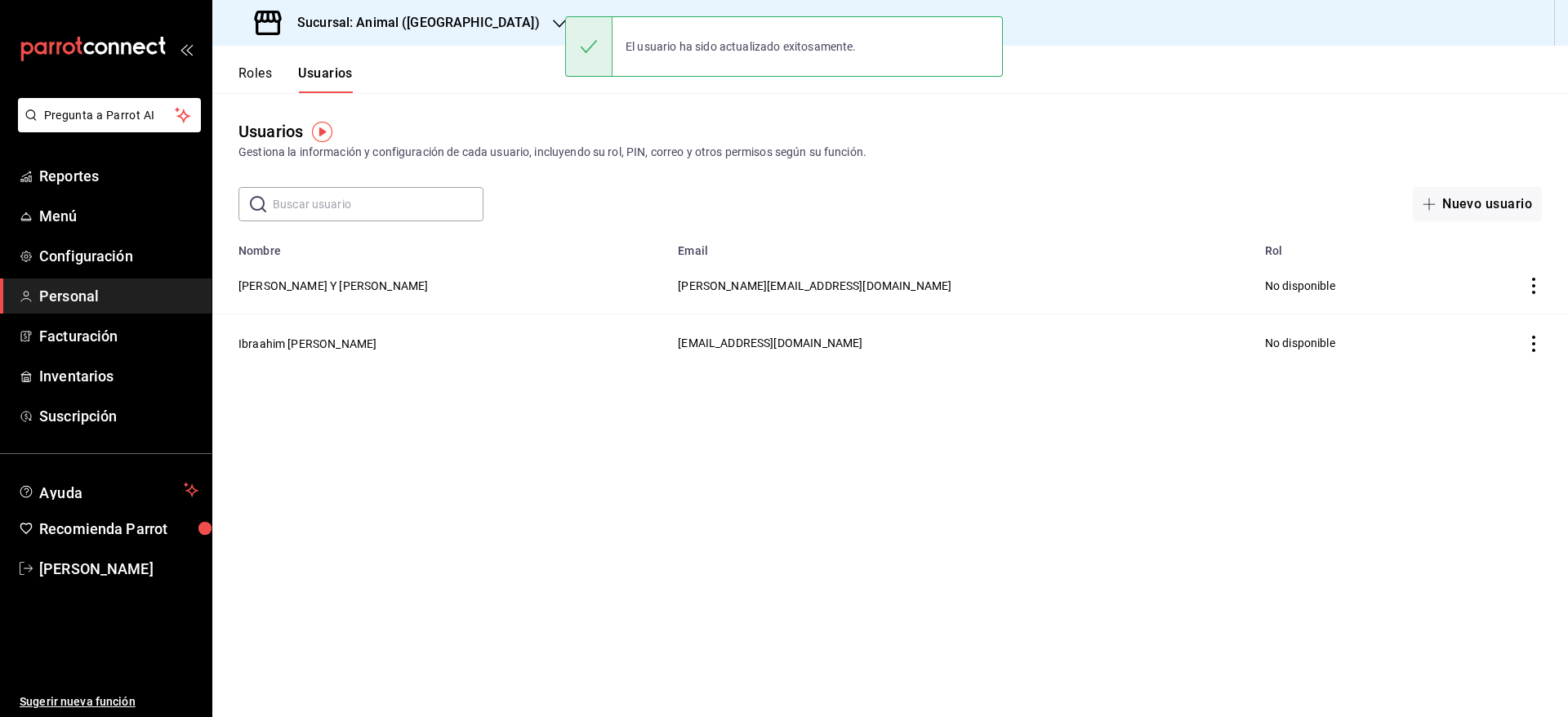
click at [438, 16] on h3 "Sucursal: Animal ([GEOGRAPHIC_DATA])" at bounding box center [412, 23] width 256 height 20
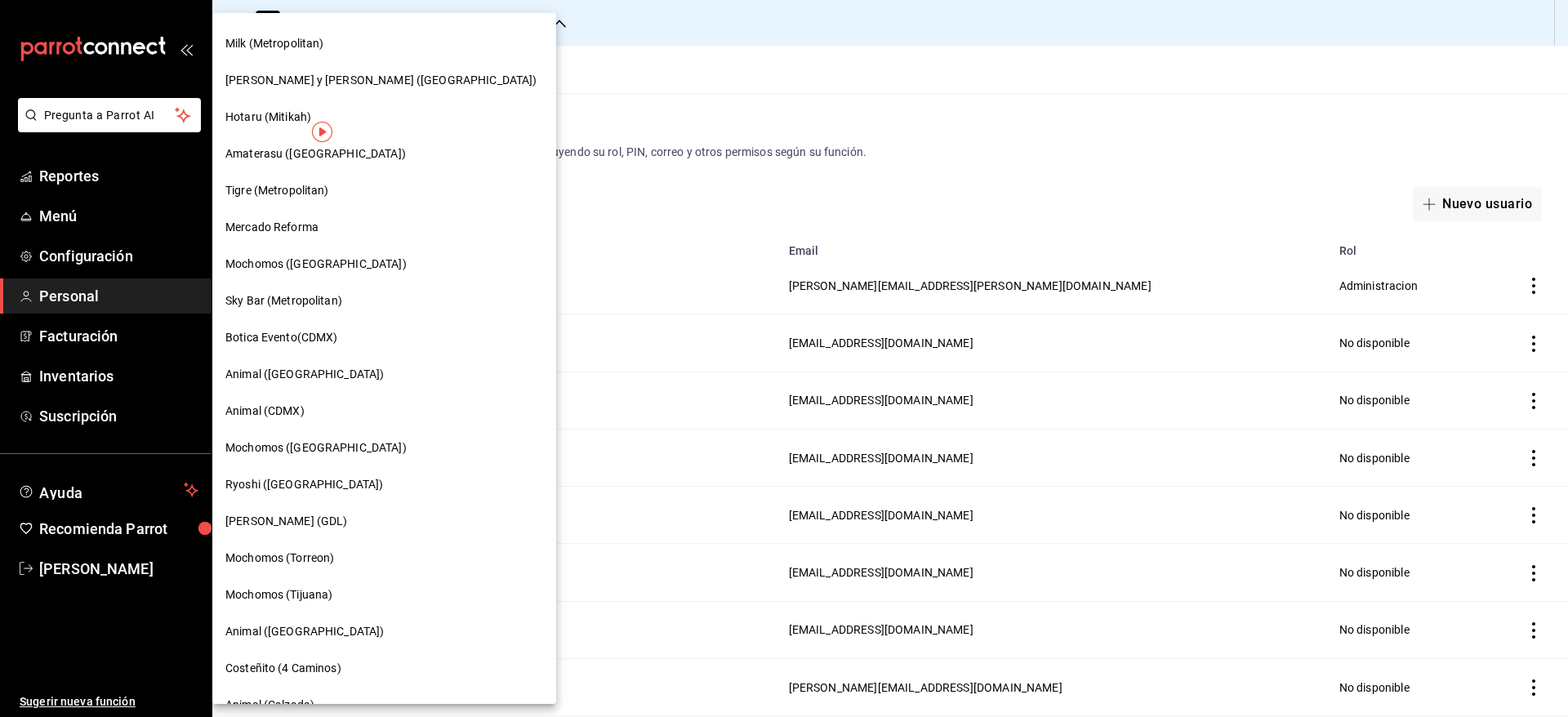
scroll to position [220, 0]
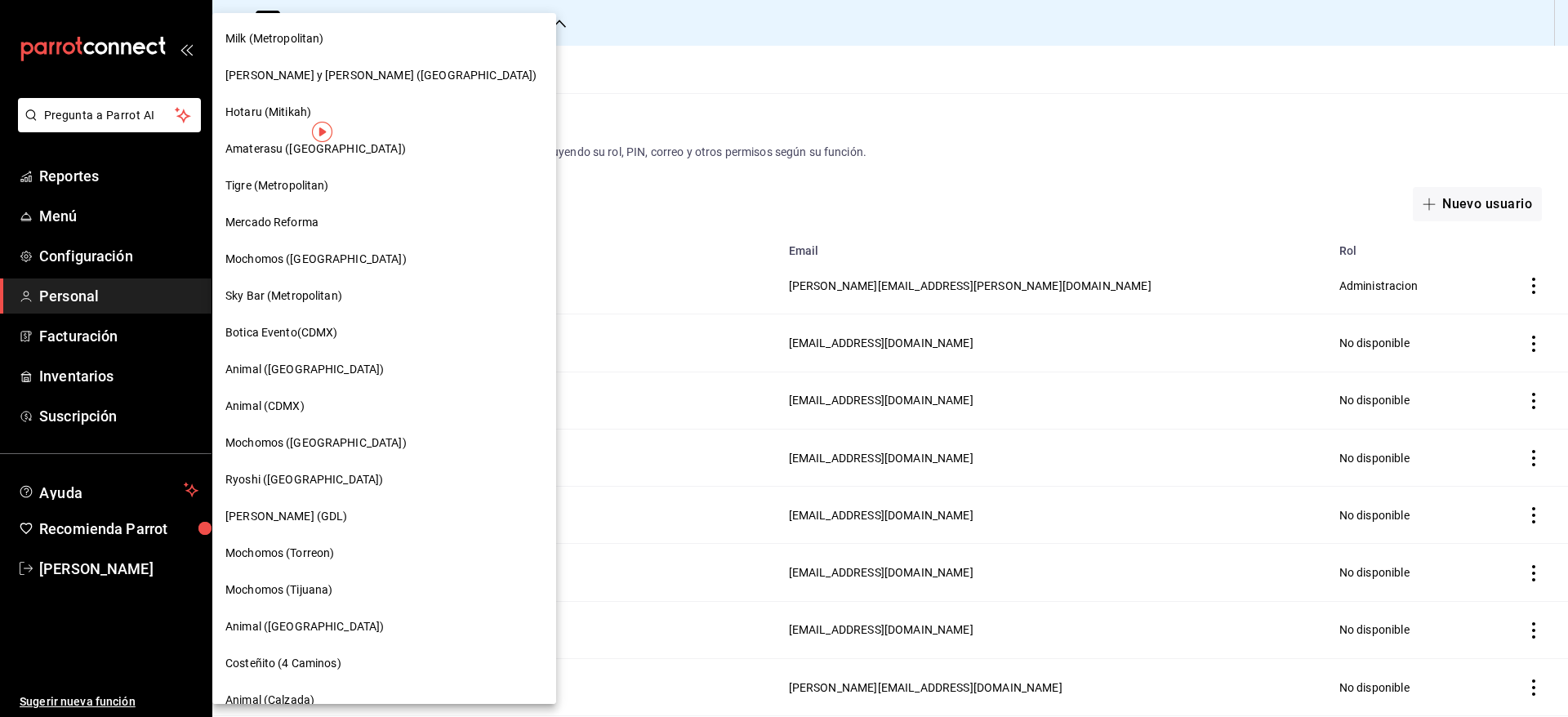
click at [324, 299] on span "Sky Bar (Metropolitan)" at bounding box center [284, 297] width 117 height 17
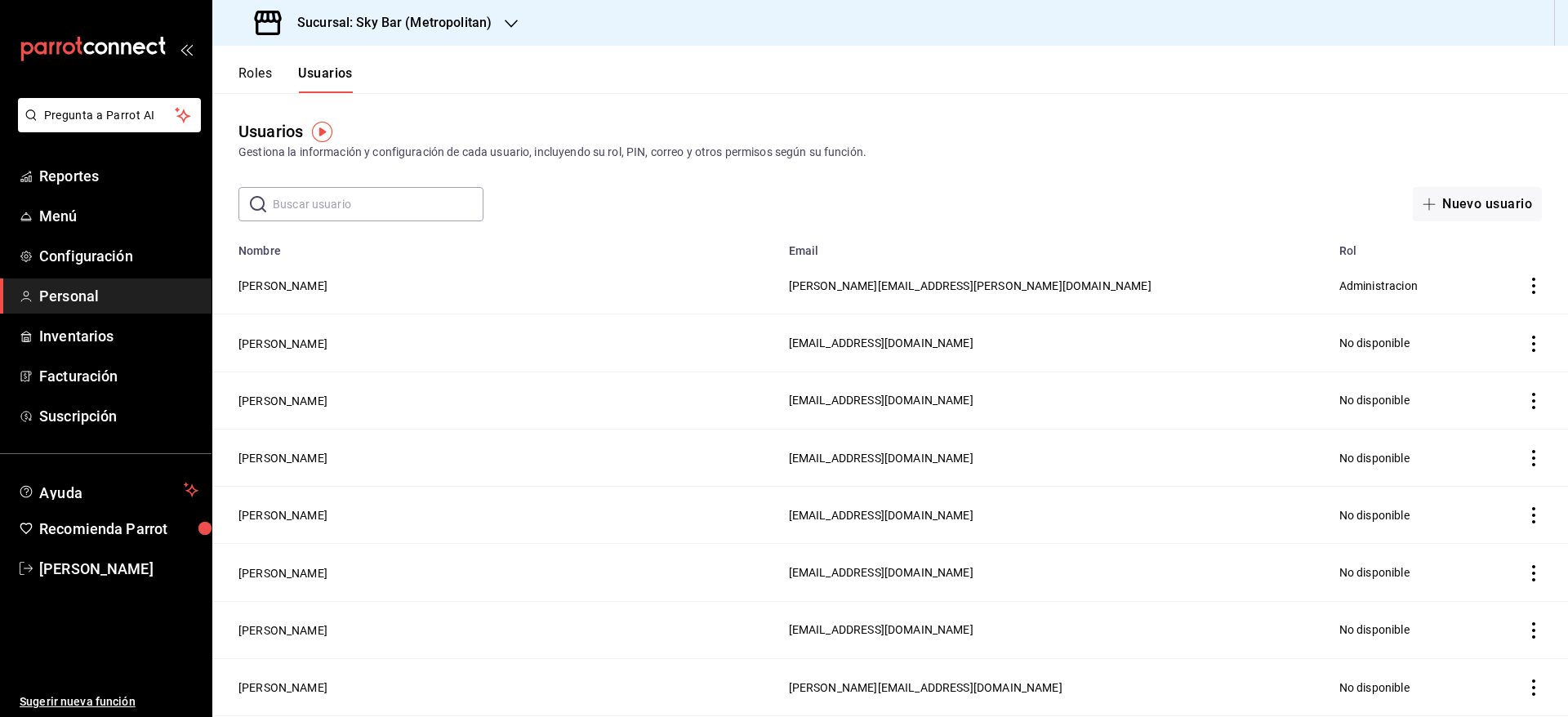
click at [489, 10] on div "Sucursal: Sky Bar (Metropolitan)" at bounding box center [375, 23] width 299 height 46
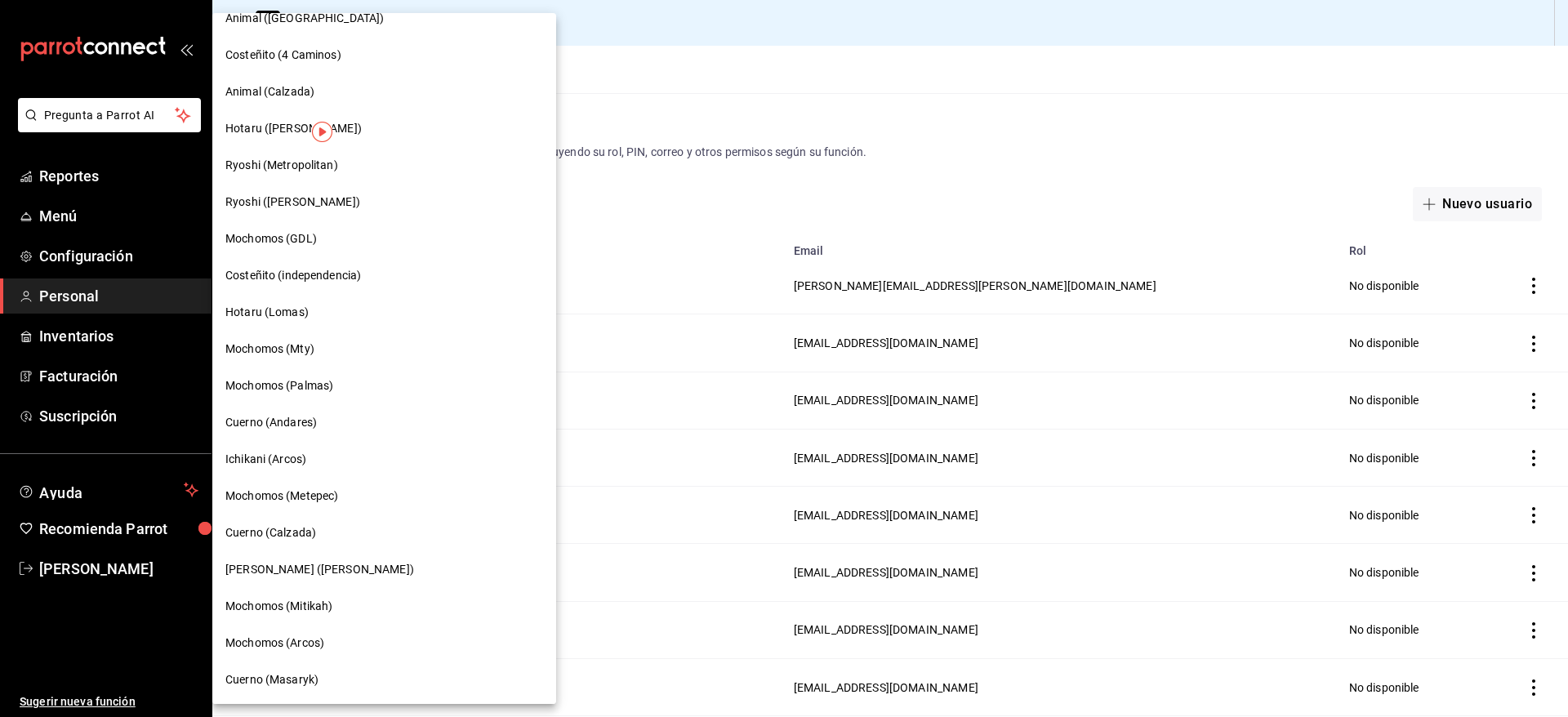
scroll to position [829, 0]
click at [294, 505] on div "Mochomos (Metepec)" at bounding box center [384, 495] width 344 height 37
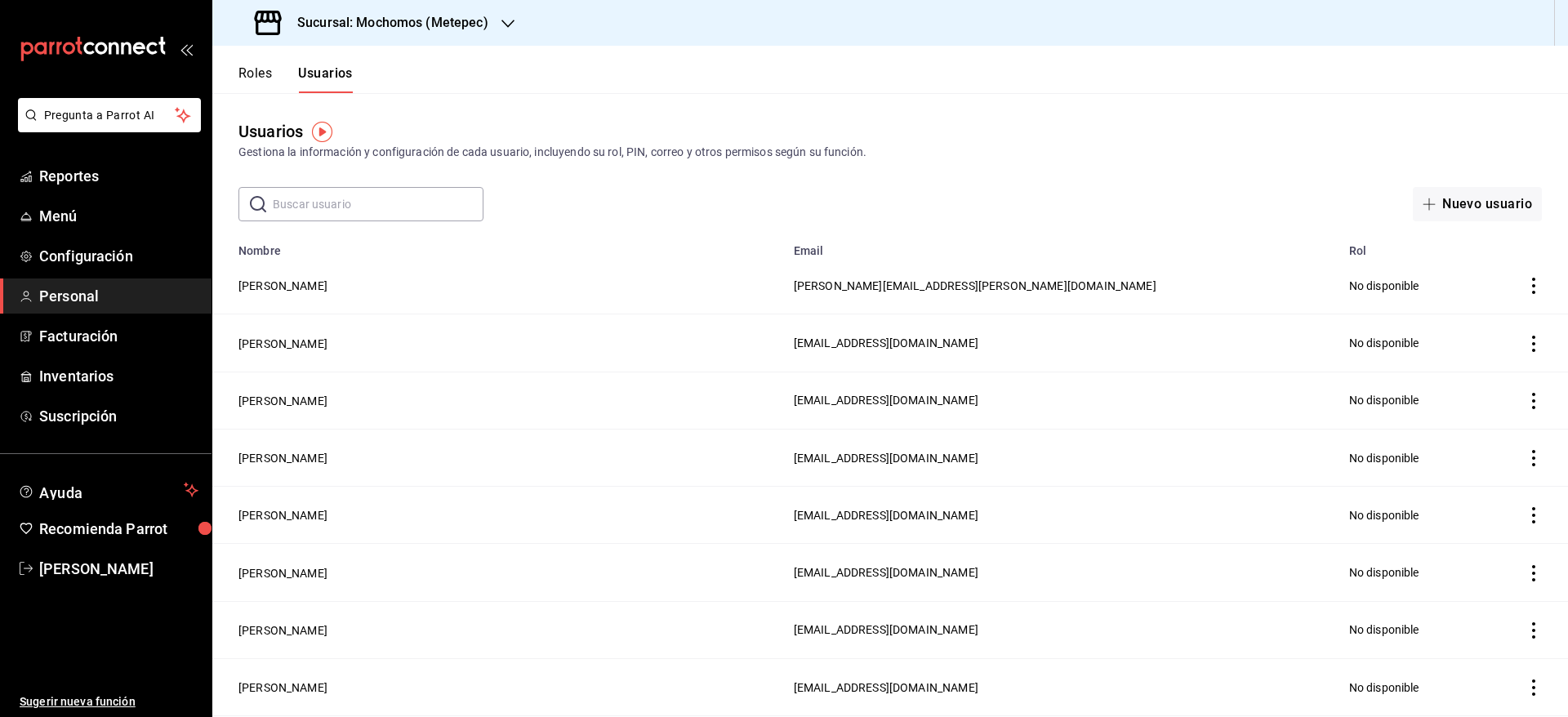
click at [380, 199] on input "text" at bounding box center [378, 204] width 210 height 33
type input "ibra"
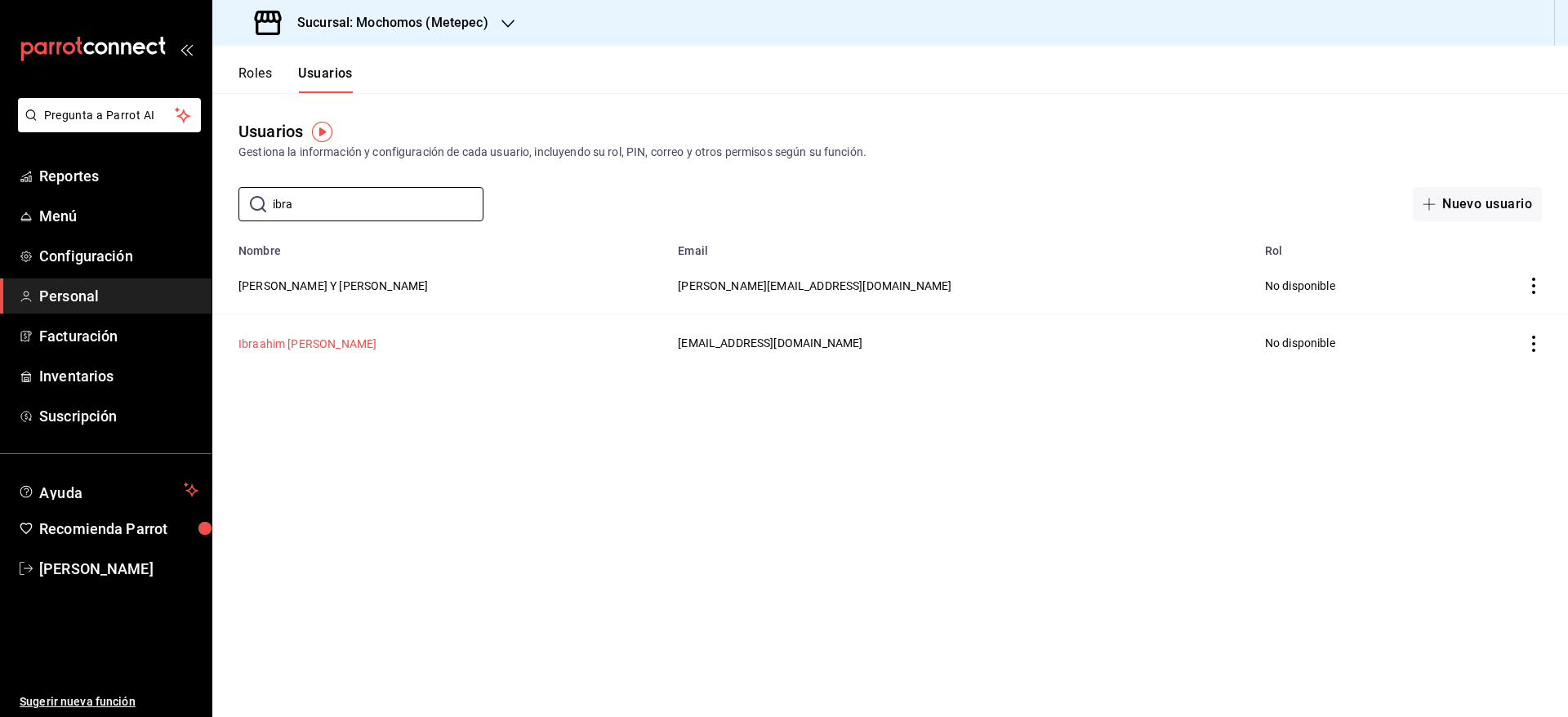
click at [282, 338] on button "Ibraahim [PERSON_NAME]" at bounding box center [307, 344] width 138 height 17
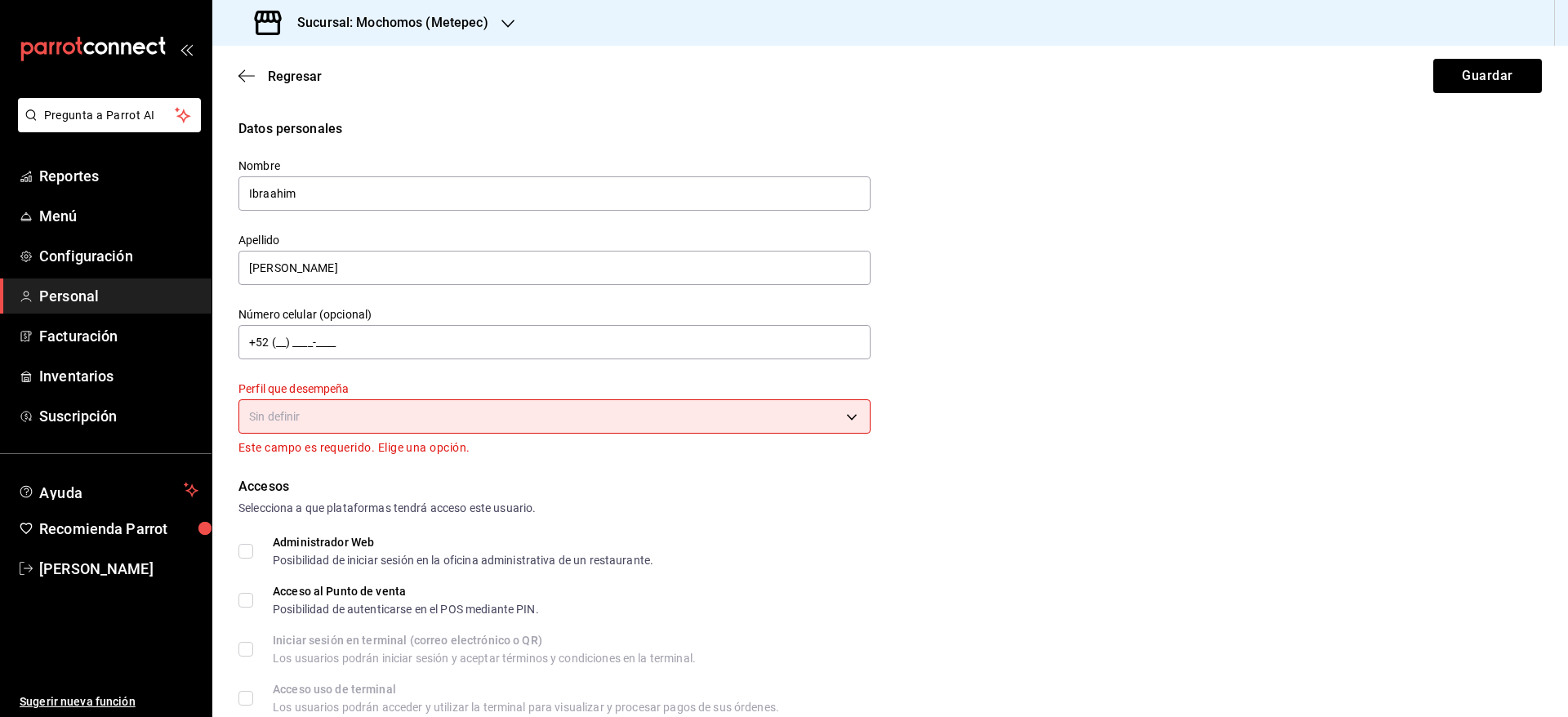
click at [613, 414] on body "Pregunta a Parrot AI Reportes Menú Configuración Personal Facturación Inventari…" at bounding box center [784, 358] width 1568 height 717
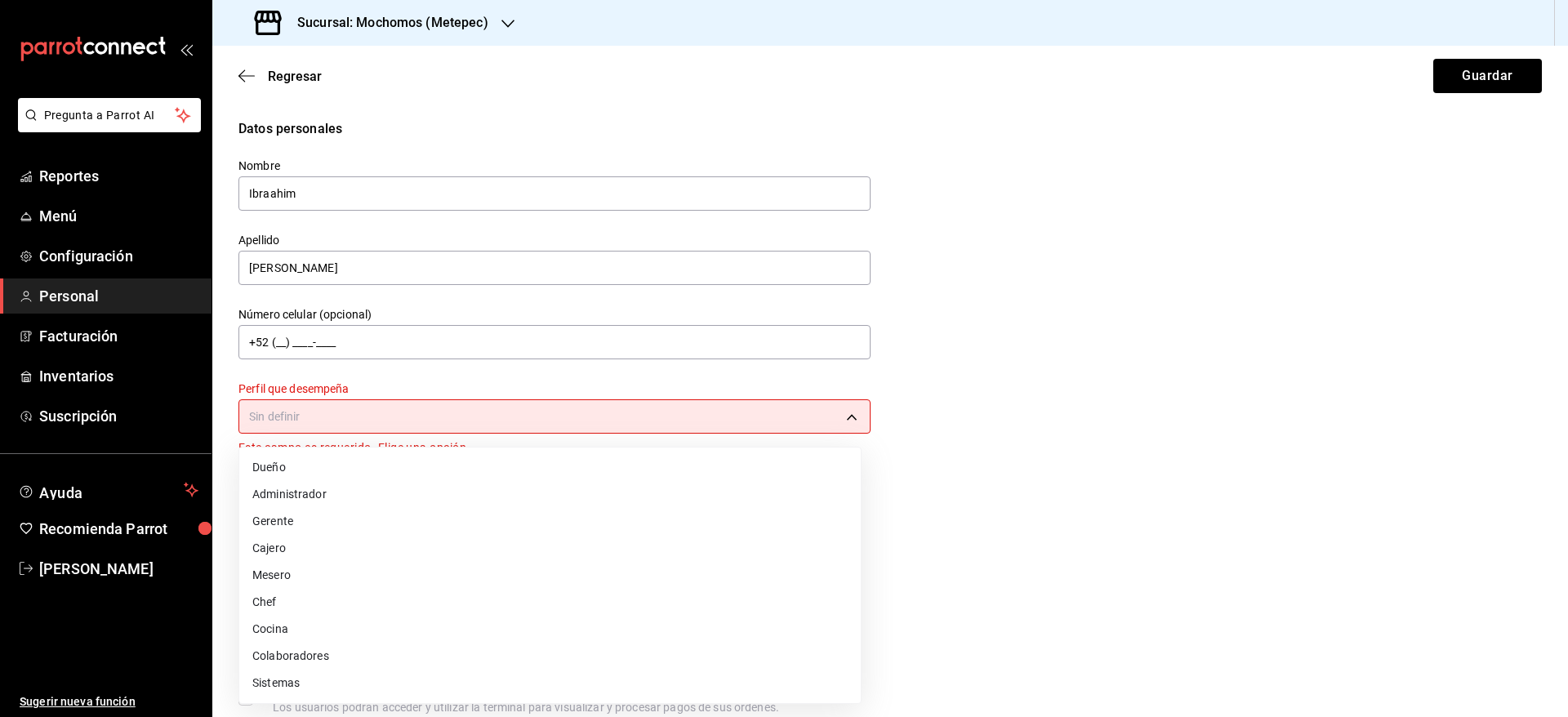
click at [380, 650] on li "Colaboradores" at bounding box center [550, 656] width 622 height 27
type input "STAFF"
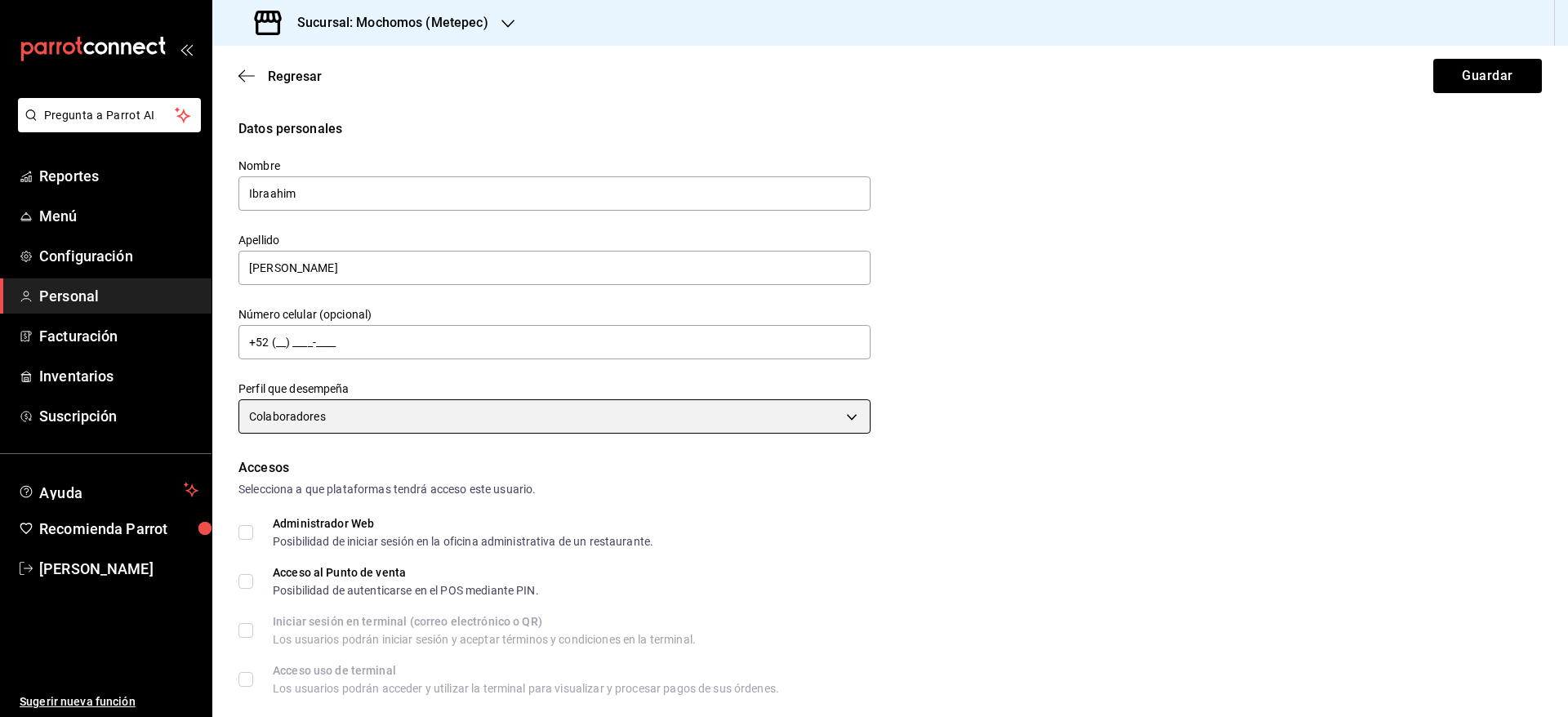
scroll to position [539, 0]
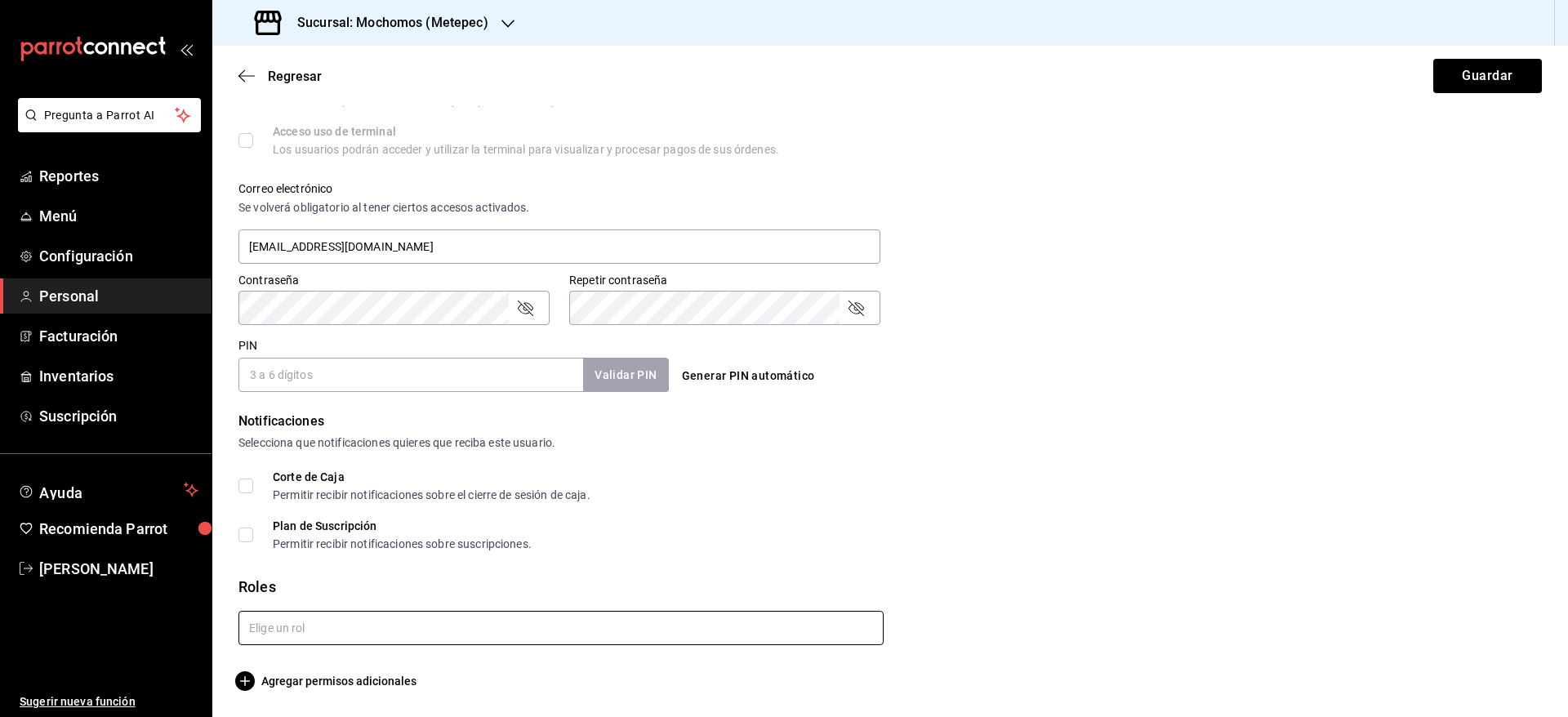
click at [430, 636] on input "text" at bounding box center [561, 627] width 645 height 34
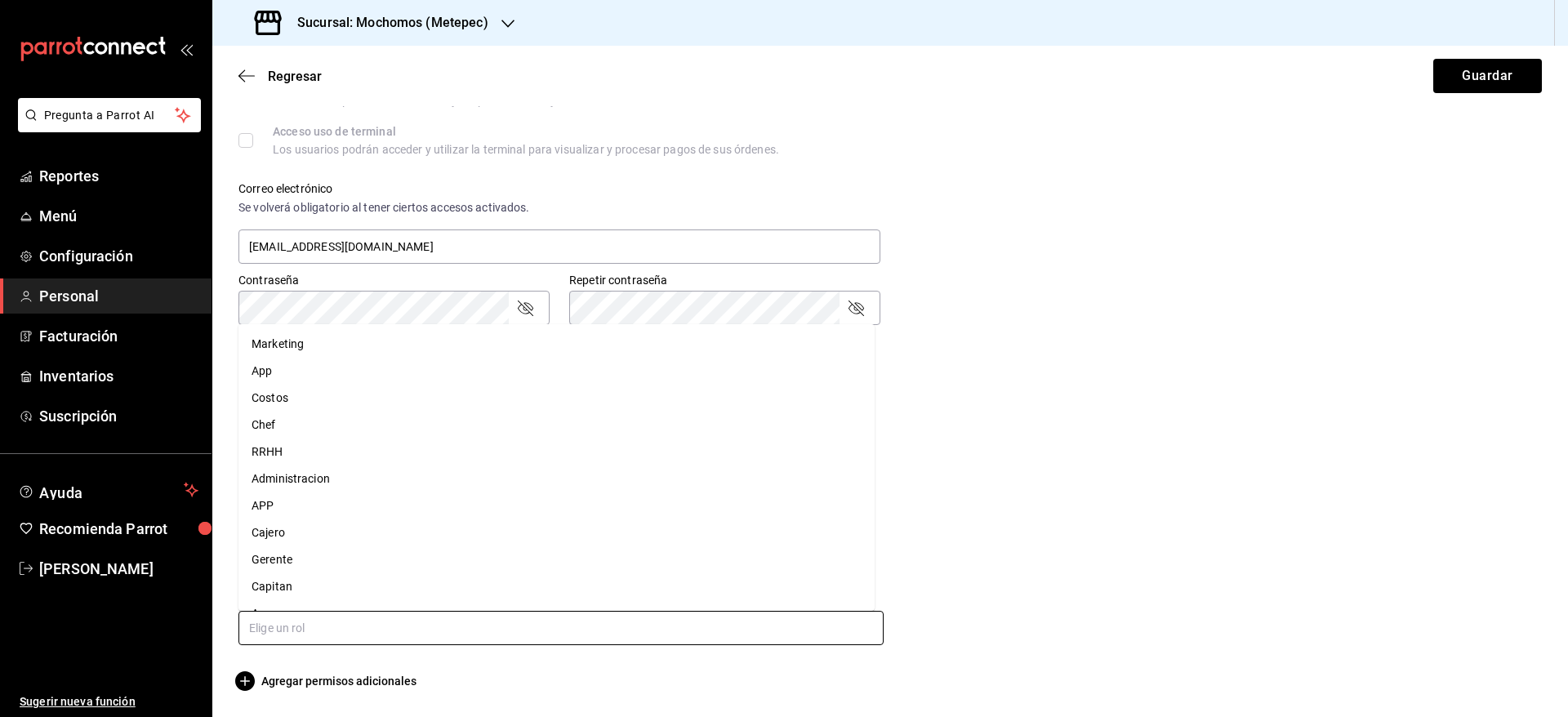
click at [358, 578] on li "Capitan" at bounding box center [556, 586] width 636 height 27
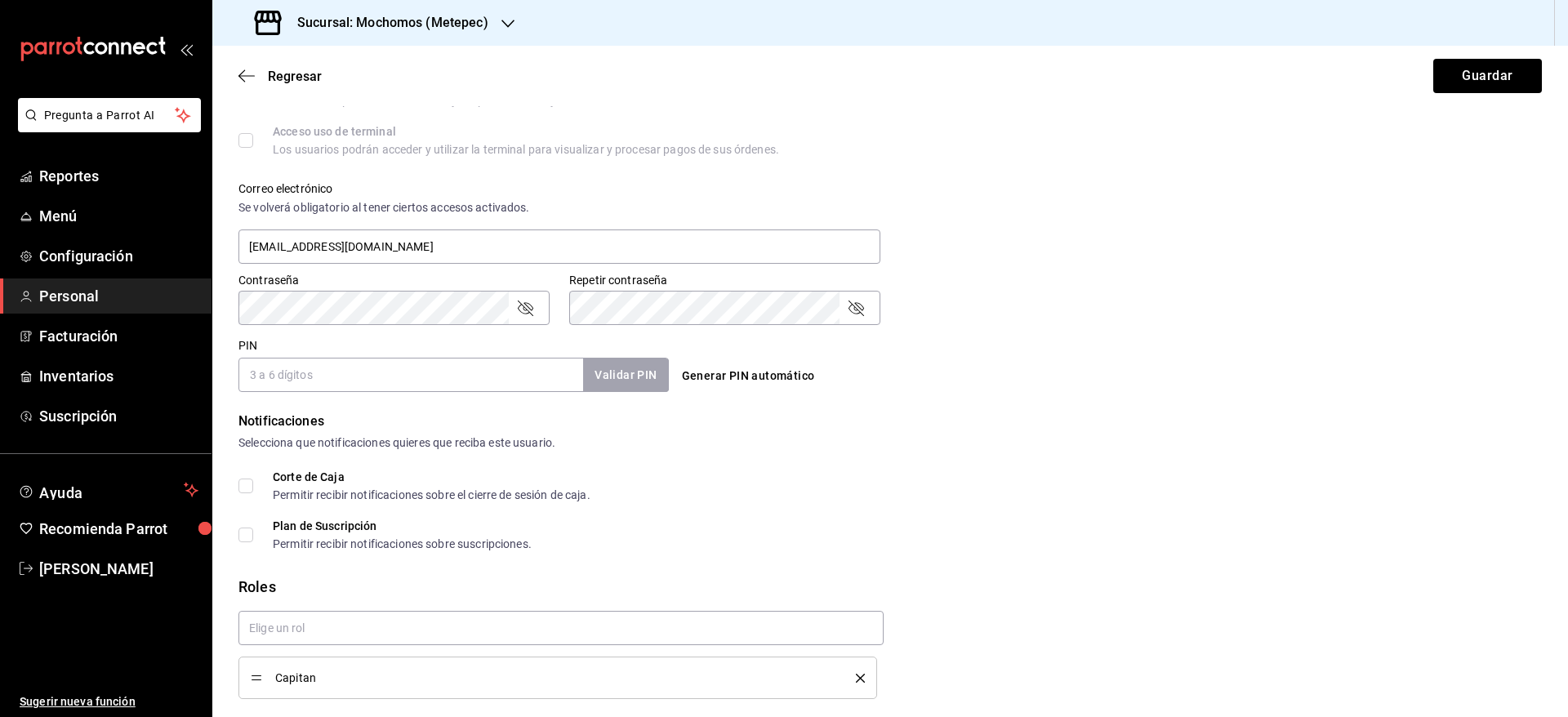
click at [723, 372] on button "Generar PIN automático" at bounding box center [749, 376] width 146 height 30
checkbox input "true"
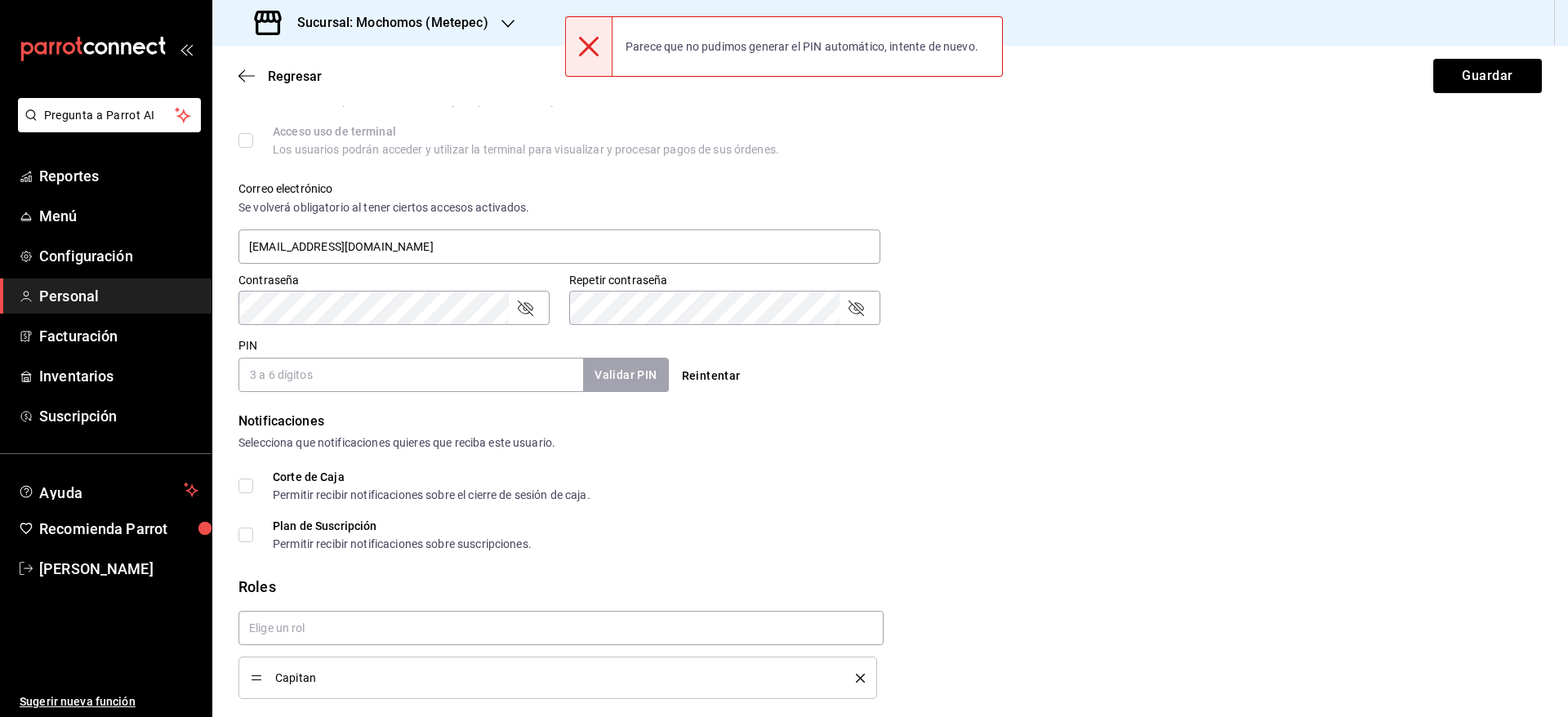
click at [514, 381] on input "PIN" at bounding box center [410, 374] width 344 height 34
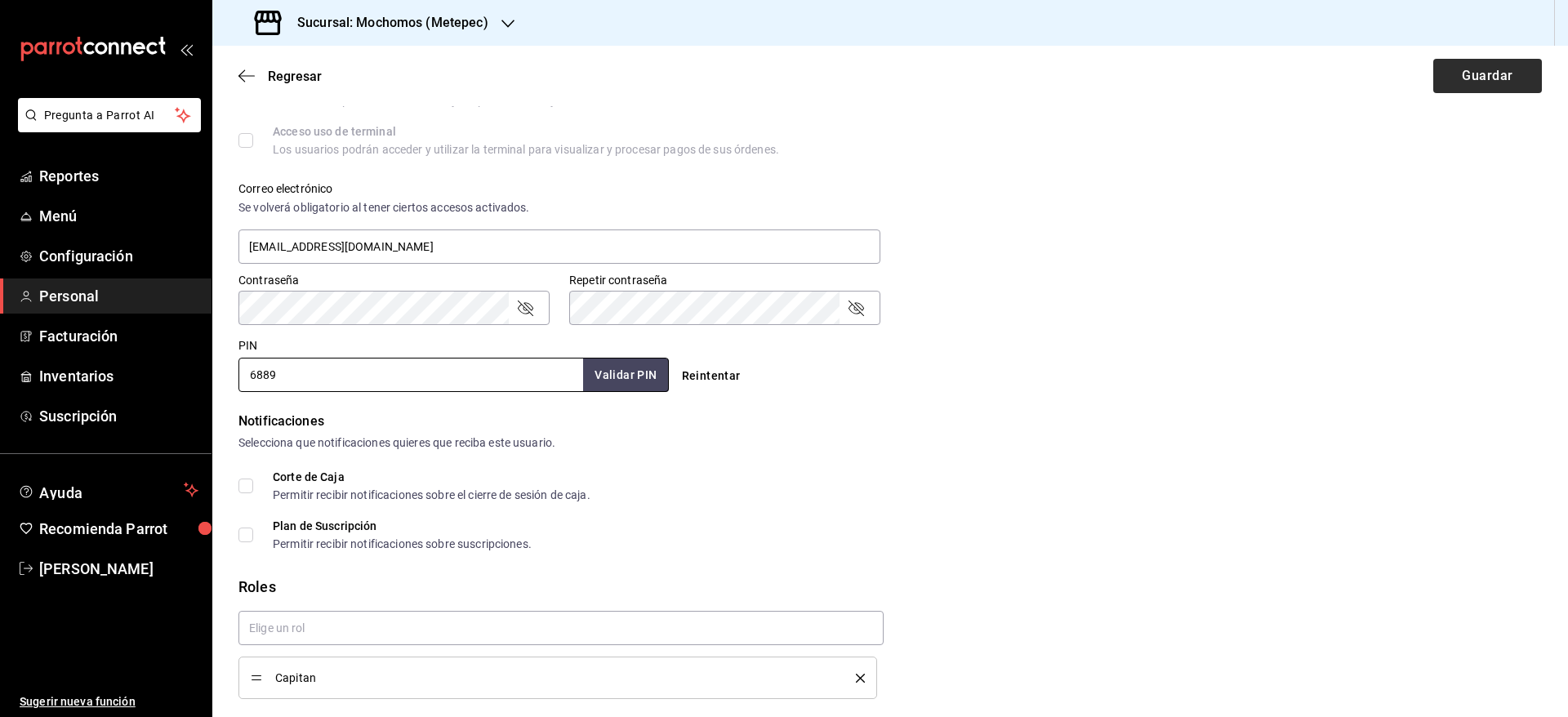
type input "6889"
click at [1477, 70] on button "Guardar" at bounding box center [1487, 76] width 109 height 34
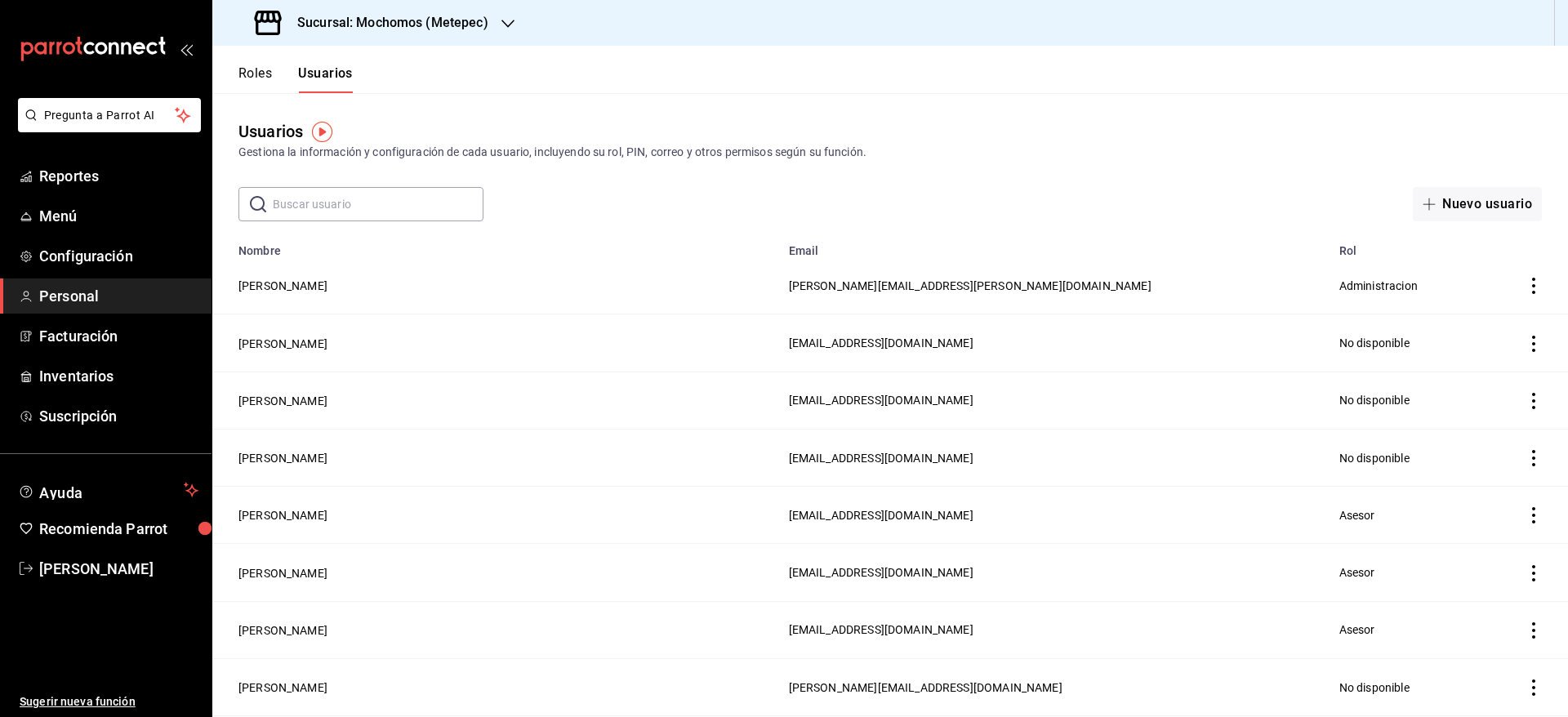
click at [473, 35] on div "Sucursal: Mochomos (Metepec)" at bounding box center [373, 23] width 296 height 46
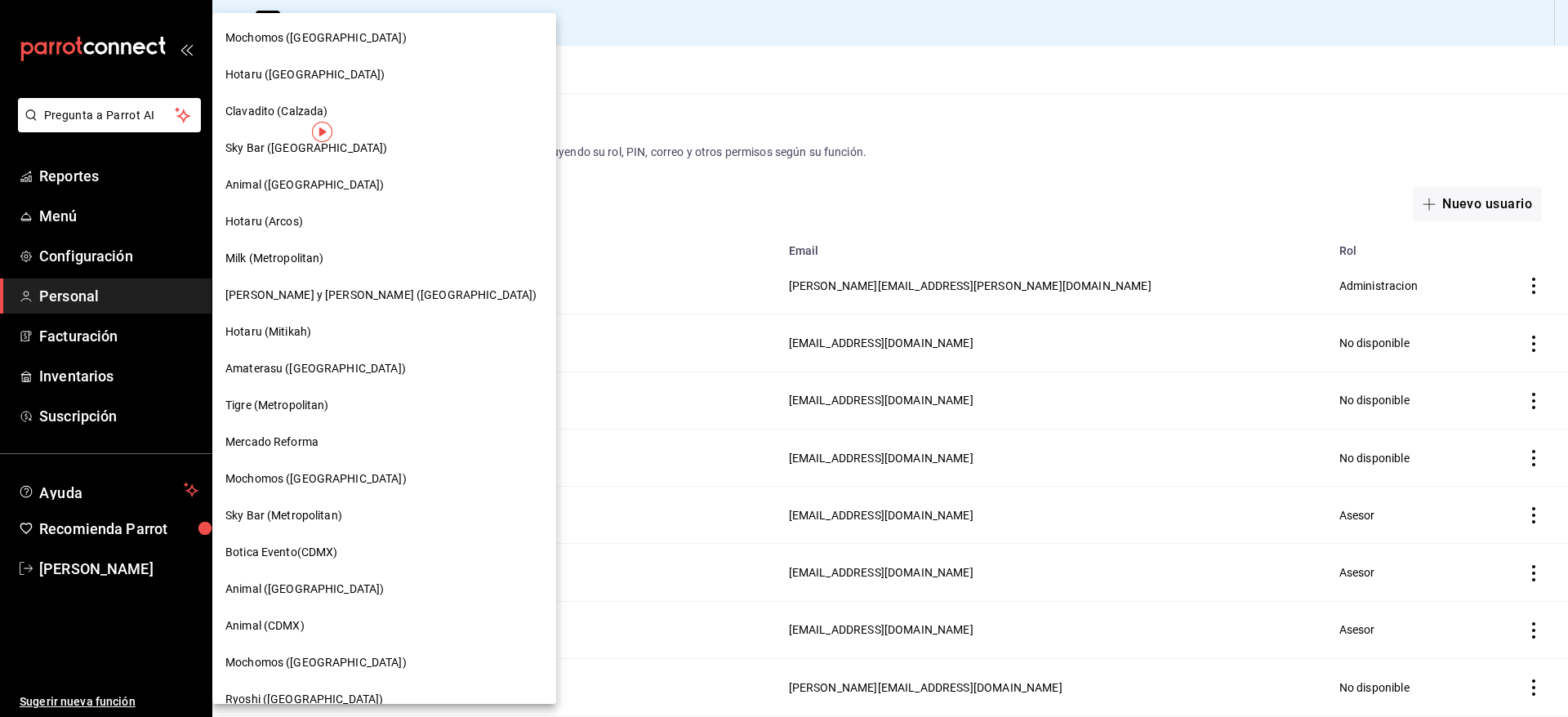
scroll to position [829, 0]
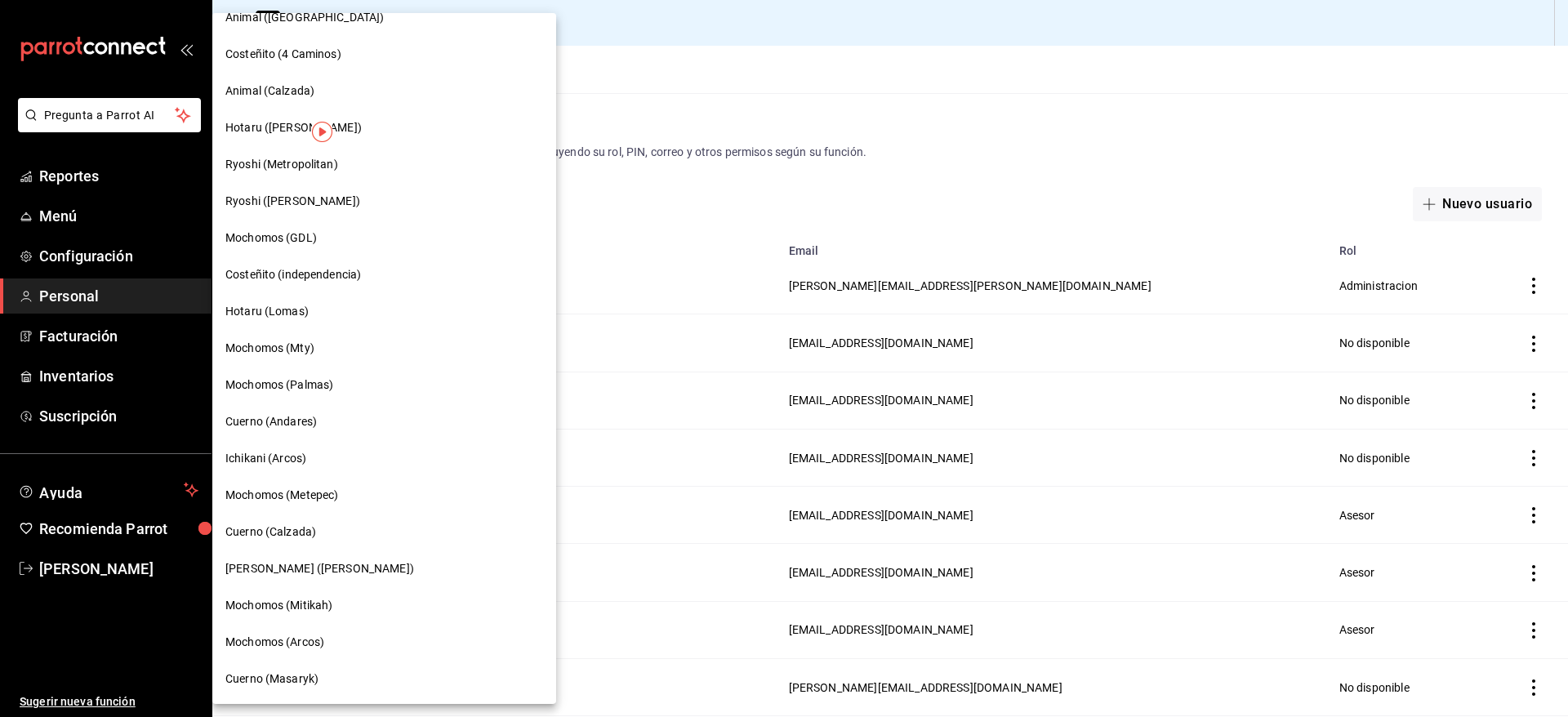
click at [339, 386] on div "Mochomos (Palmas)" at bounding box center [384, 385] width 317 height 17
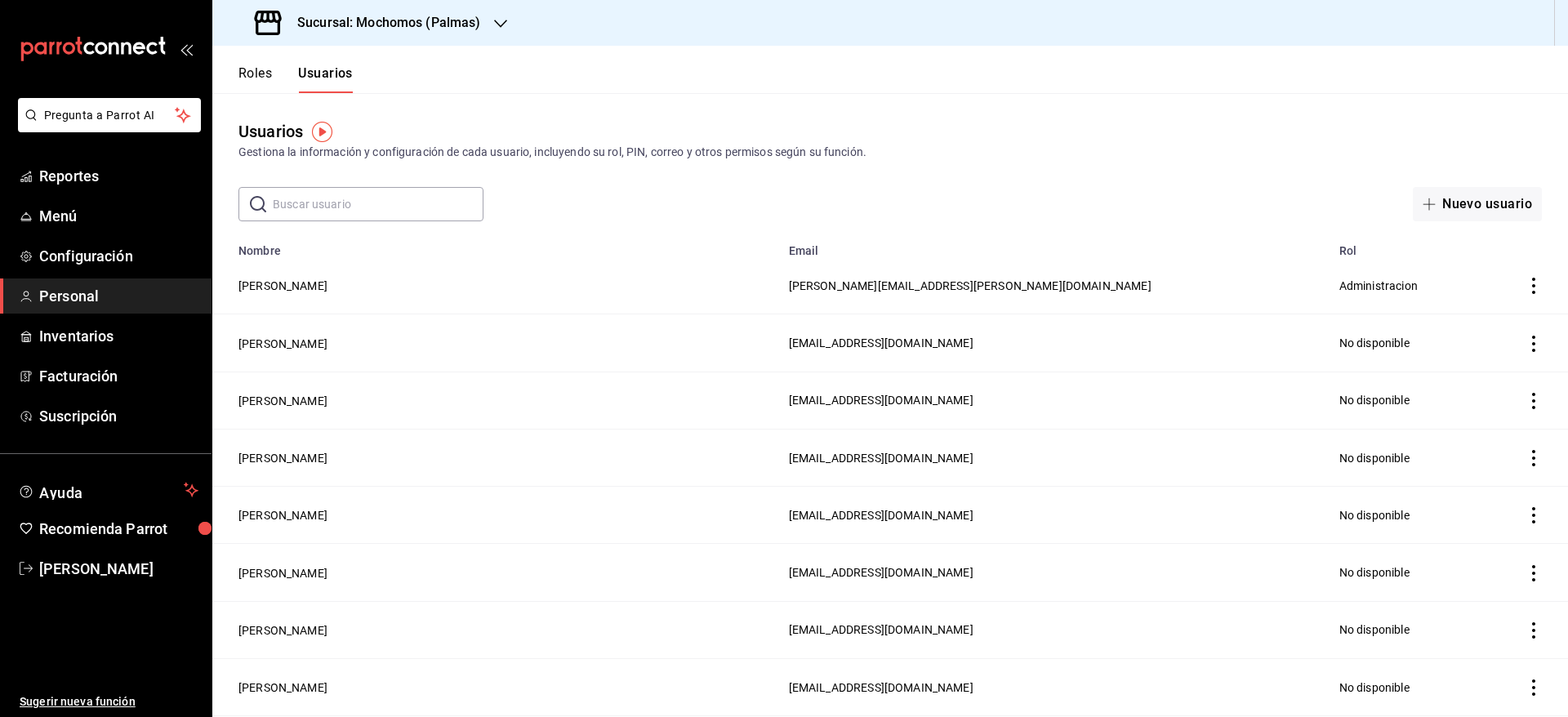
click at [329, 211] on input "text" at bounding box center [378, 204] width 210 height 33
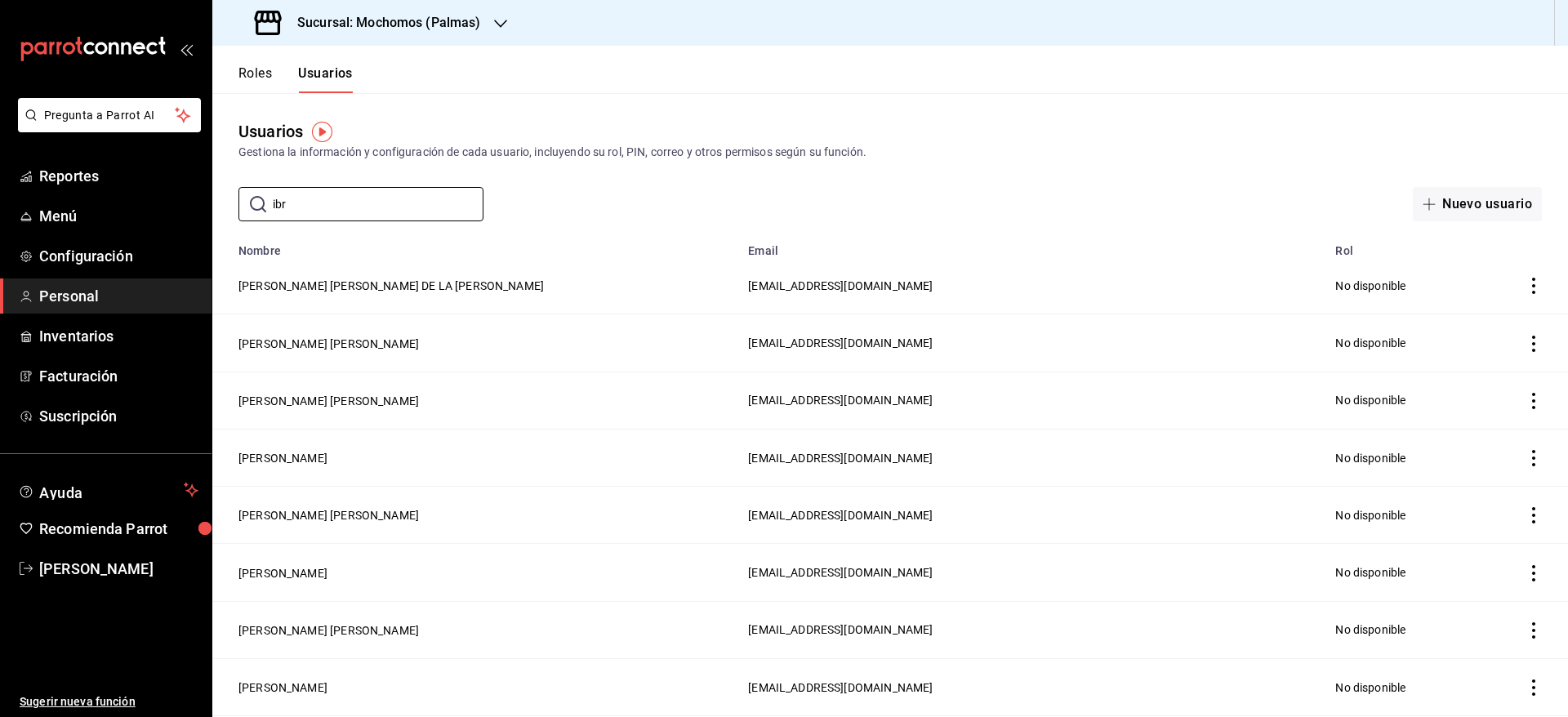
type input "ibra"
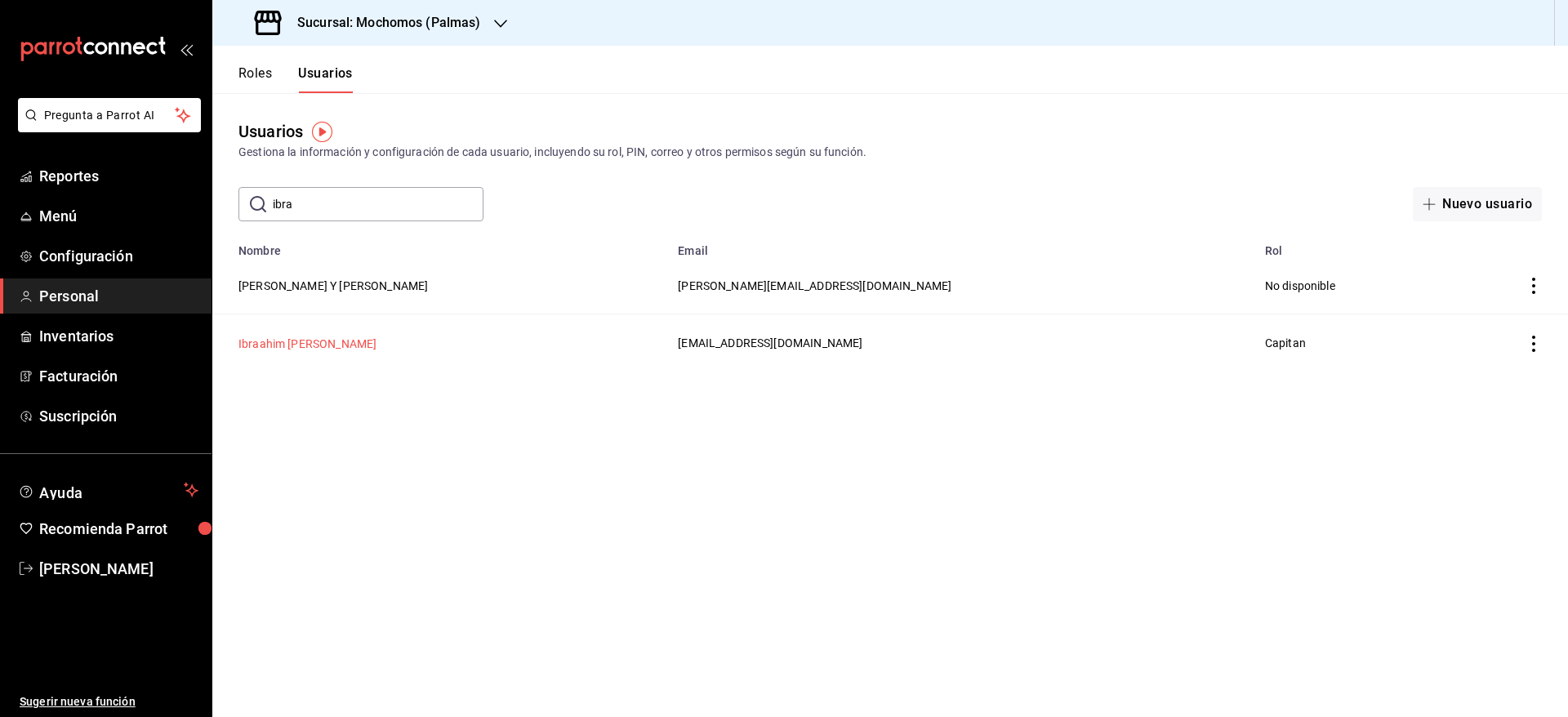
click at [266, 341] on button "Ibraahim [PERSON_NAME]" at bounding box center [307, 344] width 138 height 17
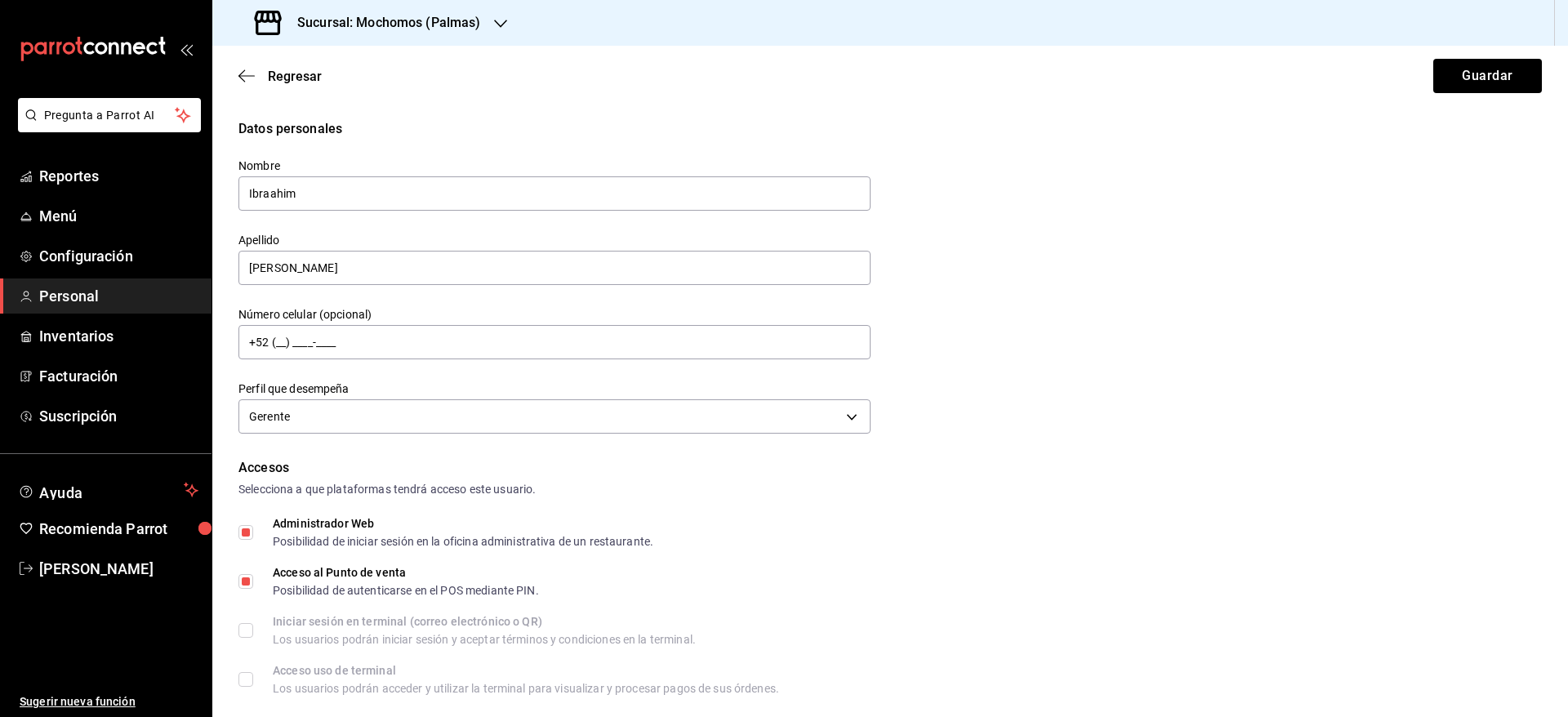
scroll to position [593, 0]
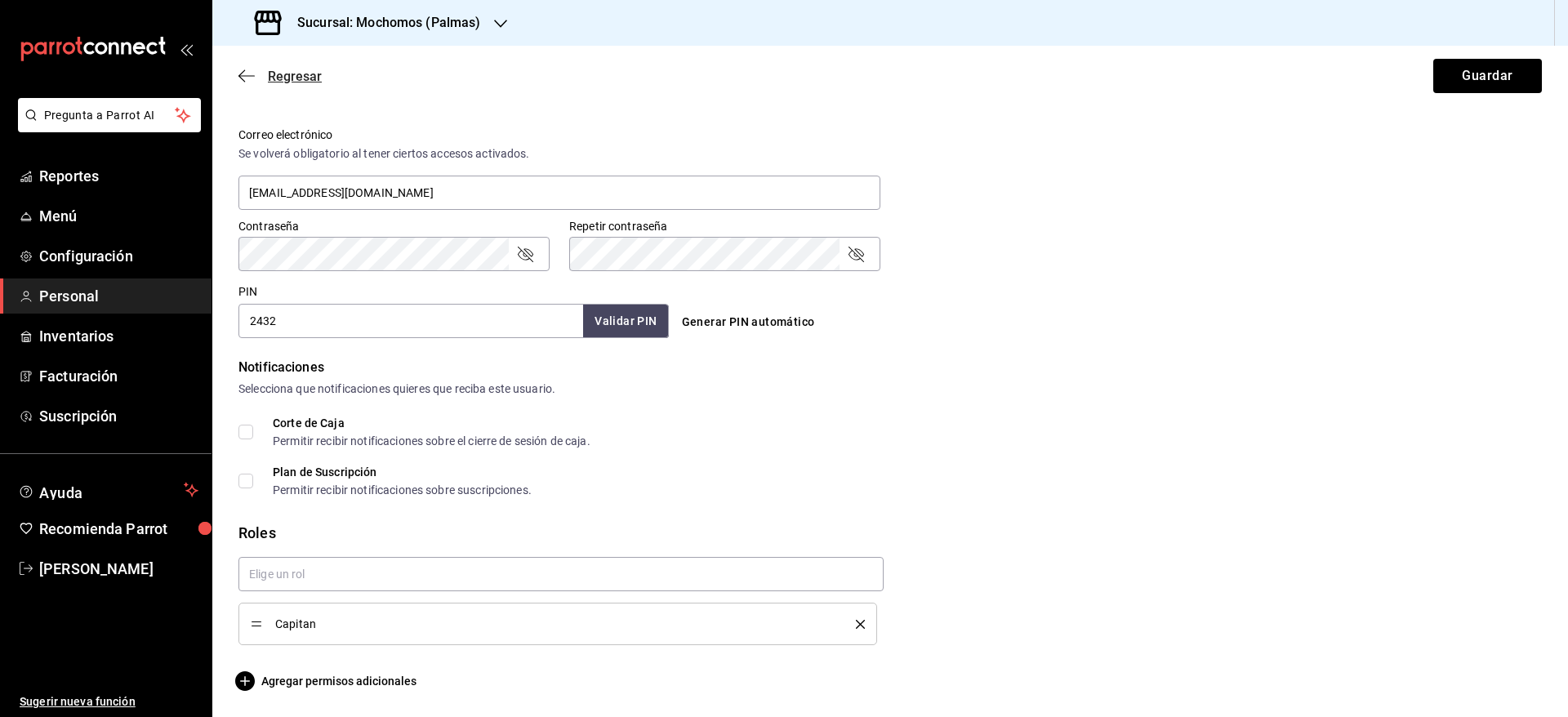
click at [290, 83] on span "Regresar" at bounding box center [295, 77] width 54 height 16
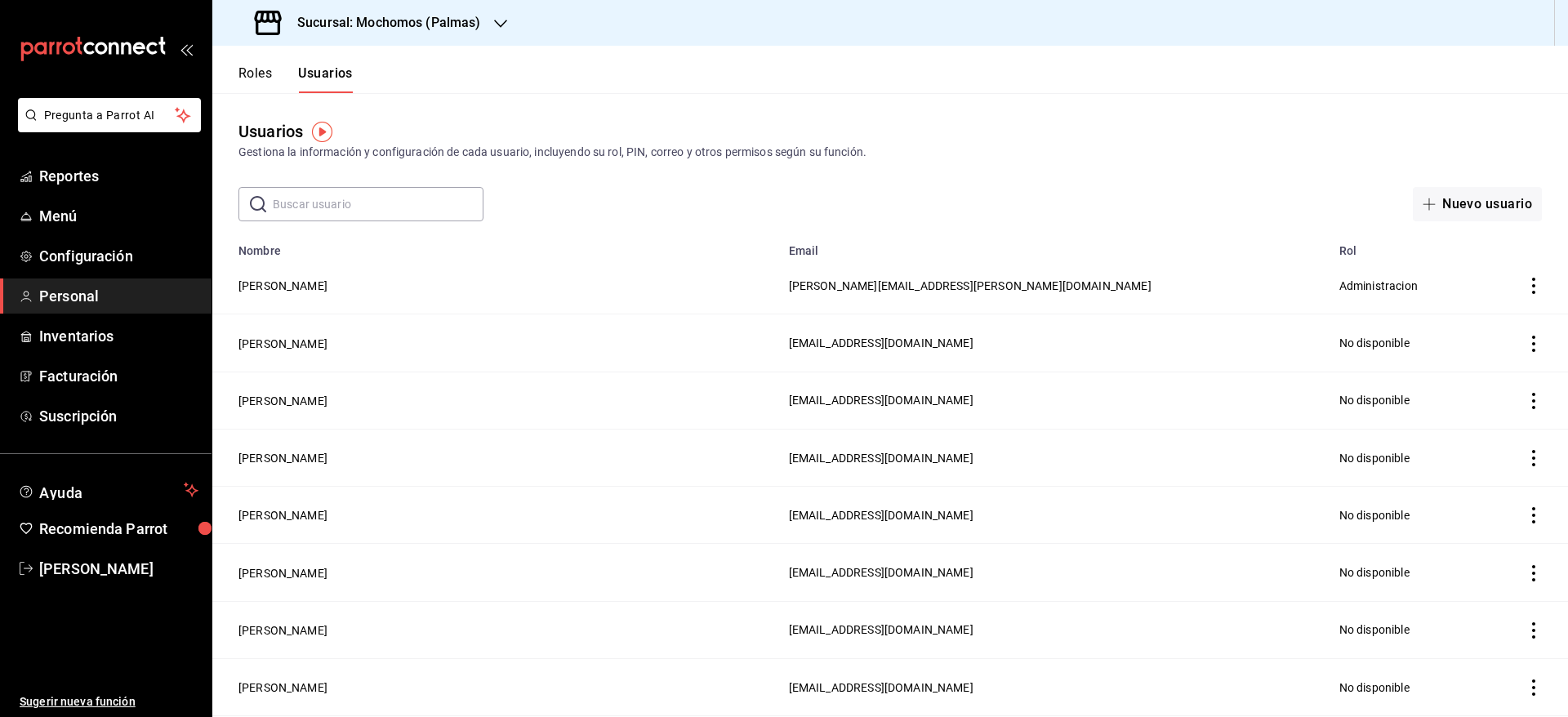
click at [363, 214] on input "text" at bounding box center [378, 204] width 210 height 33
click at [429, 21] on h3 "Sucursal: Mochomos (Palmas)" at bounding box center [383, 23] width 197 height 20
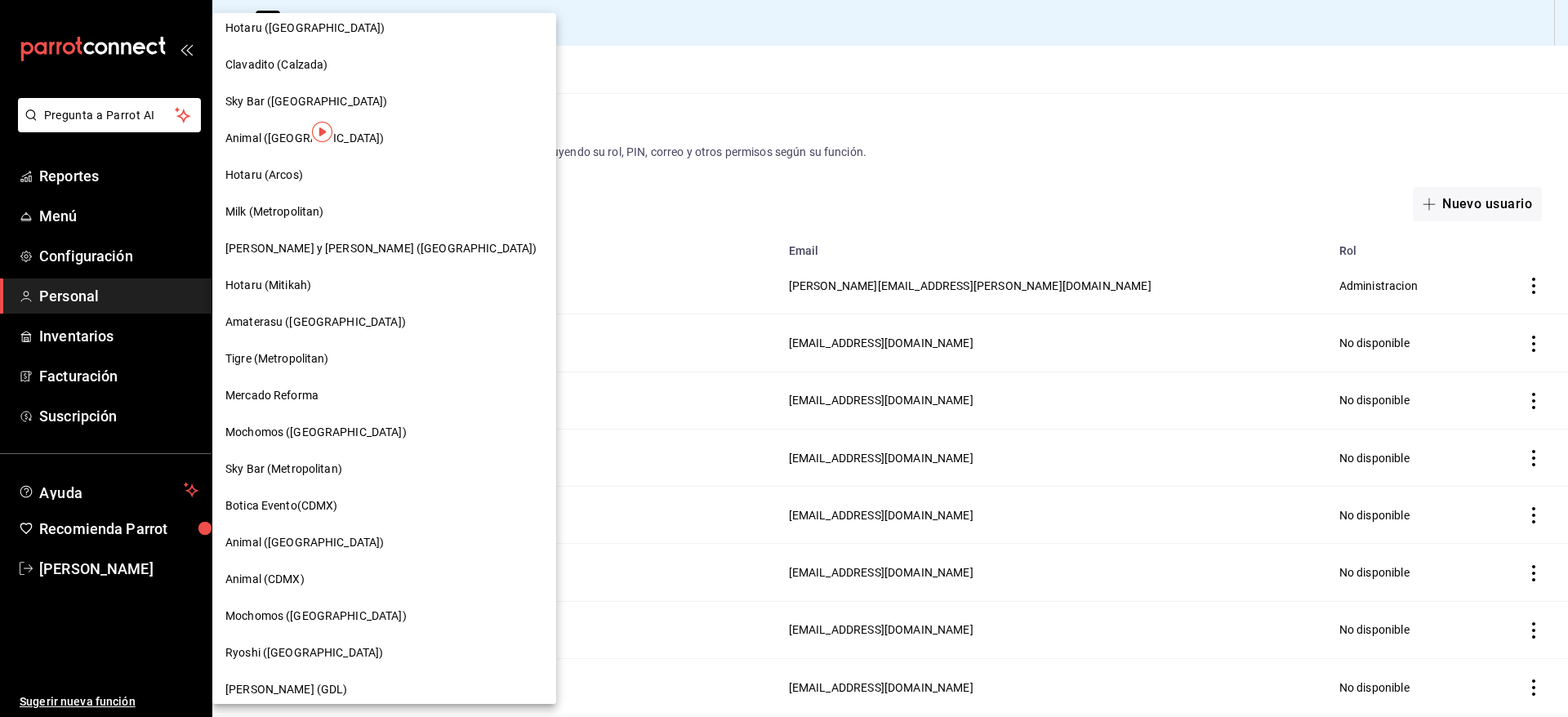
scroll to position [45, 0]
click at [273, 138] on span "Animal ([GEOGRAPHIC_DATA])" at bounding box center [304, 140] width 158 height 17
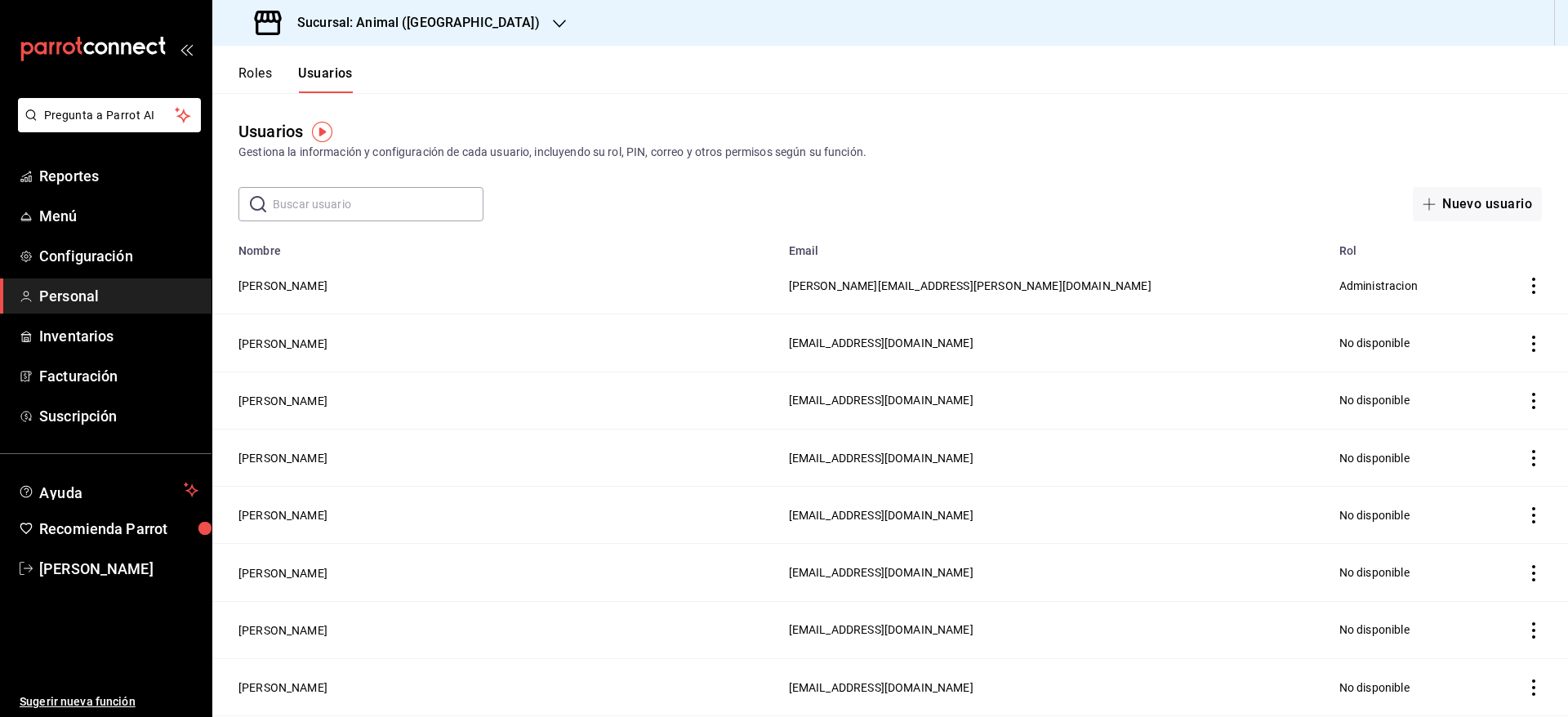
click at [334, 205] on input "text" at bounding box center [378, 204] width 210 height 33
type input "ibra"
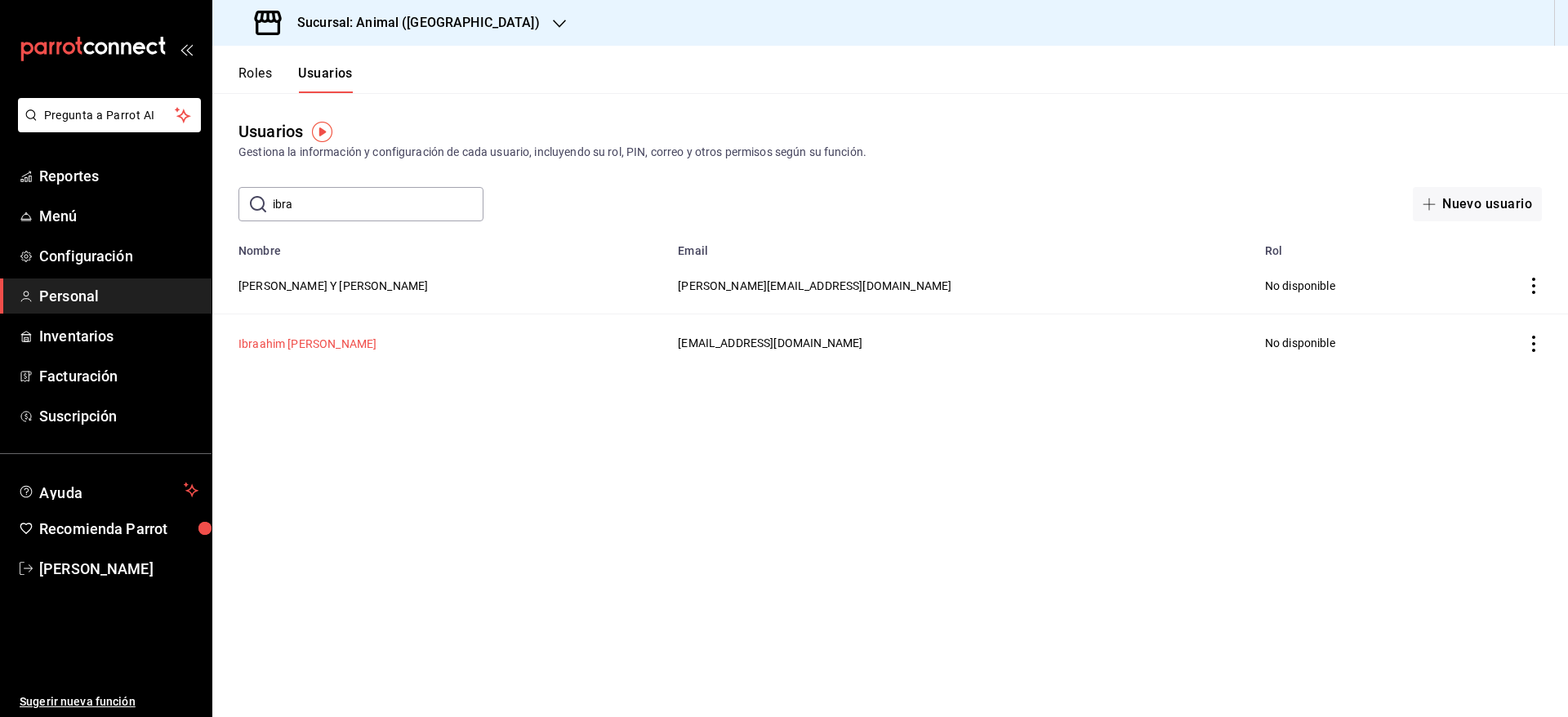
click at [285, 341] on button "Ibraahim [PERSON_NAME]" at bounding box center [307, 344] width 138 height 17
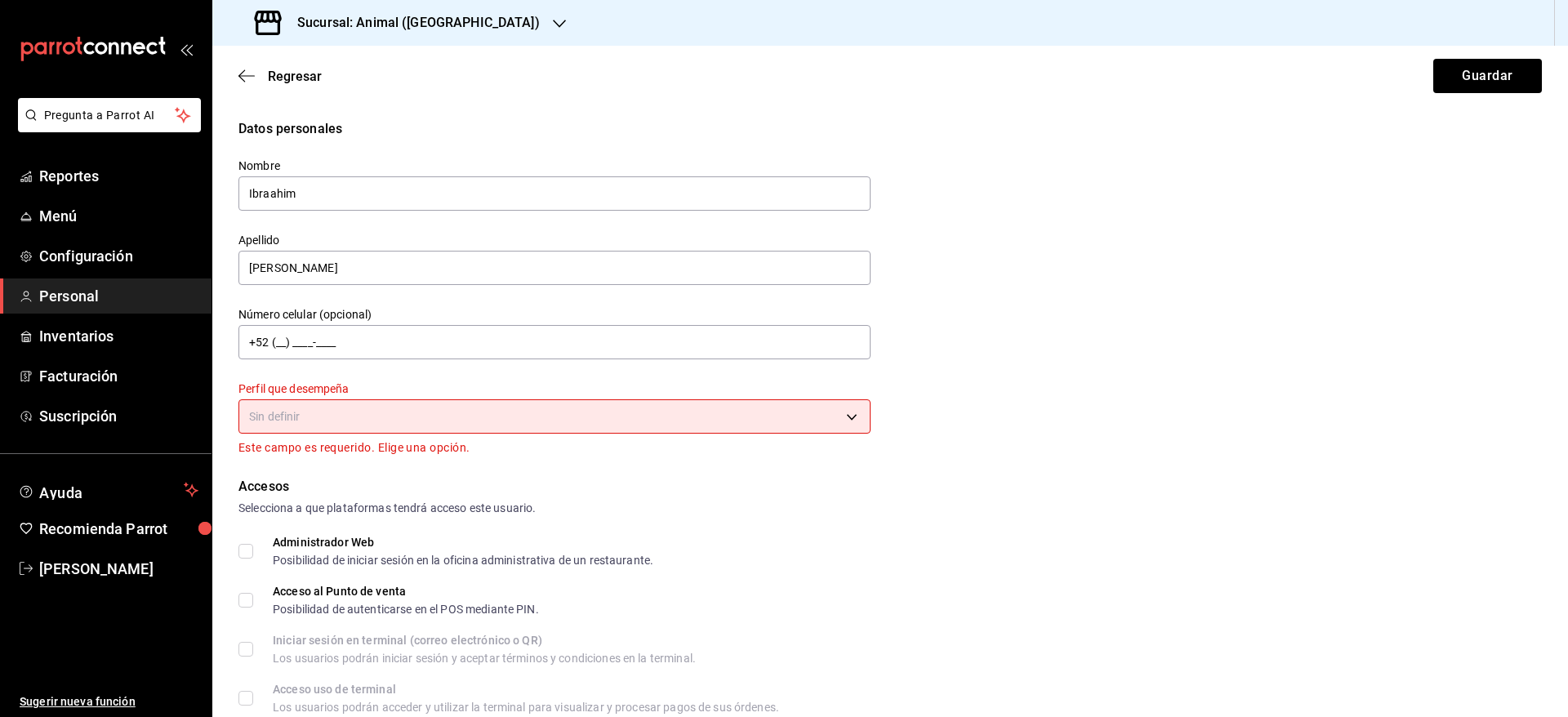
click at [481, 412] on body "Pregunta a Parrot AI Reportes Menú Configuración Personal Inventarios Facturaci…" at bounding box center [784, 358] width 1568 height 717
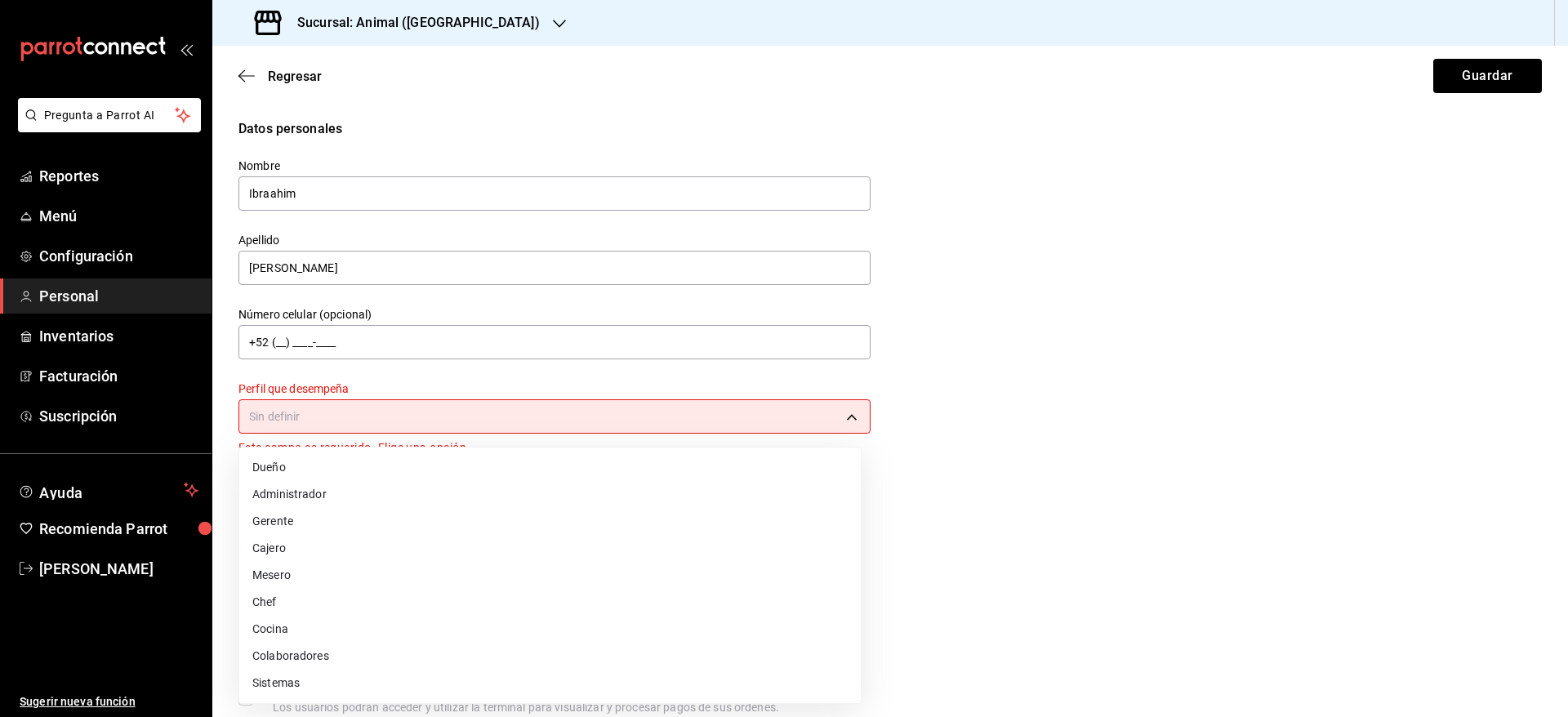
click at [414, 653] on li "Colaboradores" at bounding box center [550, 656] width 622 height 27
type input "STAFF"
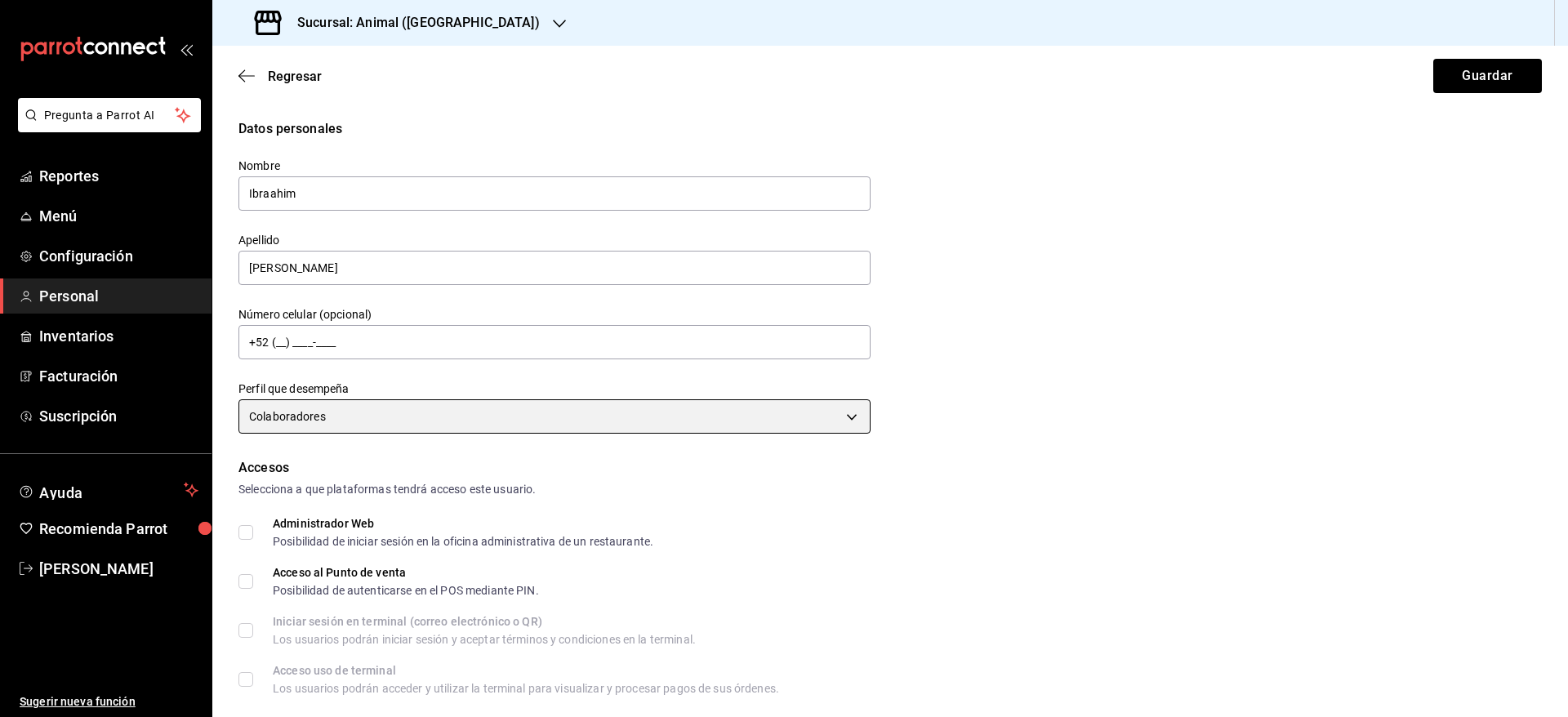
scroll to position [539, 0]
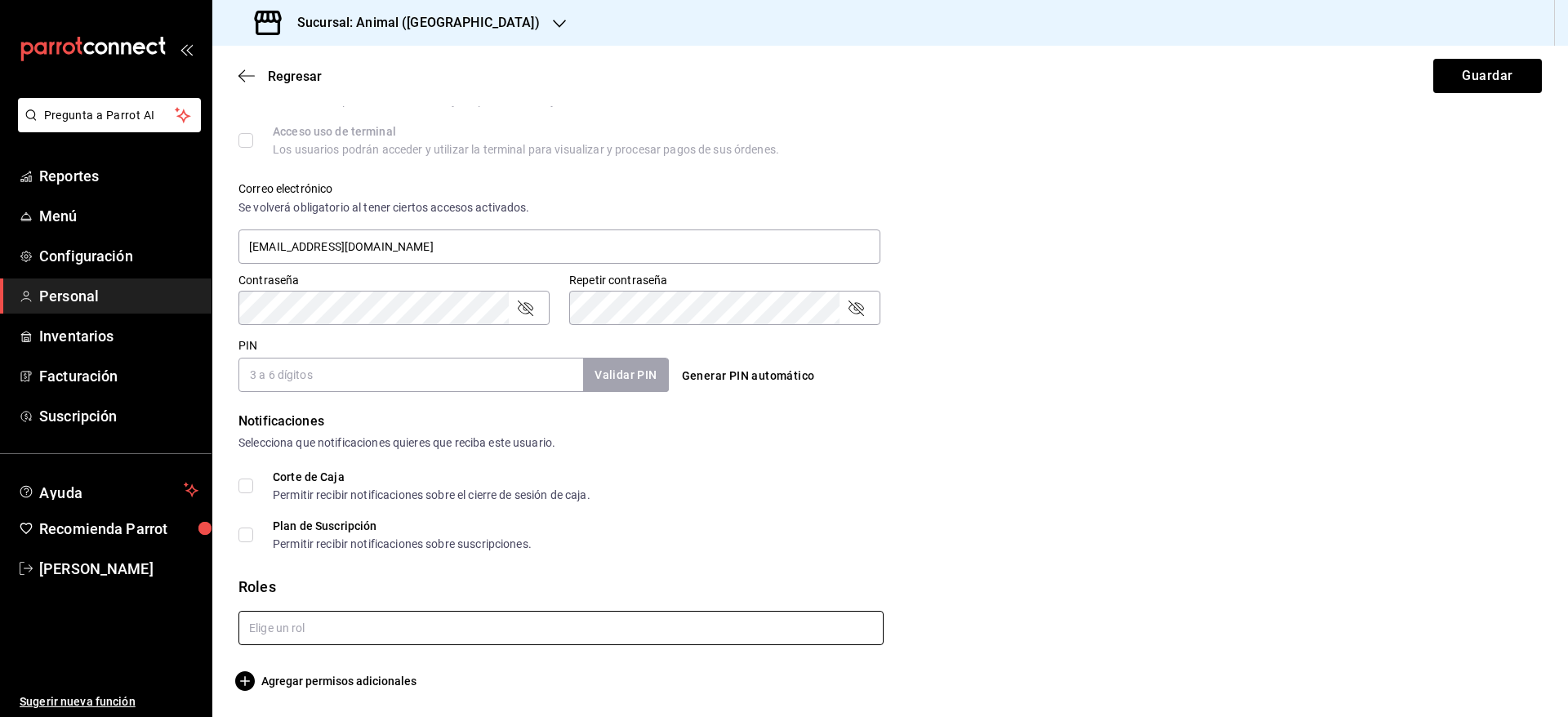
click at [430, 634] on input "text" at bounding box center [561, 627] width 645 height 34
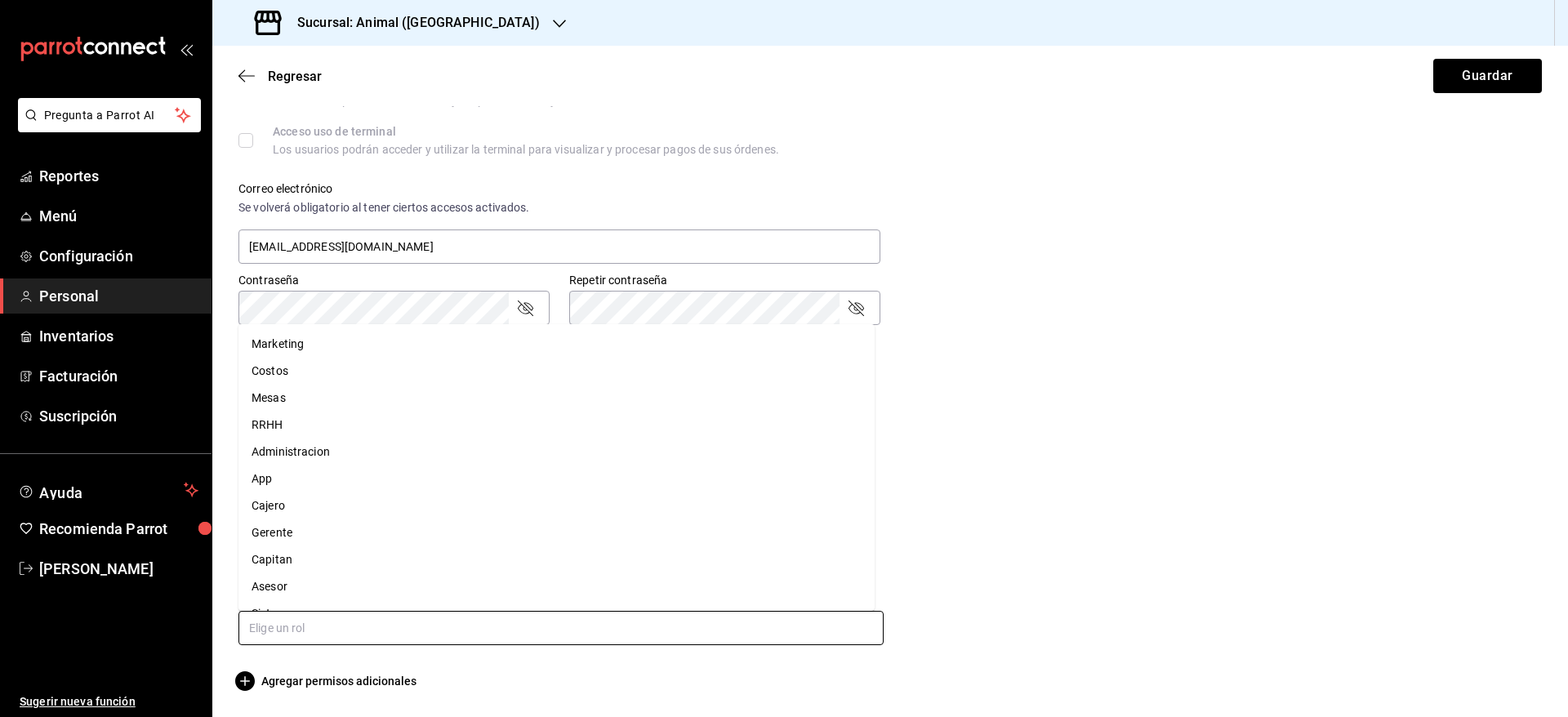
drag, startPoint x: 367, startPoint y: 543, endPoint x: 357, endPoint y: 557, distance: 17.2
click at [357, 557] on ul "Marketing Costos Mesas RRHH Administracion App [PERSON_NAME] Gerente Capitan As…" at bounding box center [556, 468] width 636 height 287
click at [357, 557] on li "Capitan" at bounding box center [556, 560] width 636 height 27
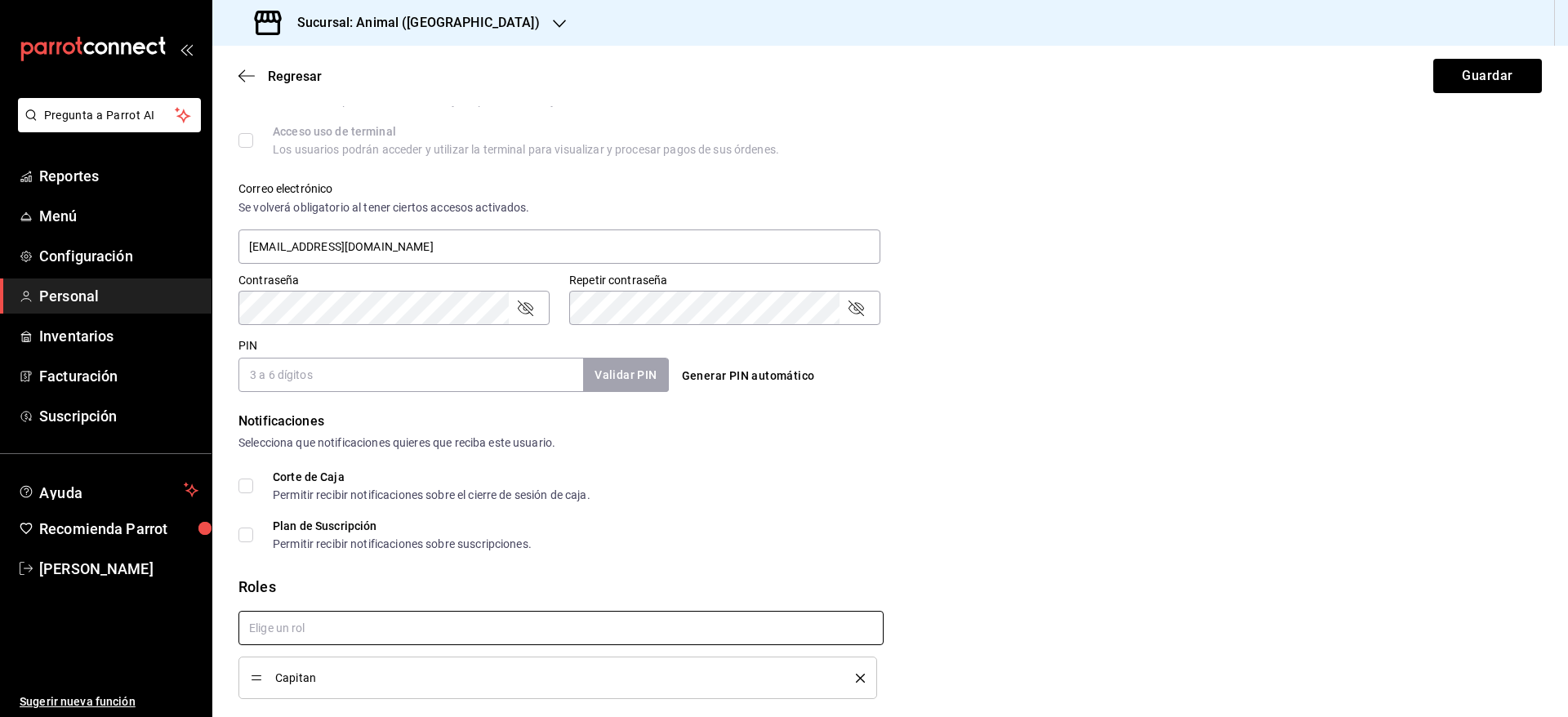
checkbox input "true"
click at [697, 372] on button "Generar PIN automático" at bounding box center [749, 376] width 146 height 30
type input "4139"
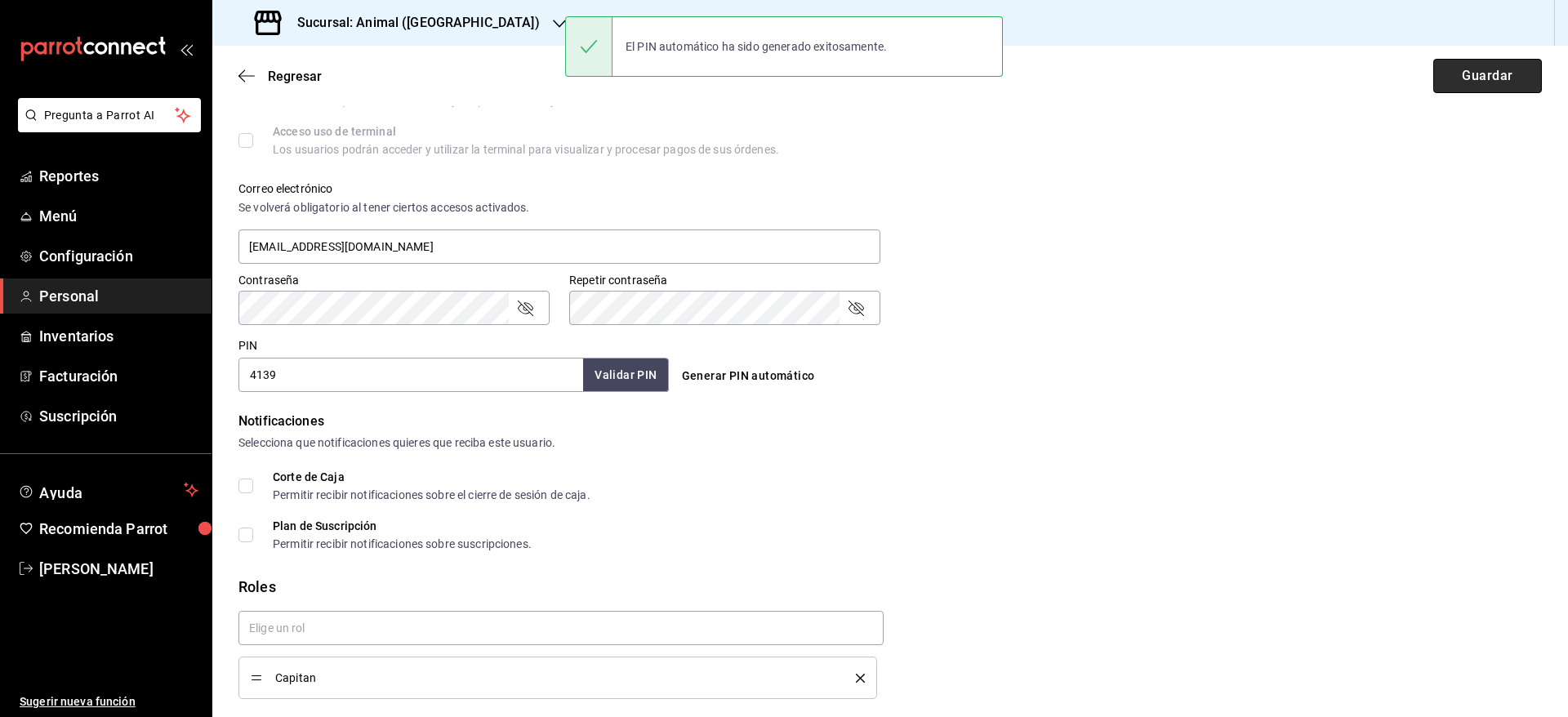
click at [1451, 92] on button "Guardar" at bounding box center [1487, 76] width 109 height 34
